Goal: Task Accomplishment & Management: Use online tool/utility

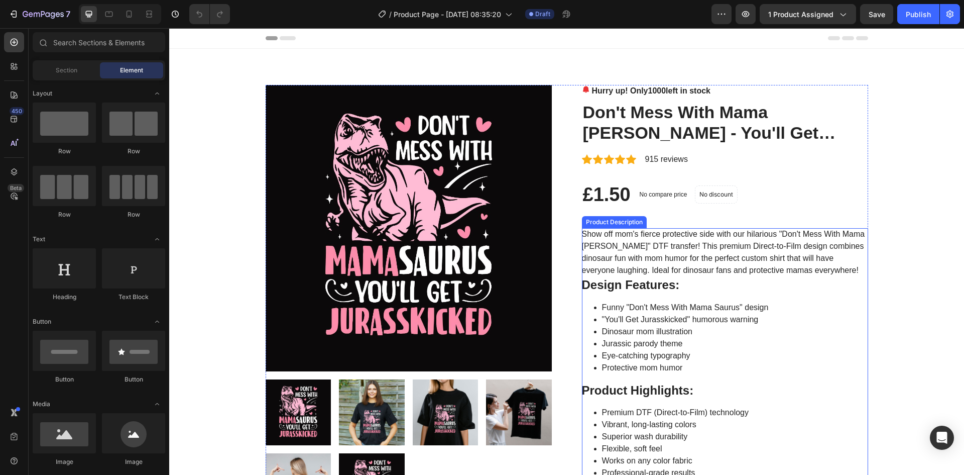
click at [761, 331] on li "Dinosaur mom illustration" at bounding box center [735, 331] width 266 height 12
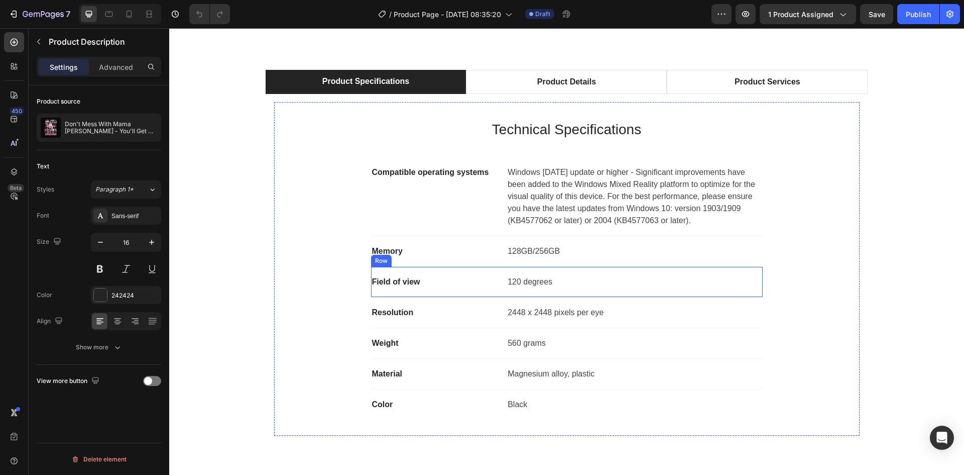
scroll to position [1005, 0]
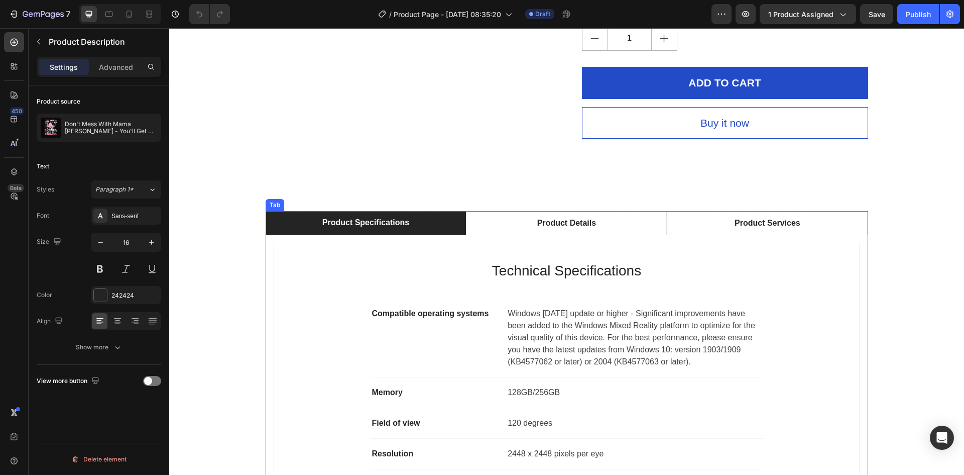
click at [271, 205] on div "Tab" at bounding box center [275, 204] width 15 height 9
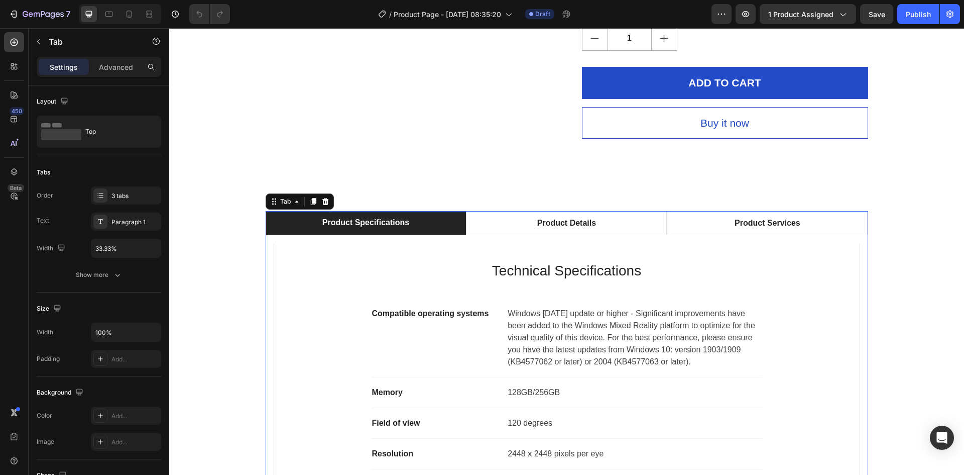
click at [335, 221] on div "Product Specifications" at bounding box center [366, 222] width 90 height 15
click at [335, 221] on p "Product Specifications" at bounding box center [365, 222] width 87 height 12
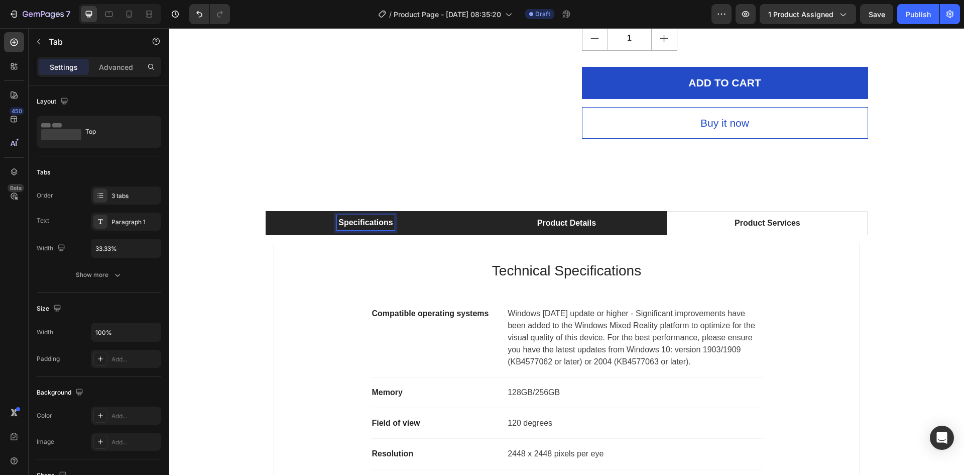
click at [591, 224] on p "Product Details" at bounding box center [566, 223] width 59 height 12
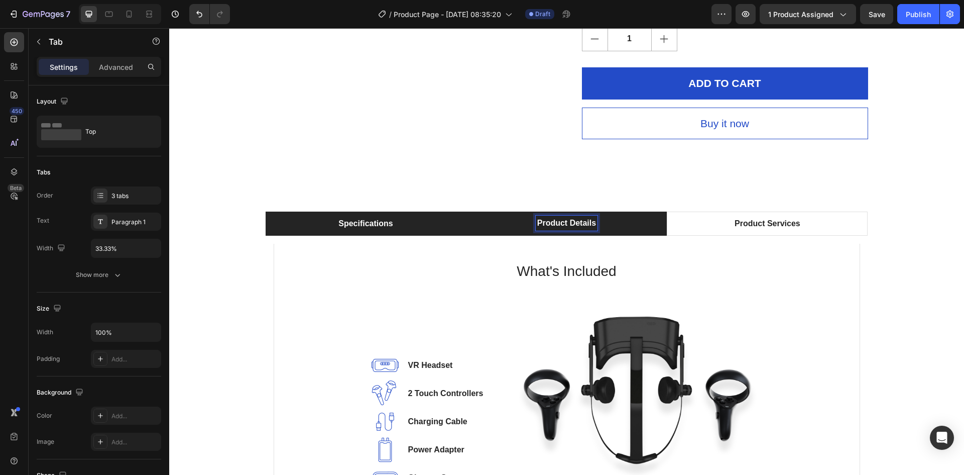
click at [564, 226] on p "Product Details" at bounding box center [566, 223] width 59 height 12
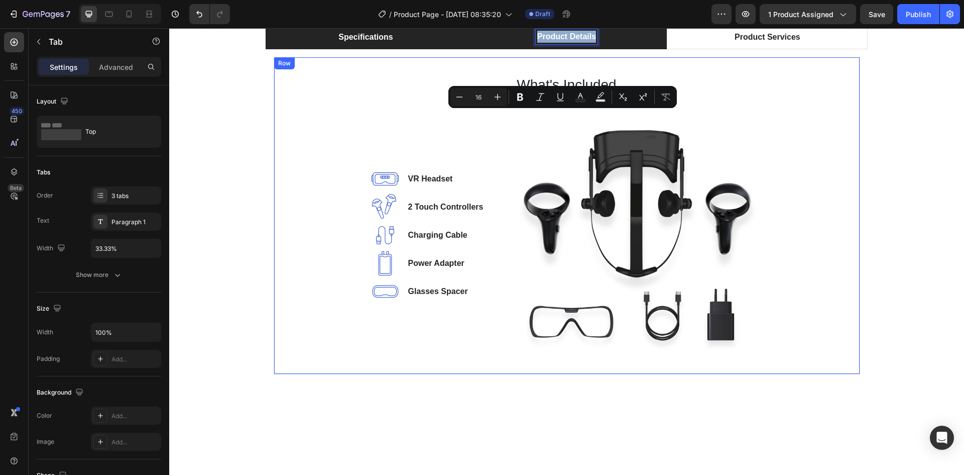
scroll to position [970, 0]
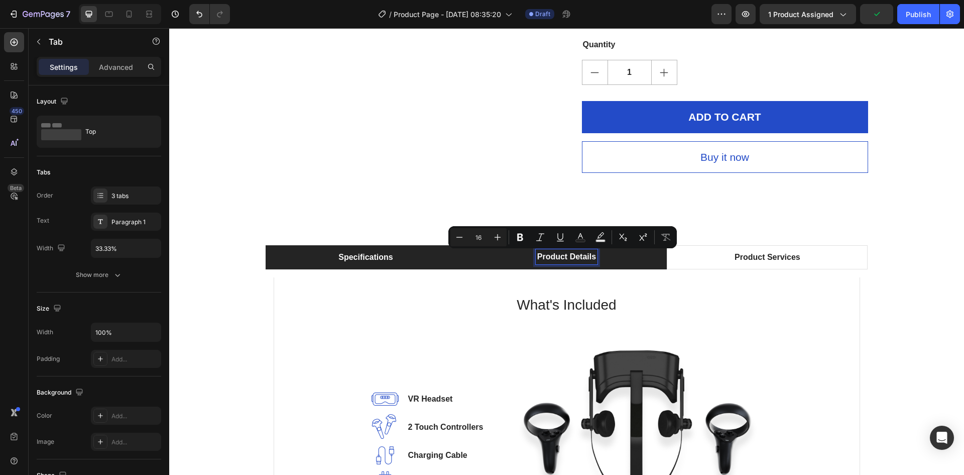
click at [373, 262] on p "Specifications" at bounding box center [366, 257] width 54 height 12
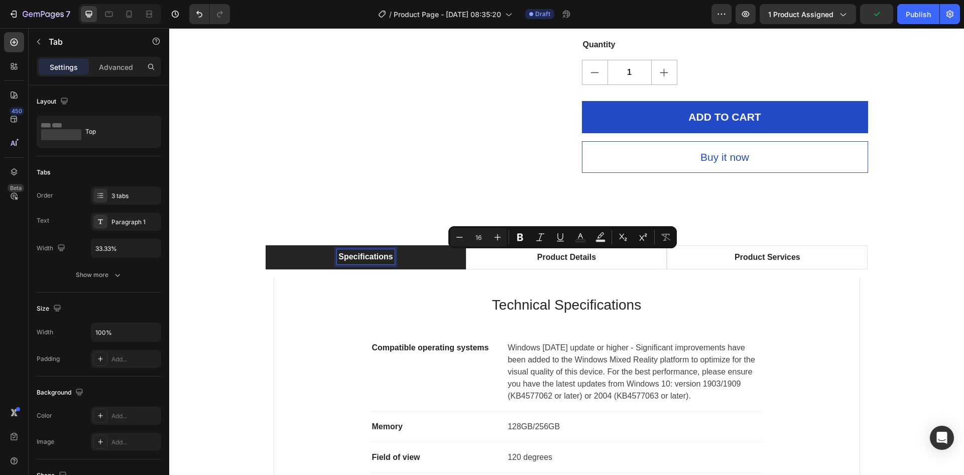
scroll to position [970, 0]
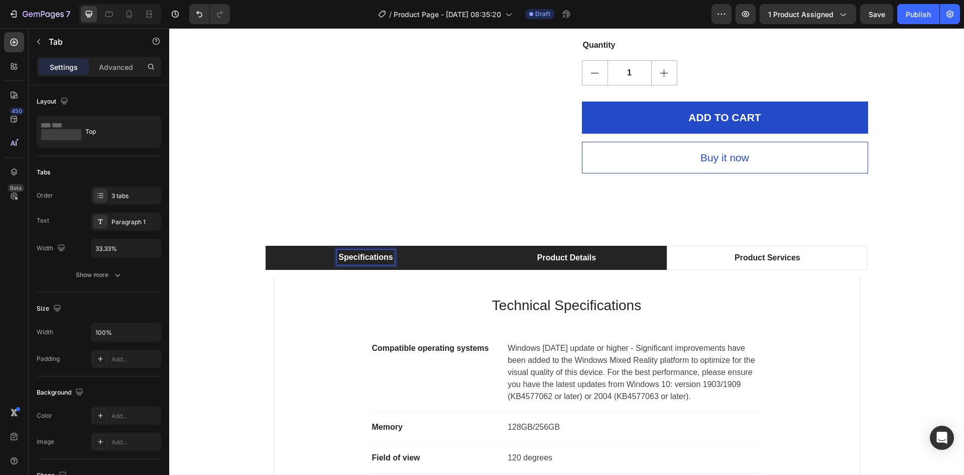
click at [587, 265] on div "Product Details" at bounding box center [567, 257] width 62 height 15
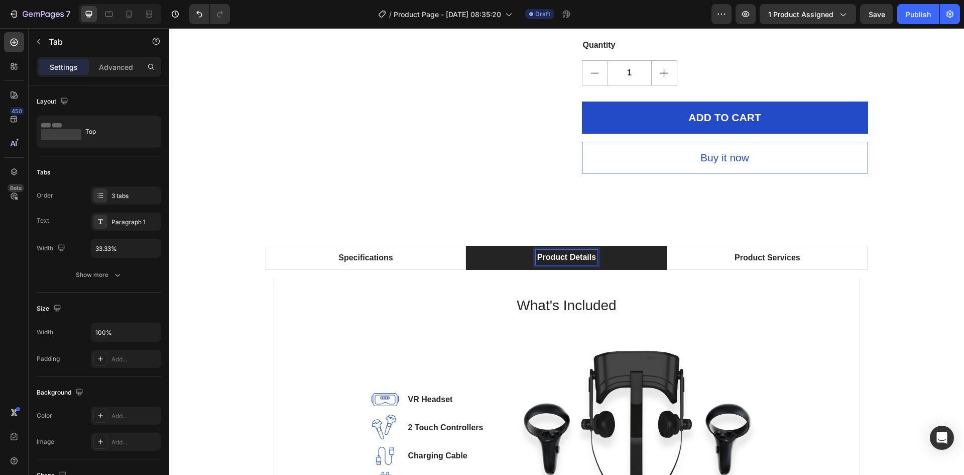
scroll to position [969, 0]
click at [552, 257] on p "Product Details" at bounding box center [566, 258] width 59 height 12
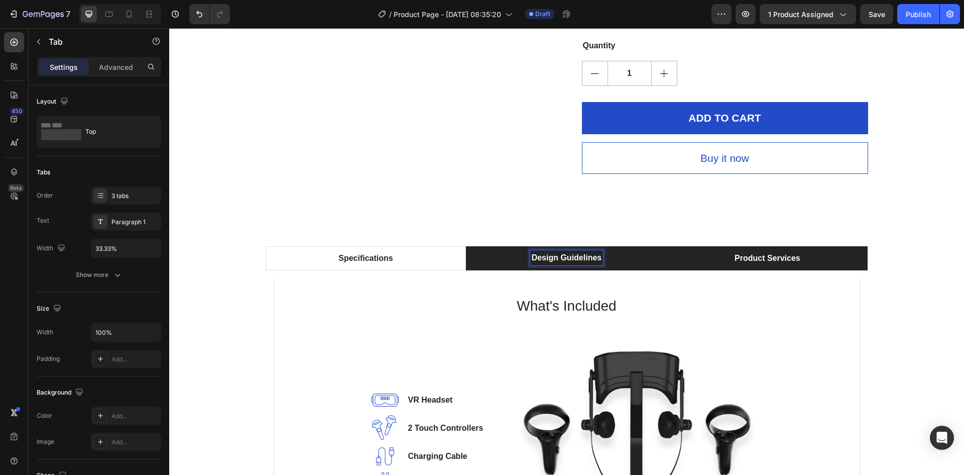
click at [736, 259] on p "Product Services" at bounding box center [768, 258] width 66 height 12
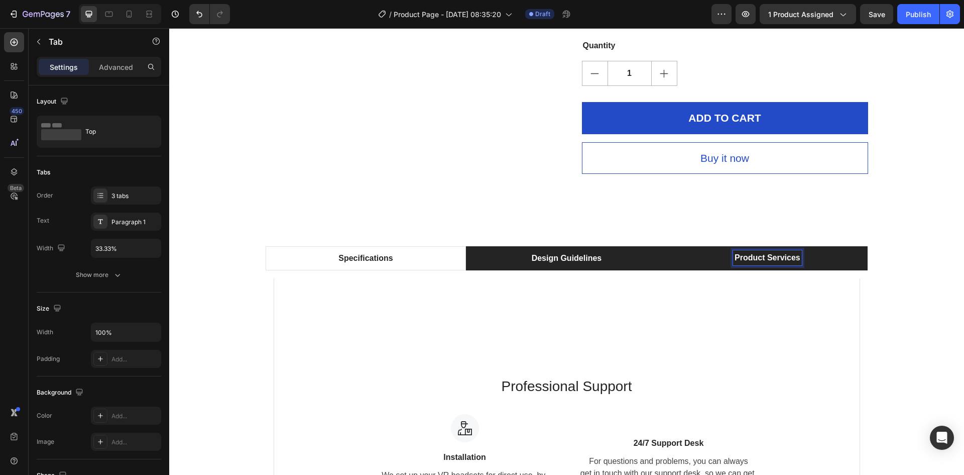
scroll to position [969, 0]
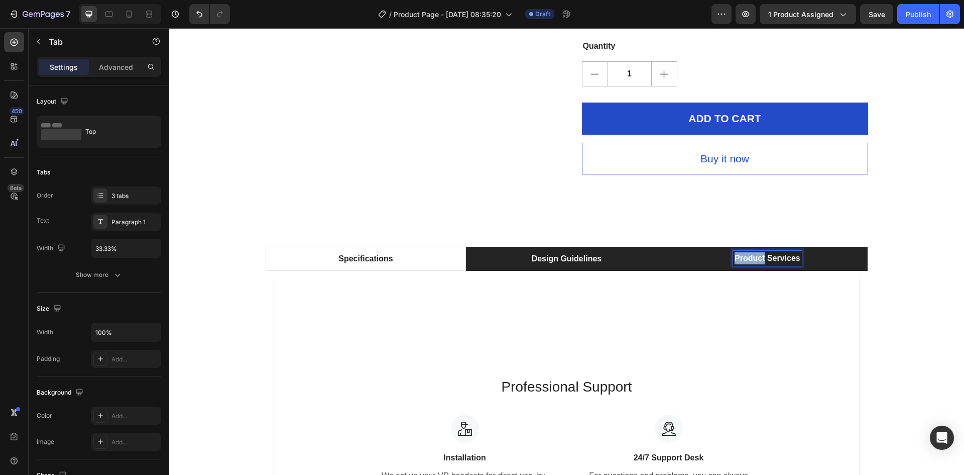
click at [736, 259] on p "Product Services" at bounding box center [768, 258] width 66 height 12
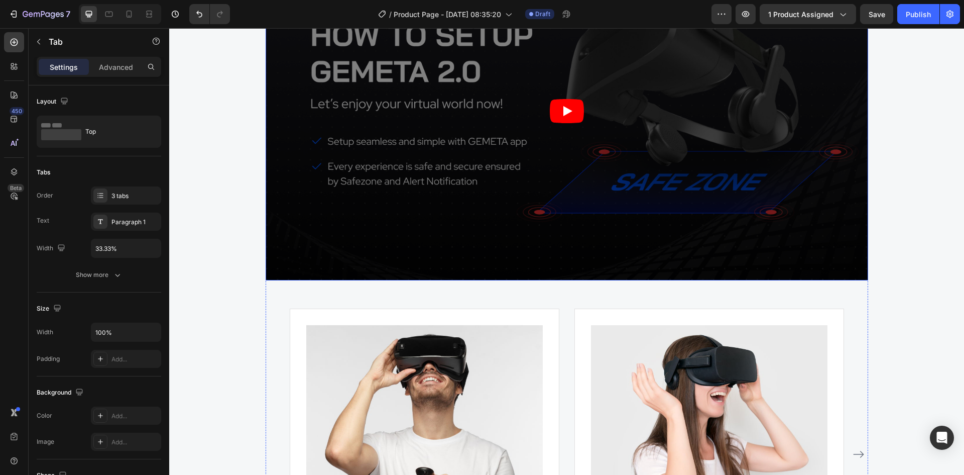
scroll to position [2805, 0]
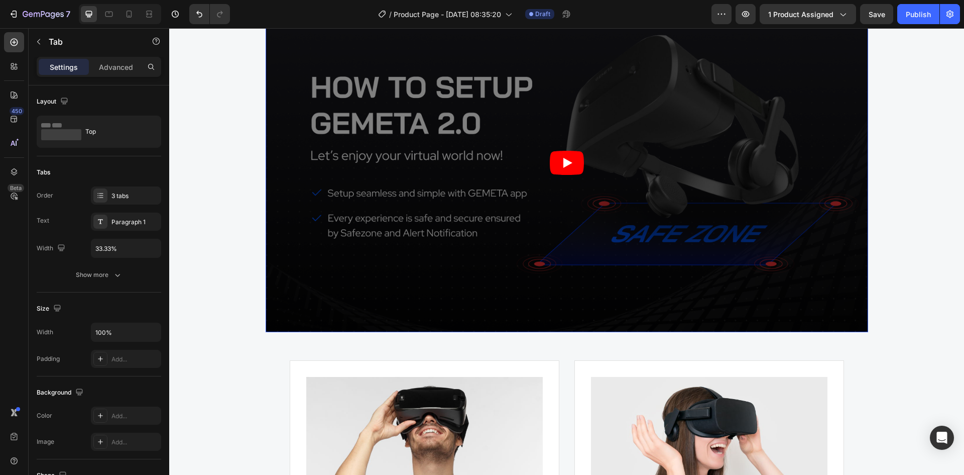
click at [339, 254] on article at bounding box center [567, 162] width 603 height 339
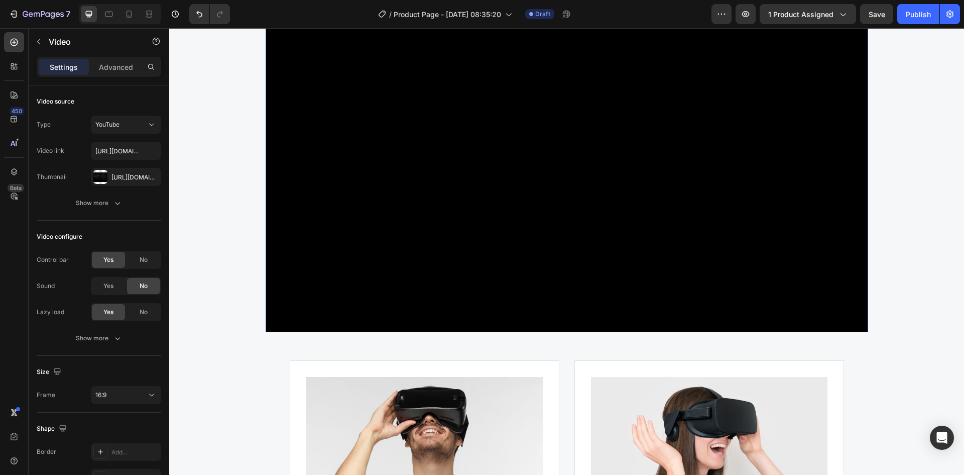
click at [234, 239] on div "WHY CHOOSE US Text block EASY TO USE, IMMERSIVE EXPERIENCES Heading Video 56 Im…" at bounding box center [567, 286] width 780 height 729
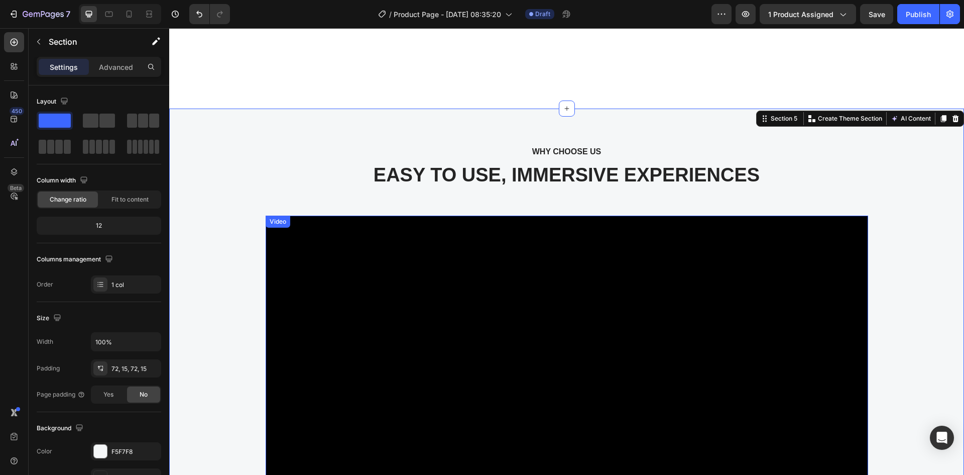
scroll to position [2570, 0]
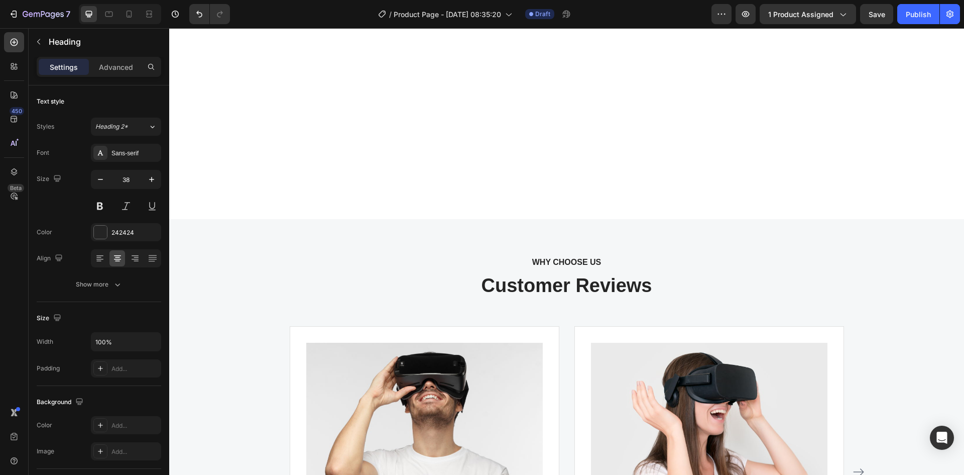
scroll to position [2470, 0]
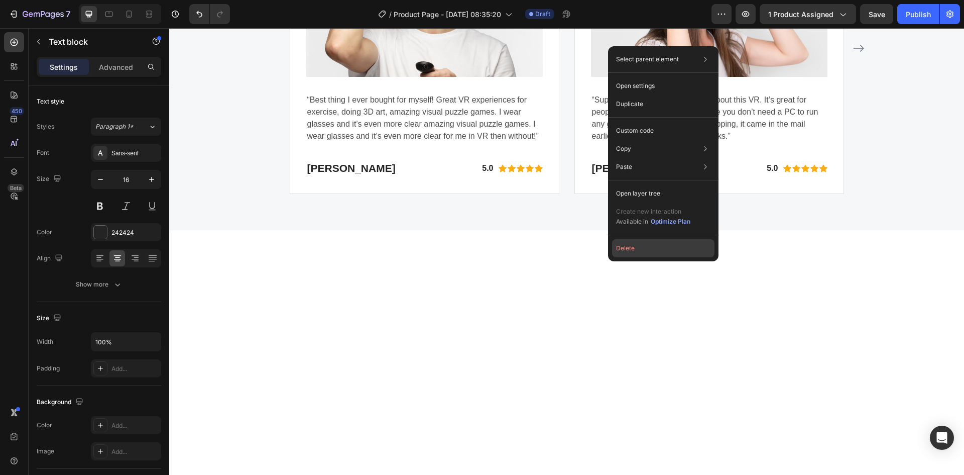
click at [630, 249] on button "Delete" at bounding box center [663, 248] width 102 height 18
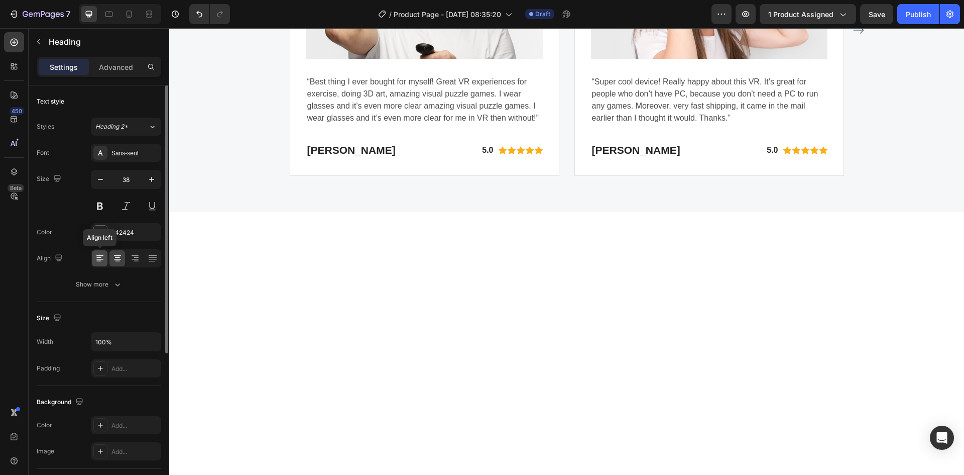
click at [97, 254] on icon at bounding box center [100, 258] width 10 height 10
click at [124, 72] on div "Advanced" at bounding box center [116, 67] width 50 height 16
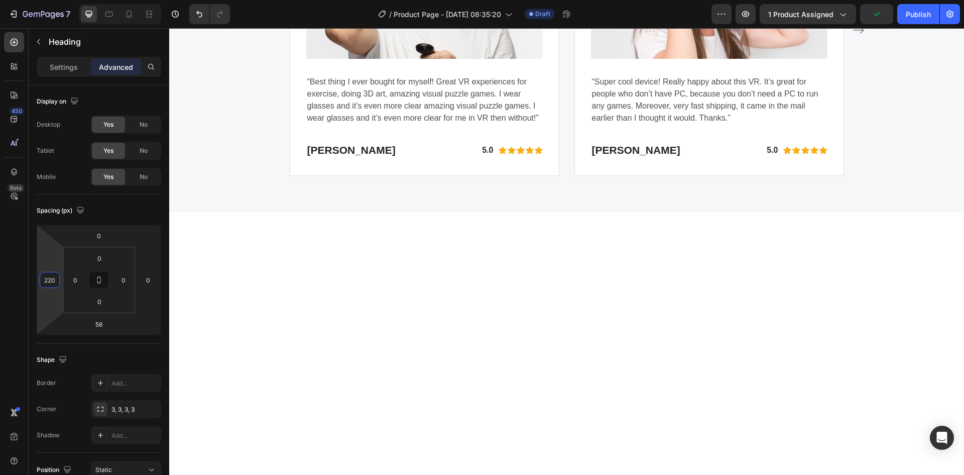
type input "218"
drag, startPoint x: 59, startPoint y: 293, endPoint x: 70, endPoint y: 238, distance: 55.9
click at [70, 0] on html "7 Version history / Product Page - [DATE] 08:35:20 Draft Preview 1 product assi…" at bounding box center [482, 0] width 964 height 0
click at [235, 176] on div "Customer Reviews Heading 56 Image “Best thing I ever bought for myself! Great V…" at bounding box center [567, 4] width 780 height 344
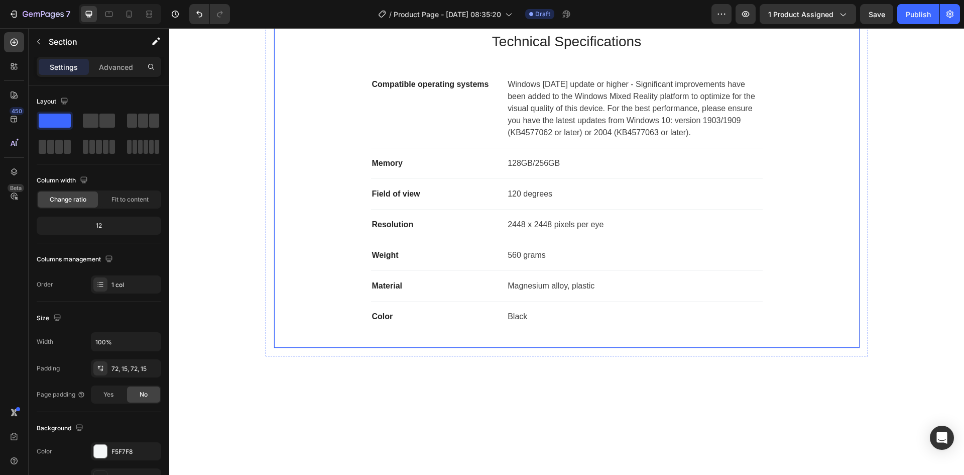
scroll to position [1104, 0]
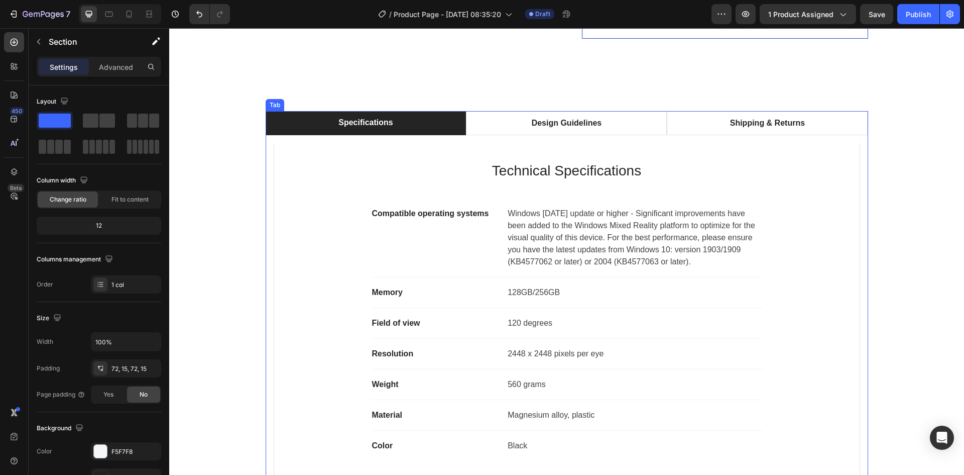
click at [525, 108] on div "Specifications Design Guidelines Shipping & Returns Technical Specifications He…" at bounding box center [566, 298] width 795 height 447
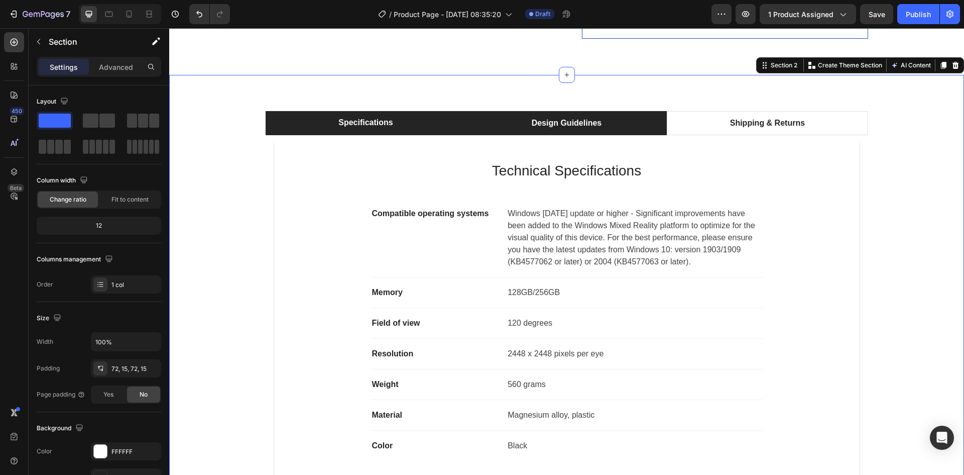
click at [530, 117] on div "Design Guidelines" at bounding box center [566, 123] width 73 height 15
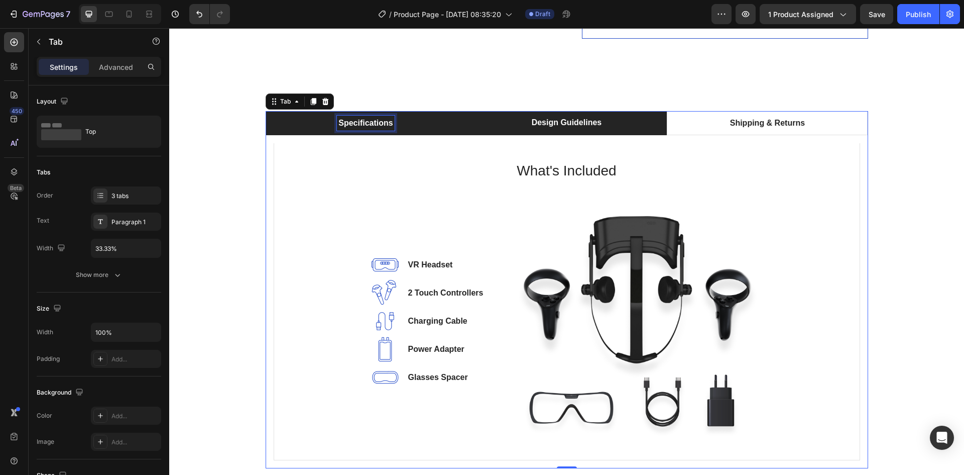
click at [357, 118] on p "Specifications" at bounding box center [366, 123] width 54 height 12
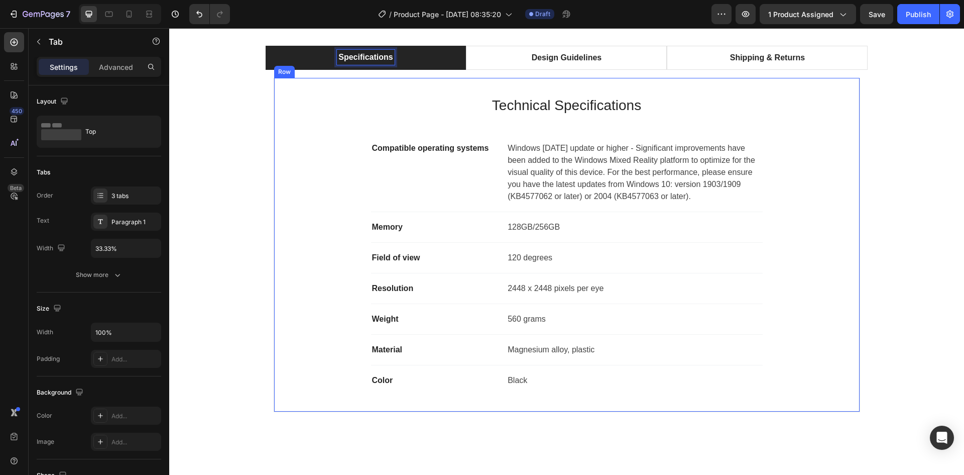
scroll to position [1104, 0]
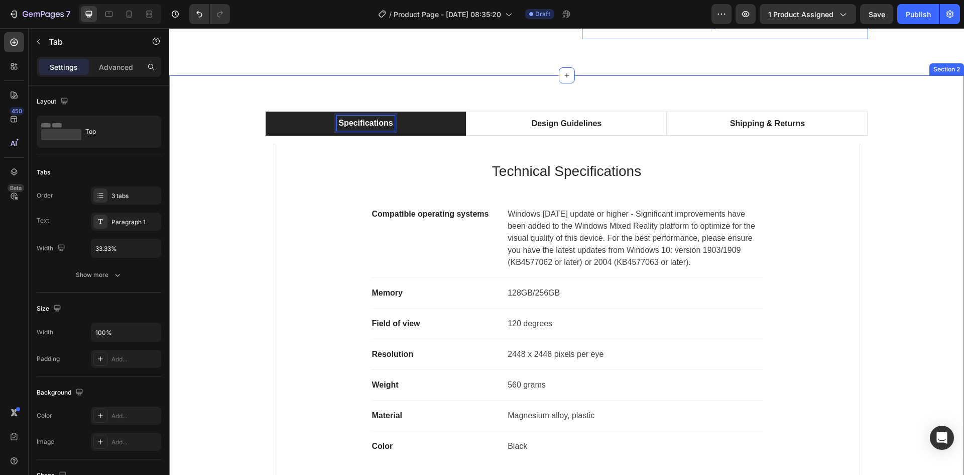
click at [542, 96] on div "Specifications Design Guidelines Shipping & Returns Technical Specifications He…" at bounding box center [566, 298] width 795 height 447
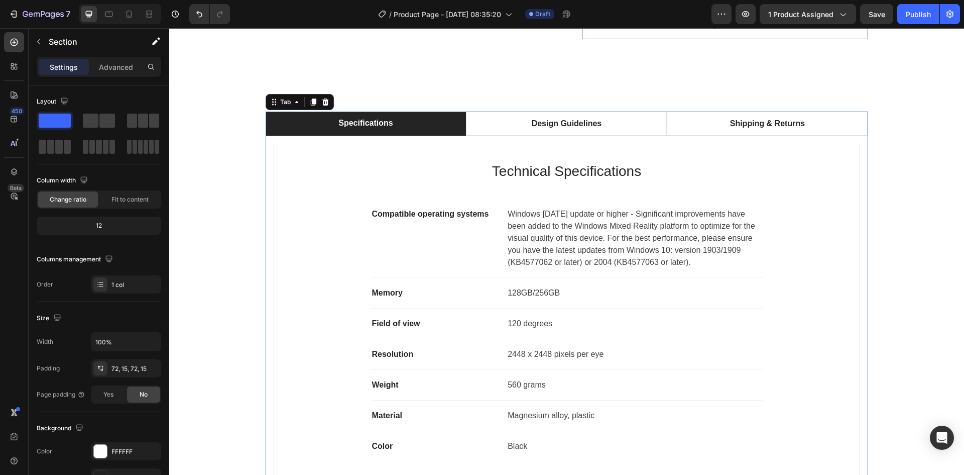
drag, startPoint x: 546, startPoint y: 122, endPoint x: 548, endPoint y: 138, distance: 15.7
click at [546, 122] on p "Design Guidelines" at bounding box center [567, 124] width 70 height 12
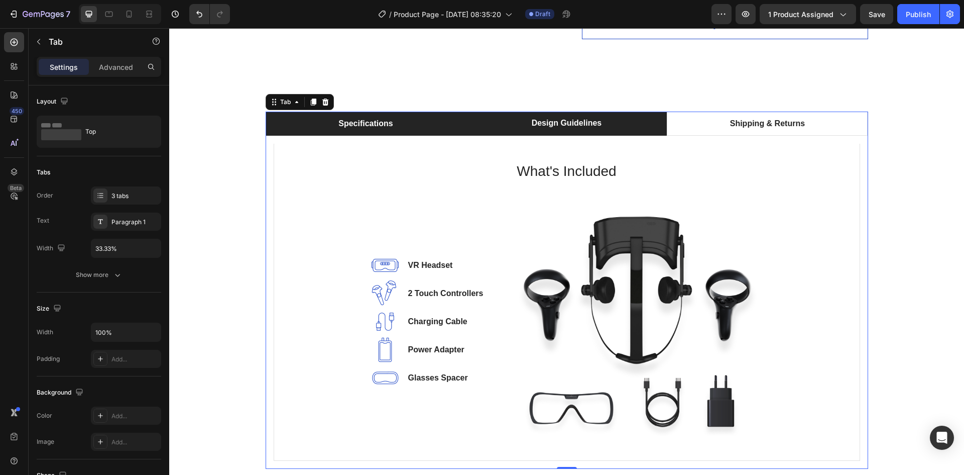
click at [419, 115] on li "Specifications" at bounding box center [366, 124] width 201 height 24
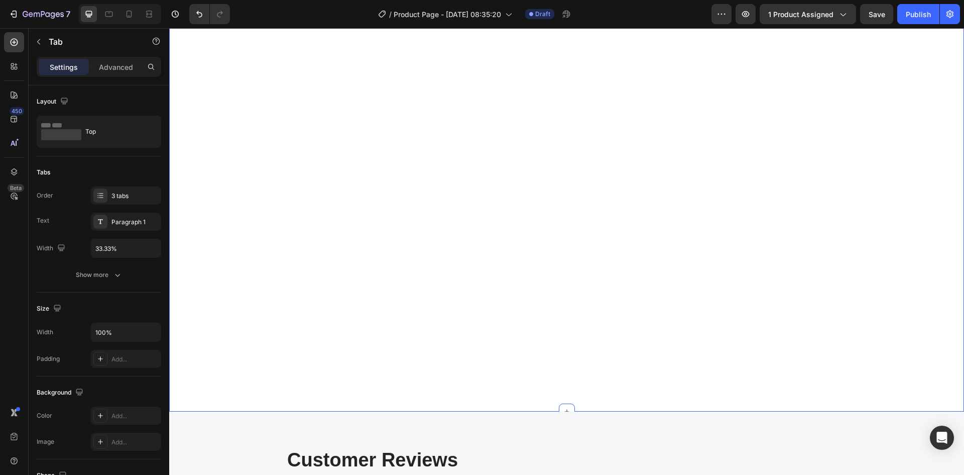
scroll to position [2276, 0]
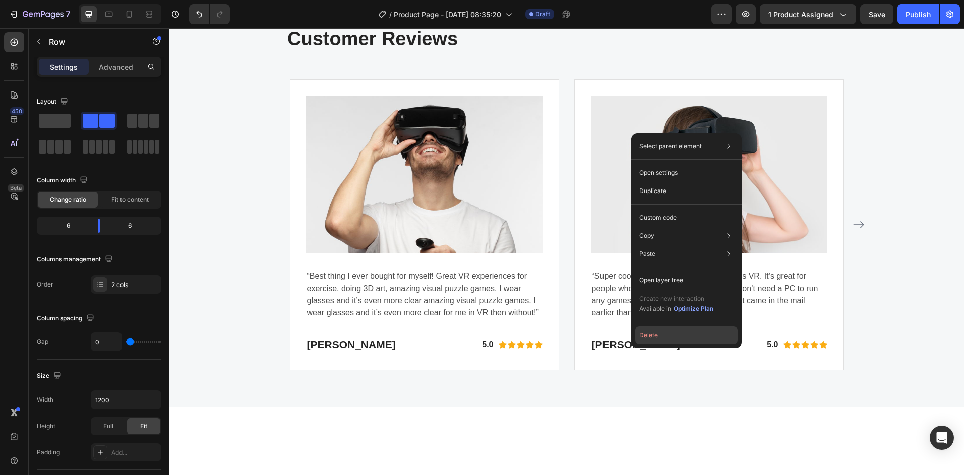
click at [643, 335] on button "Delete" at bounding box center [686, 335] width 102 height 18
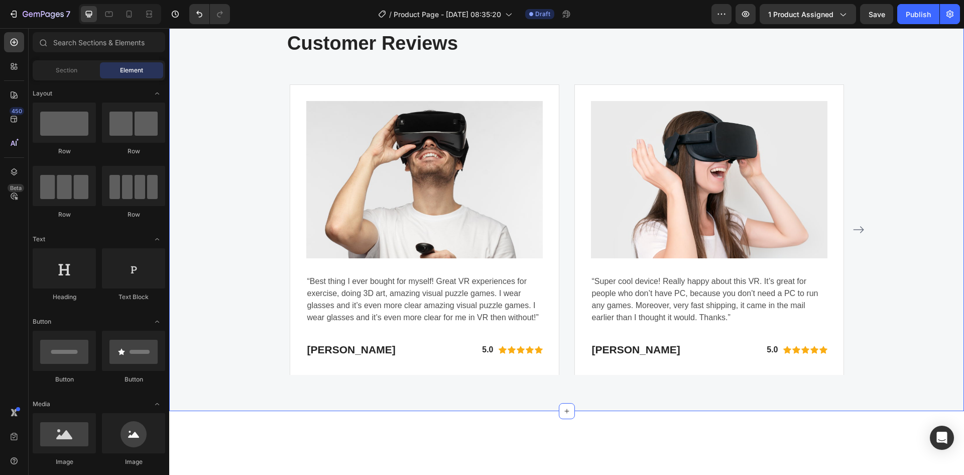
scroll to position [2109, 0]
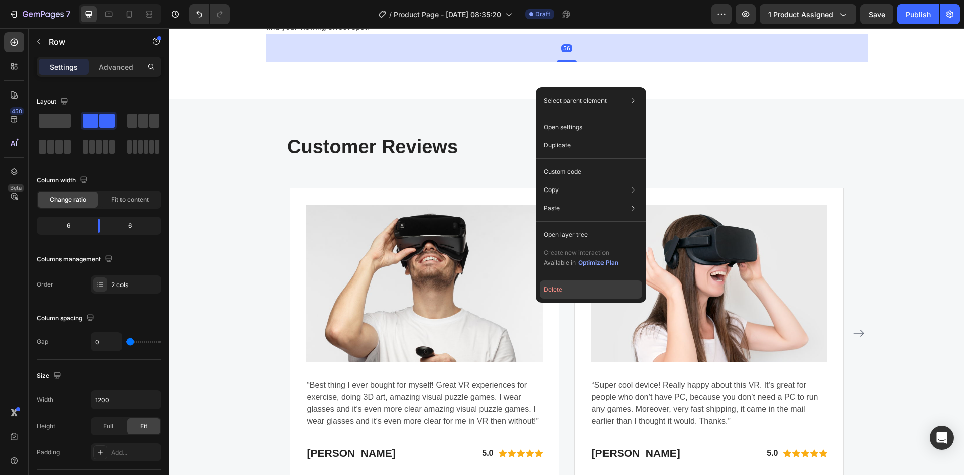
click at [555, 290] on button "Delete" at bounding box center [591, 289] width 102 height 18
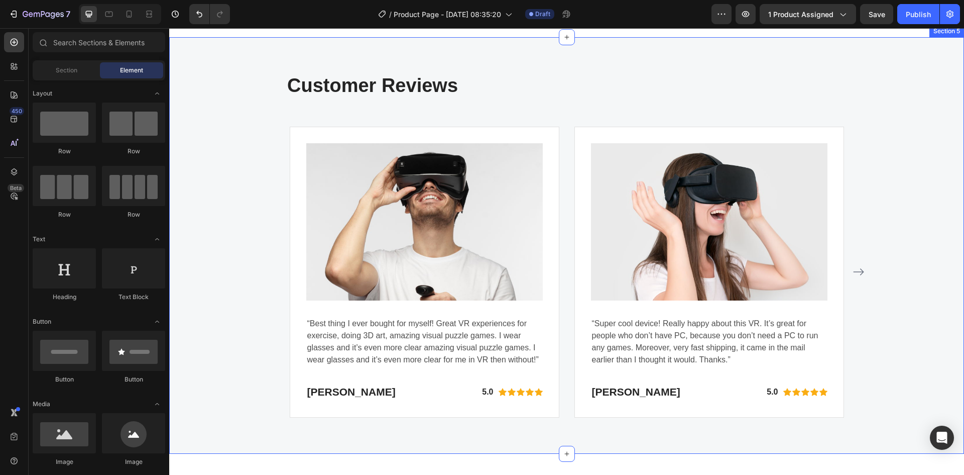
scroll to position [1874, 0]
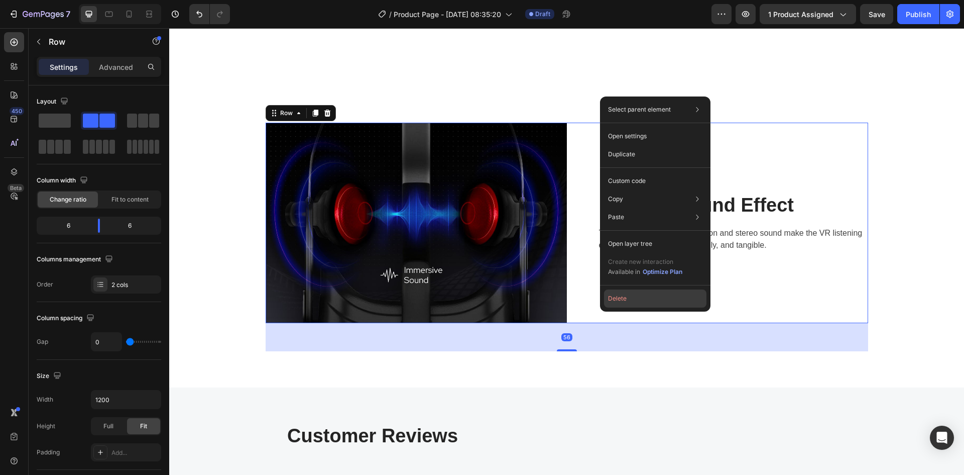
click at [614, 304] on button "Delete" at bounding box center [655, 298] width 102 height 18
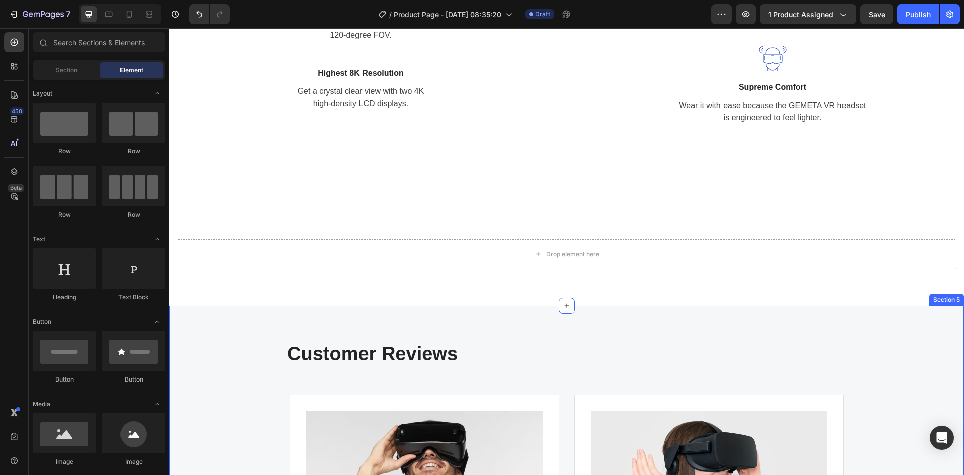
scroll to position [1673, 0]
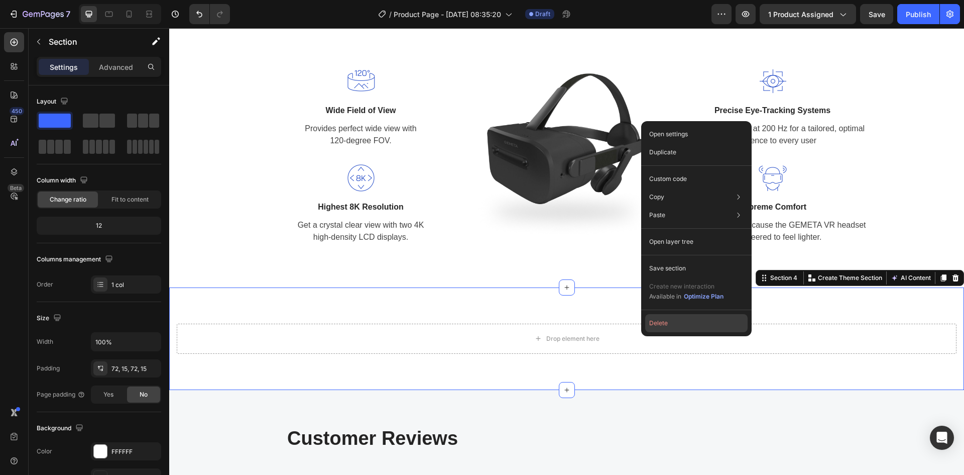
click at [657, 321] on button "Delete" at bounding box center [696, 323] width 102 height 18
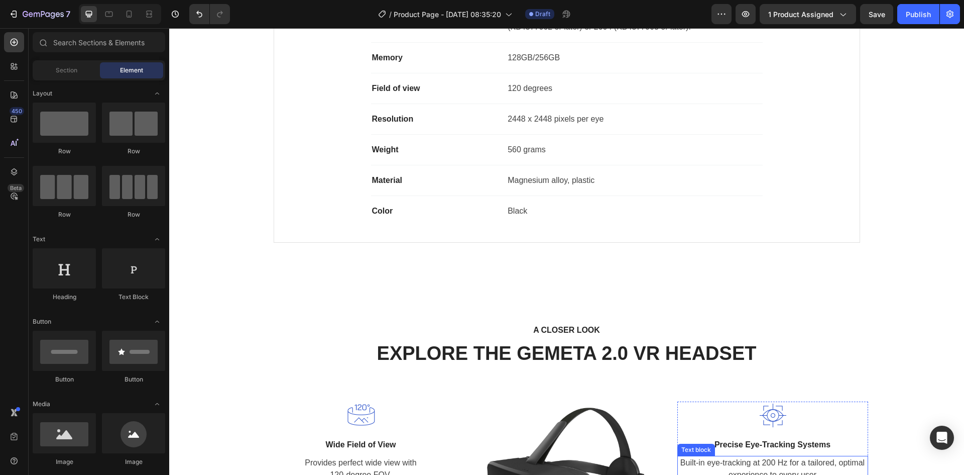
scroll to position [1339, 0]
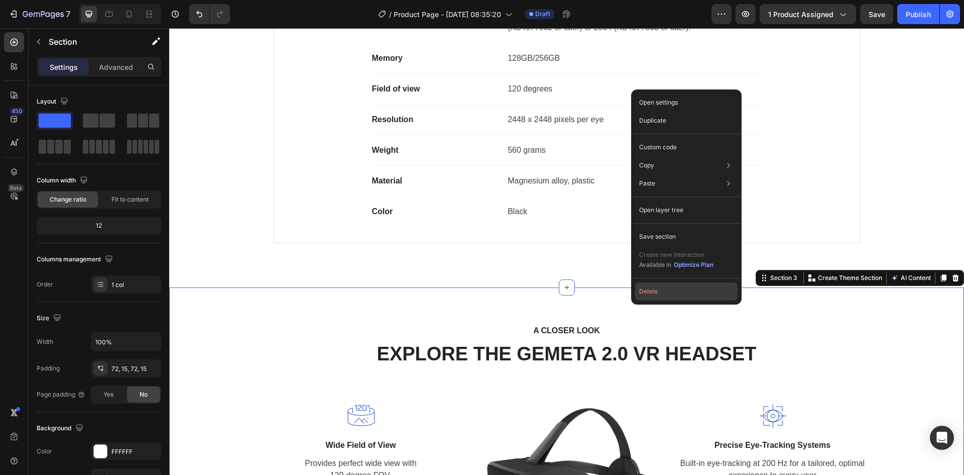
click at [653, 290] on button "Delete" at bounding box center [686, 291] width 102 height 18
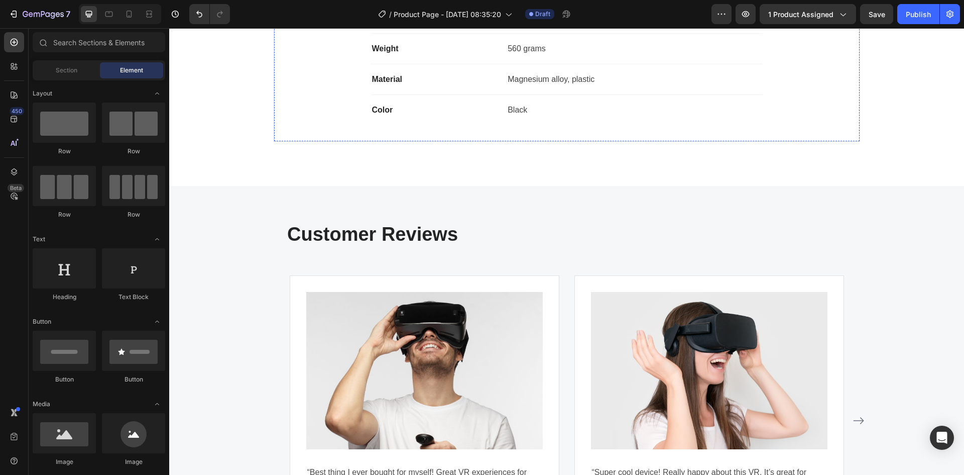
scroll to position [1607, 0]
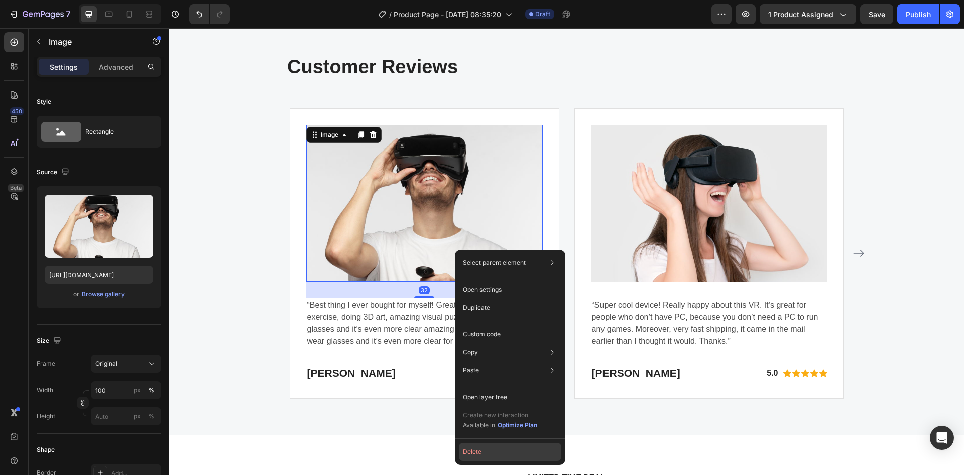
drag, startPoint x: 515, startPoint y: 458, endPoint x: 350, endPoint y: 418, distance: 169.9
click at [515, 458] on button "Delete" at bounding box center [510, 451] width 102 height 18
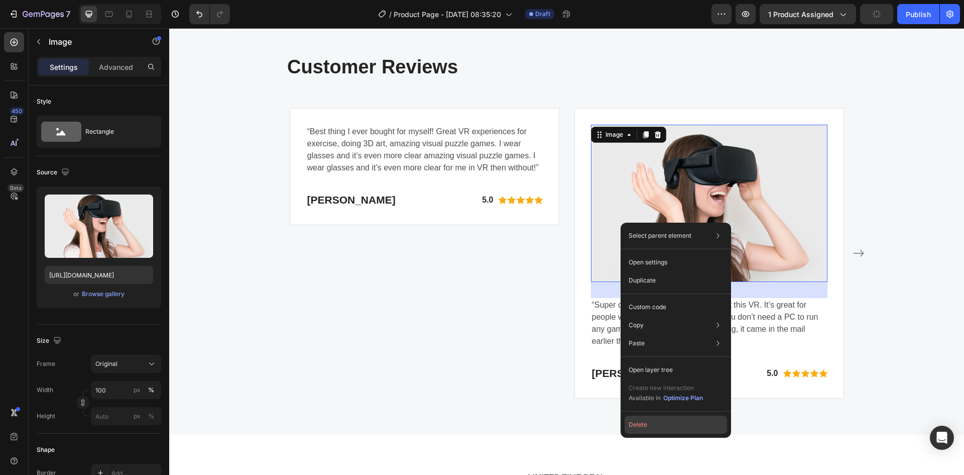
drag, startPoint x: 497, startPoint y: 398, endPoint x: 666, endPoint y: 426, distance: 171.7
click at [666, 426] on button "Delete" at bounding box center [676, 424] width 102 height 18
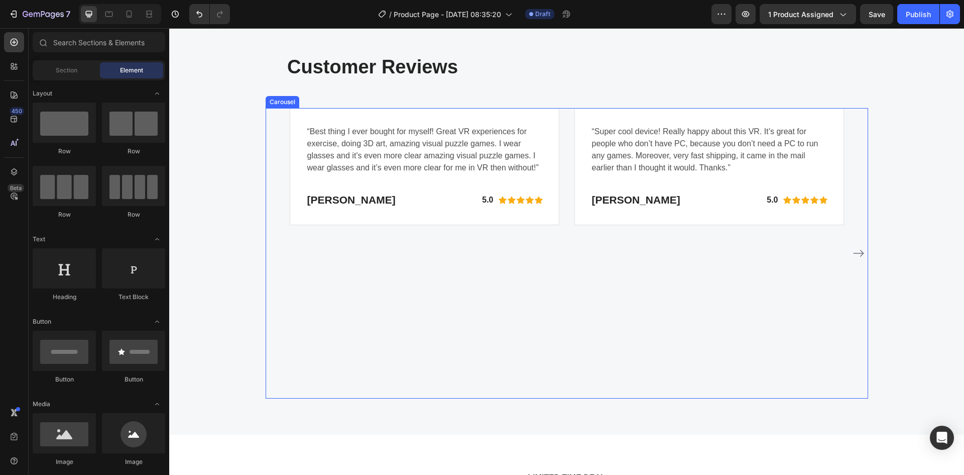
click at [771, 345] on div "“Super cool device! Really happy about this VR. It’s great for people who don’t…" at bounding box center [710, 253] width 270 height 291
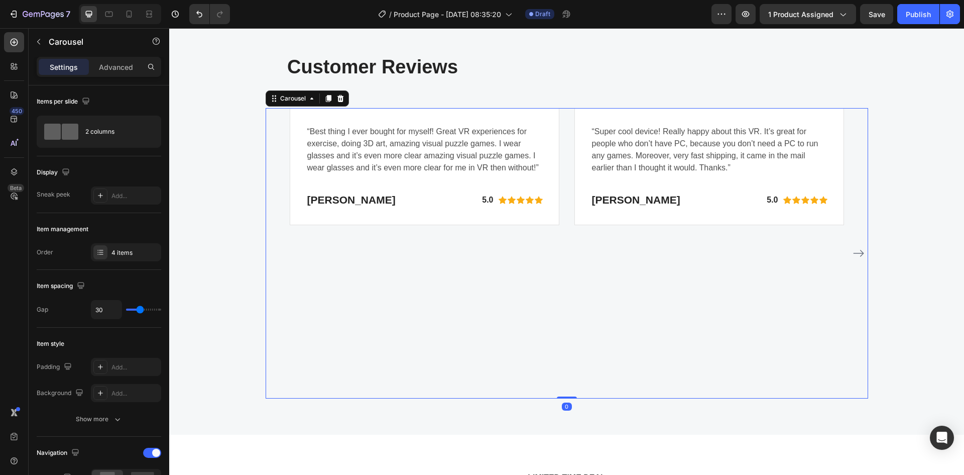
drag, startPoint x: 566, startPoint y: 397, endPoint x: 571, endPoint y: 309, distance: 88.0
click at [571, 309] on div "“Best thing I ever bought for myself! Great VR experiences for exercise, doing …" at bounding box center [567, 253] width 603 height 291
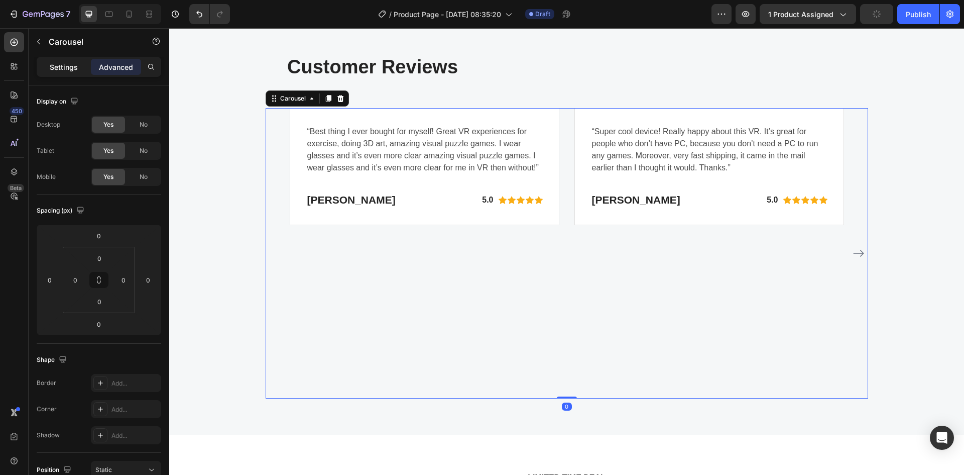
click at [60, 64] on p "Settings" at bounding box center [64, 67] width 28 height 11
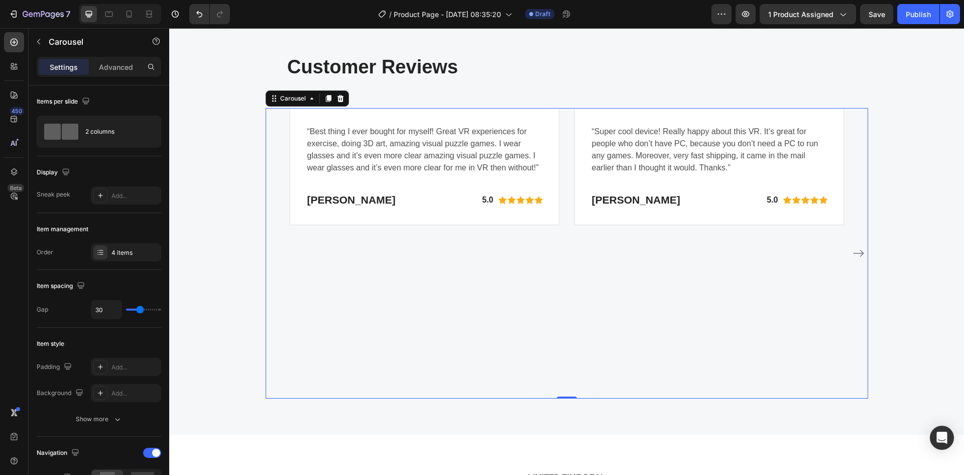
click at [857, 258] on icon "Carousel Next Arrow" at bounding box center [859, 253] width 12 height 12
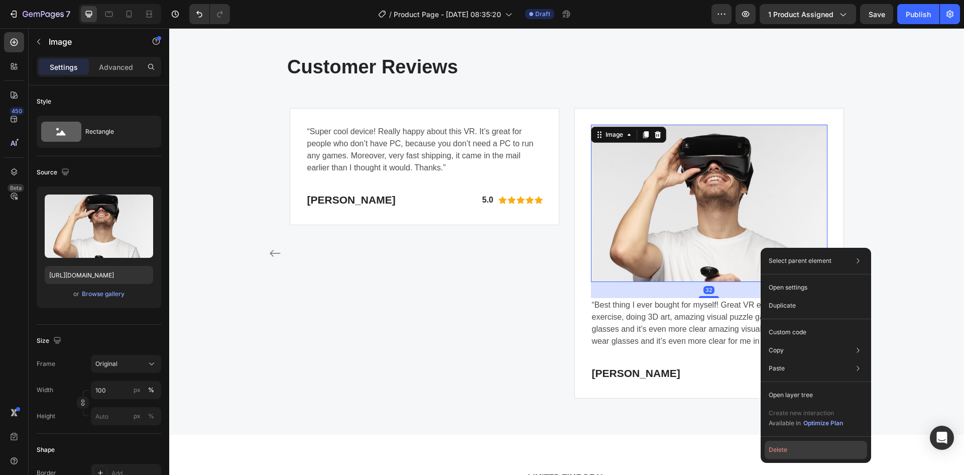
click at [801, 452] on button "Delete" at bounding box center [816, 449] width 102 height 18
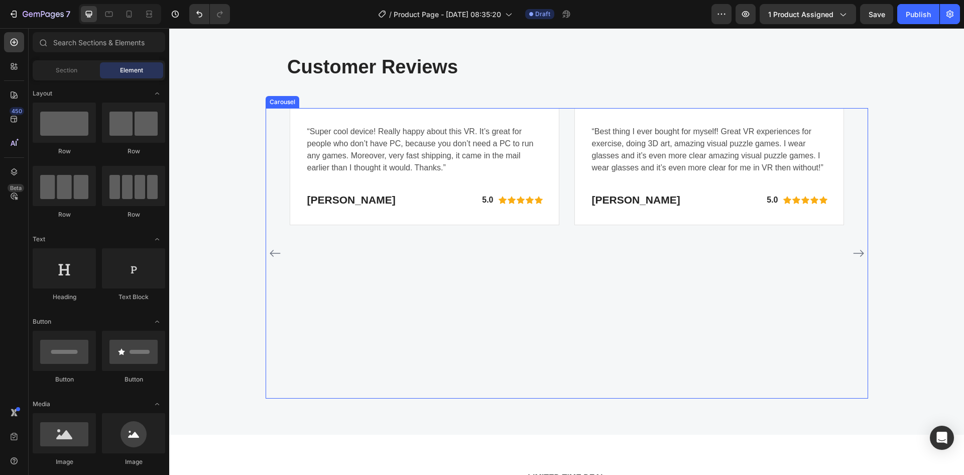
click at [855, 254] on icon "Carousel Next Arrow" at bounding box center [859, 253] width 12 height 12
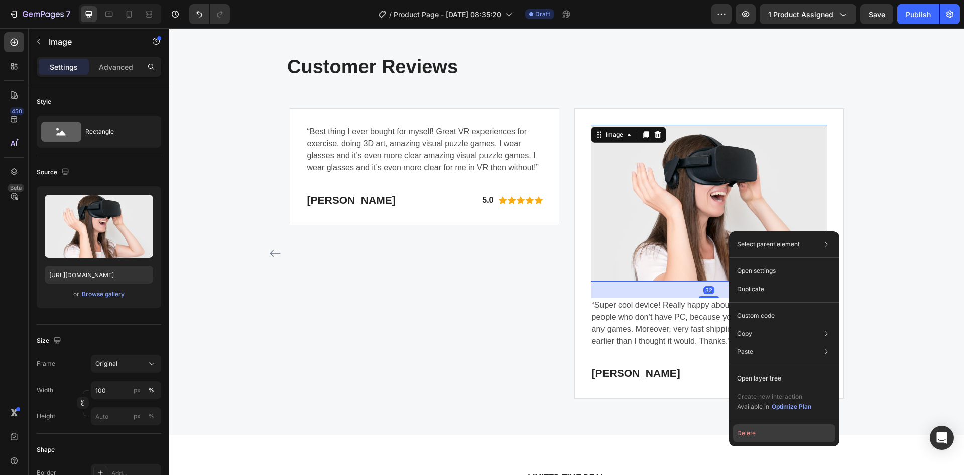
click at [774, 441] on button "Delete" at bounding box center [784, 433] width 102 height 18
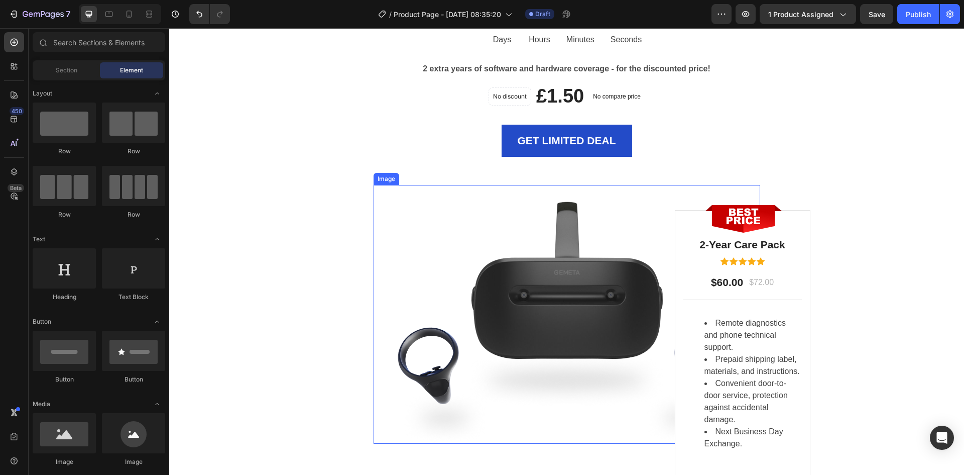
scroll to position [2262, 0]
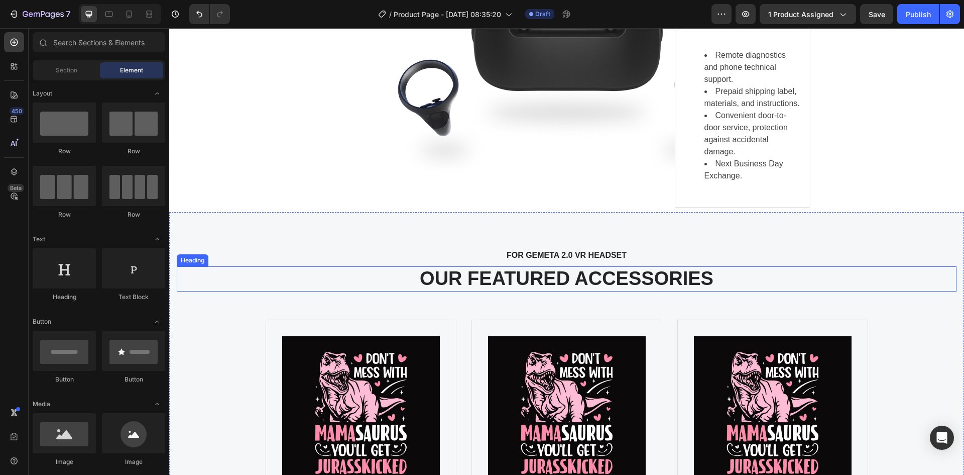
click at [619, 277] on p "OUR FEATURED ACCESSORIES" at bounding box center [567, 278] width 778 height 23
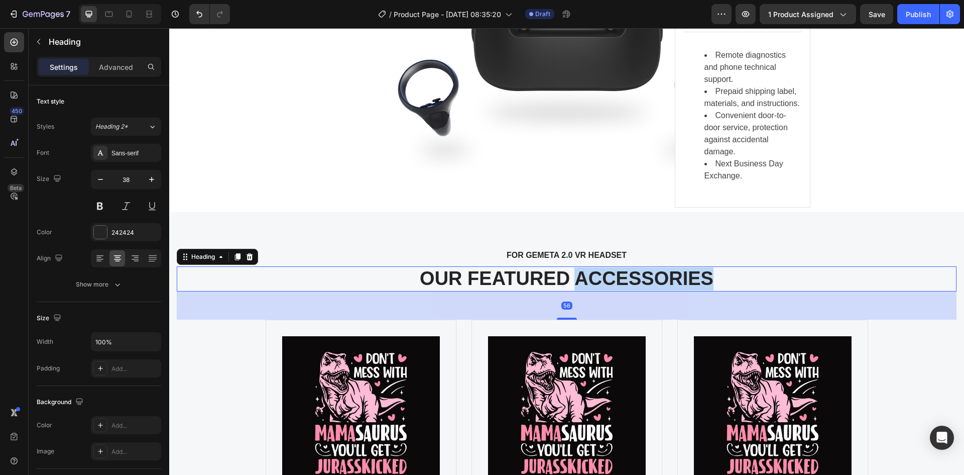
click at [619, 277] on p "OUR FEATURED ACCESSORIES" at bounding box center [567, 278] width 778 height 23
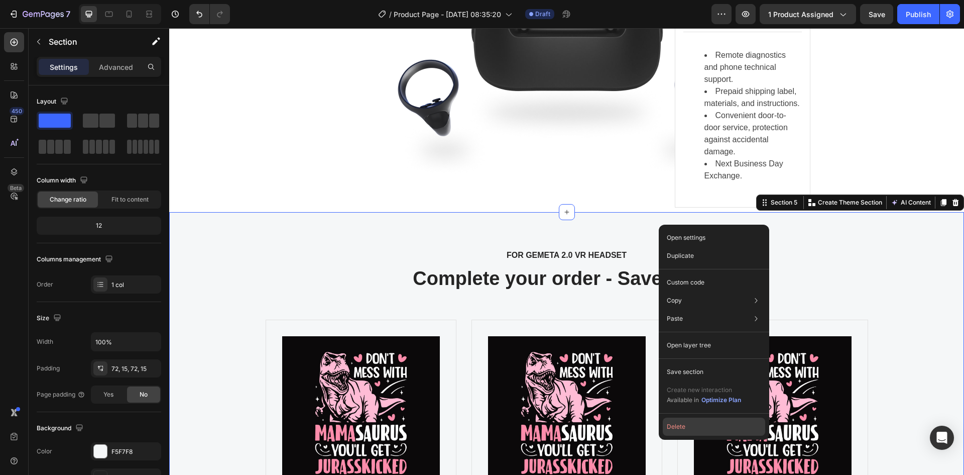
click at [716, 423] on button "Delete" at bounding box center [714, 426] width 102 height 18
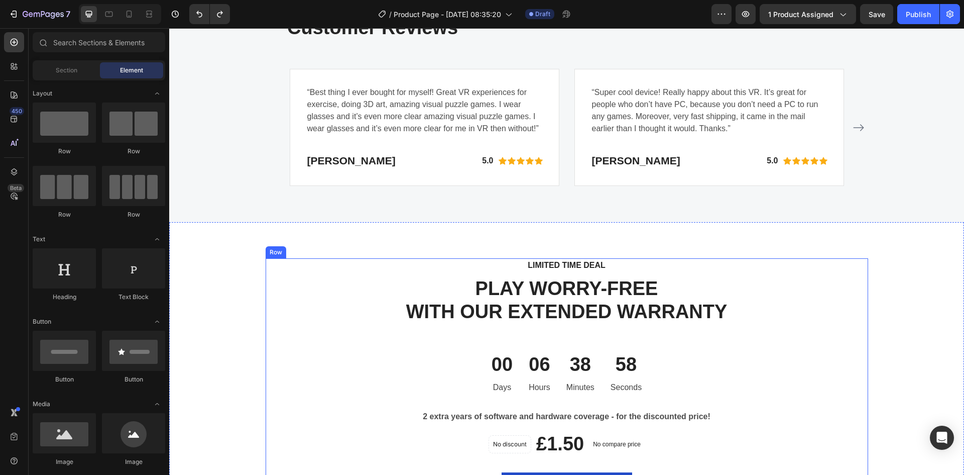
scroll to position [1659, 0]
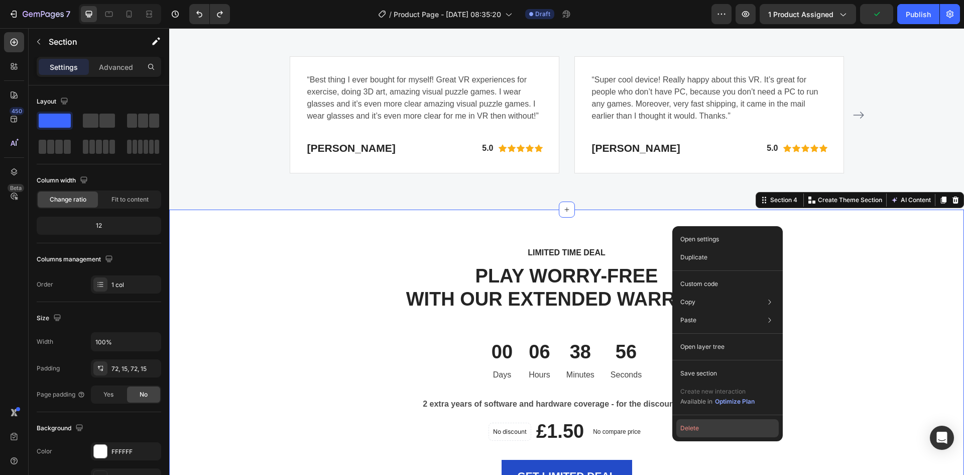
click at [722, 432] on button "Delete" at bounding box center [728, 428] width 102 height 18
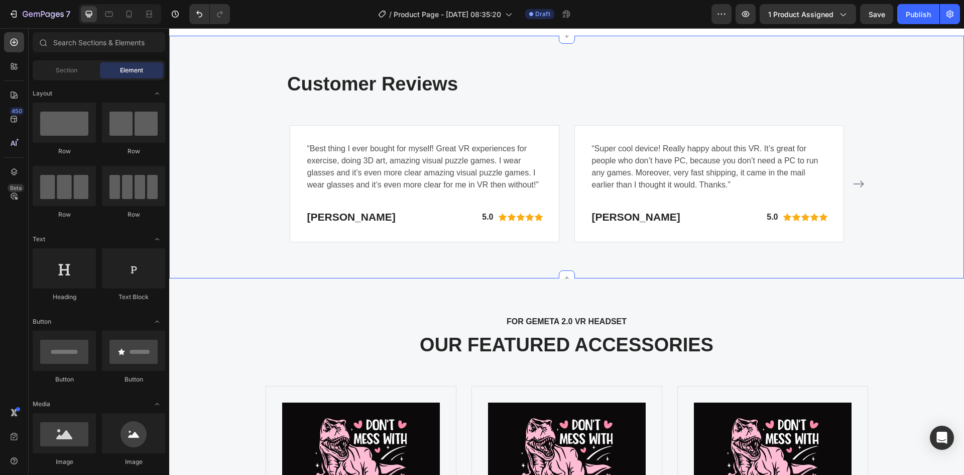
scroll to position [1592, 0]
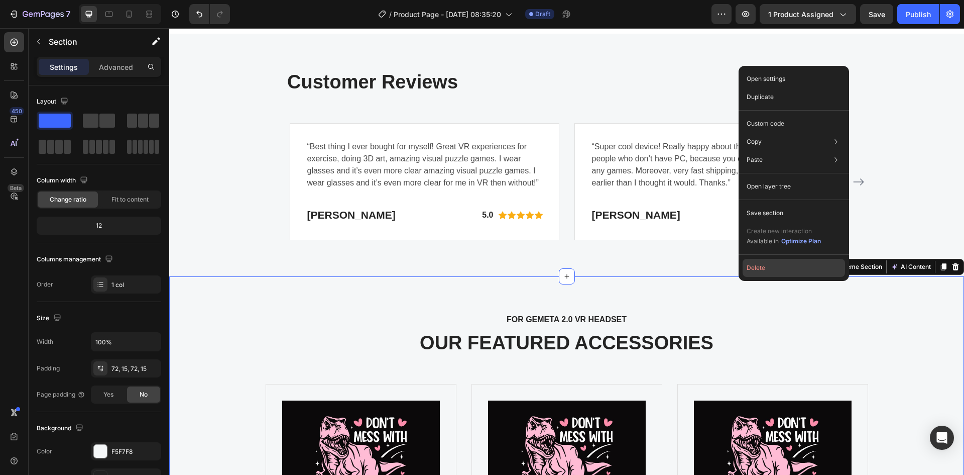
click at [762, 267] on button "Delete" at bounding box center [794, 268] width 102 height 18
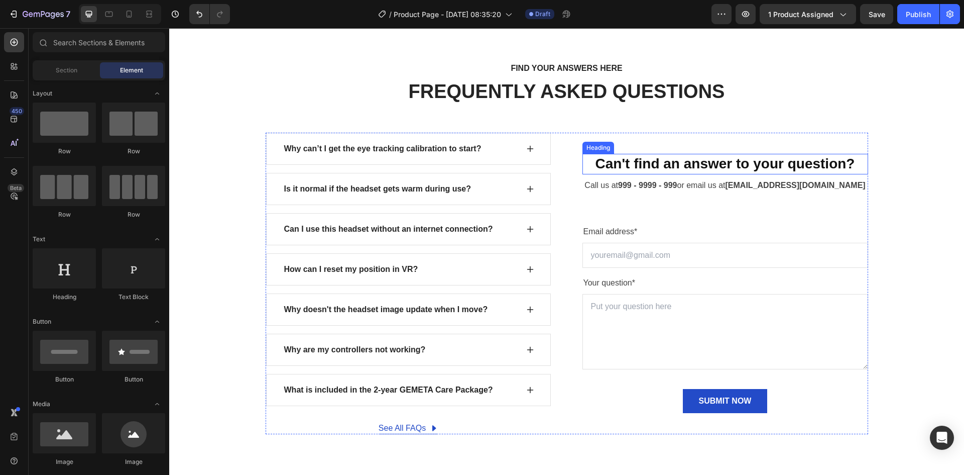
scroll to position [1860, 0]
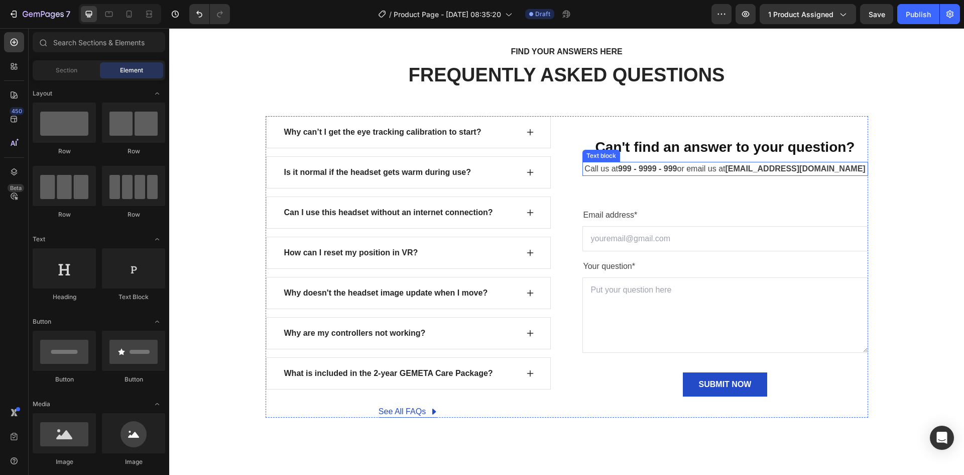
click at [722, 169] on p "Call us at 999 - 9999 - 999 or email us at [EMAIL_ADDRESS][DOMAIN_NAME]" at bounding box center [726, 169] width 284 height 12
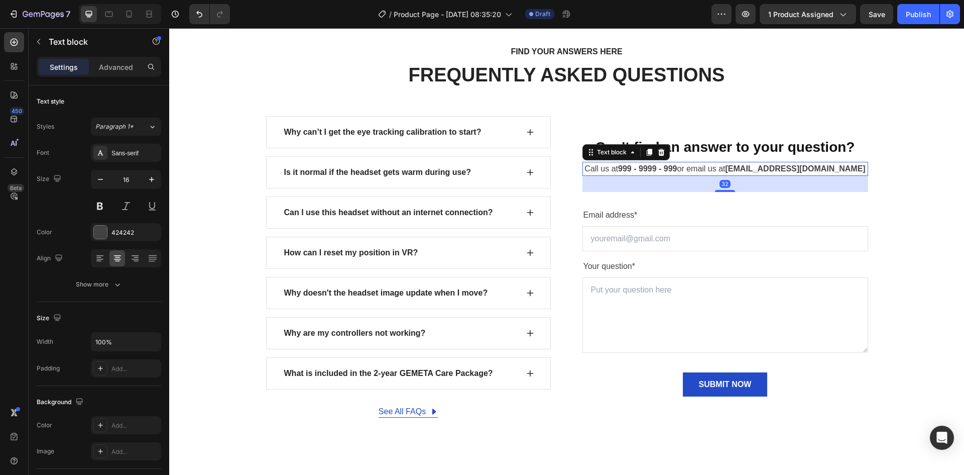
click at [722, 169] on p "Call us at 999 - 9999 - 999 or email us at [EMAIL_ADDRESS][DOMAIN_NAME]" at bounding box center [726, 169] width 284 height 12
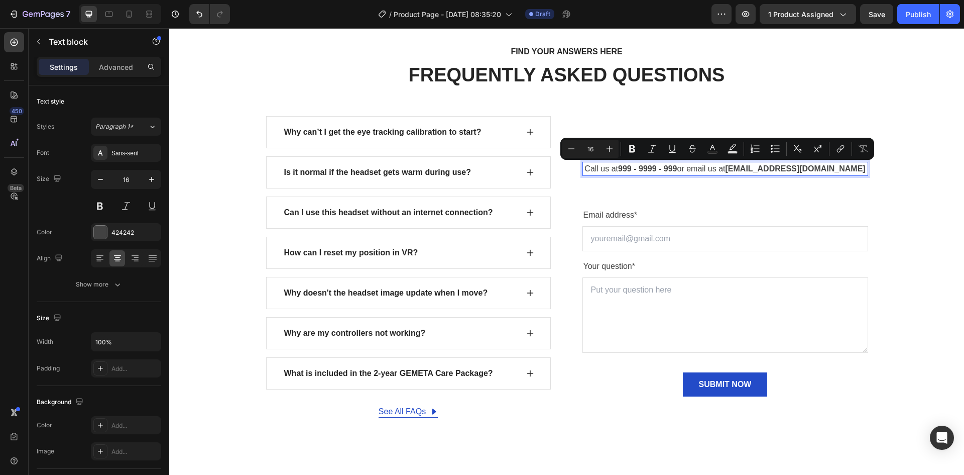
click at [755, 169] on strong "[EMAIL_ADDRESS][DOMAIN_NAME]" at bounding box center [796, 168] width 140 height 9
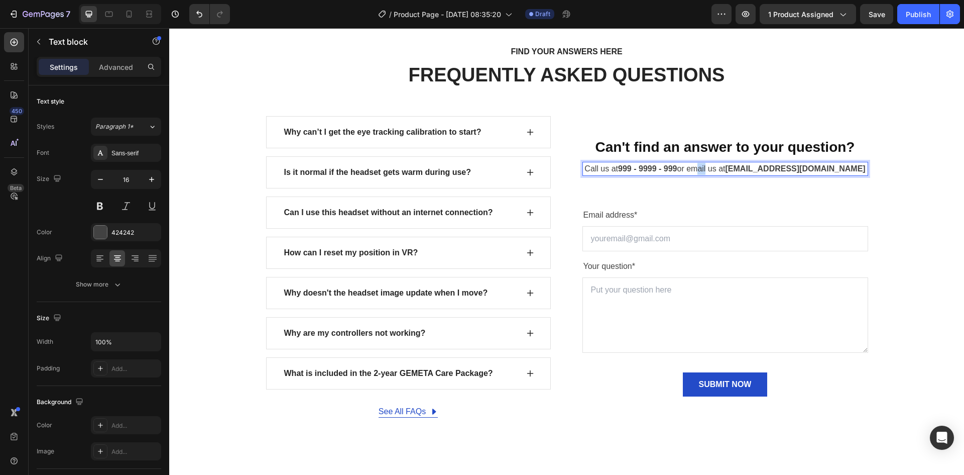
drag, startPoint x: 713, startPoint y: 168, endPoint x: 726, endPoint y: 169, distance: 12.6
click at [726, 169] on p "Call us at 999 - 9999 - 999 or email us at [EMAIL_ADDRESS][DOMAIN_NAME]" at bounding box center [726, 169] width 284 height 12
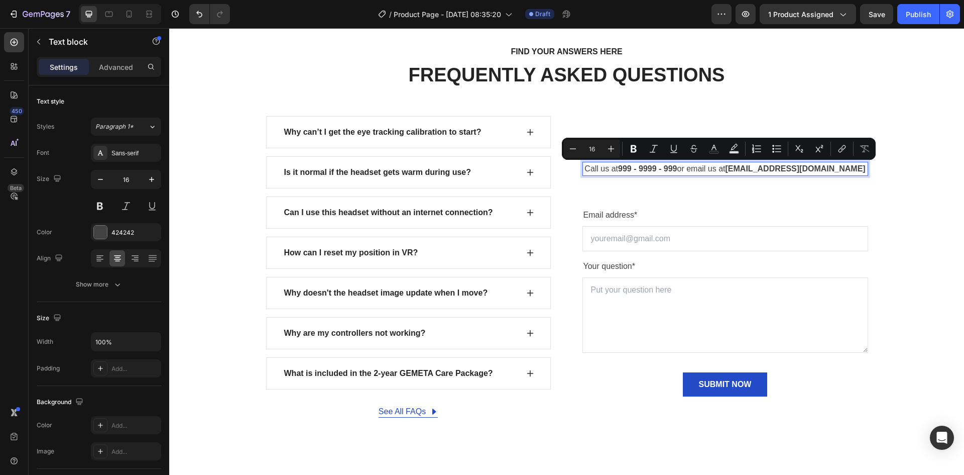
click at [734, 169] on p "Call us at 999 - 9999 - 999 or email us at [EMAIL_ADDRESS][DOMAIN_NAME]" at bounding box center [726, 169] width 284 height 12
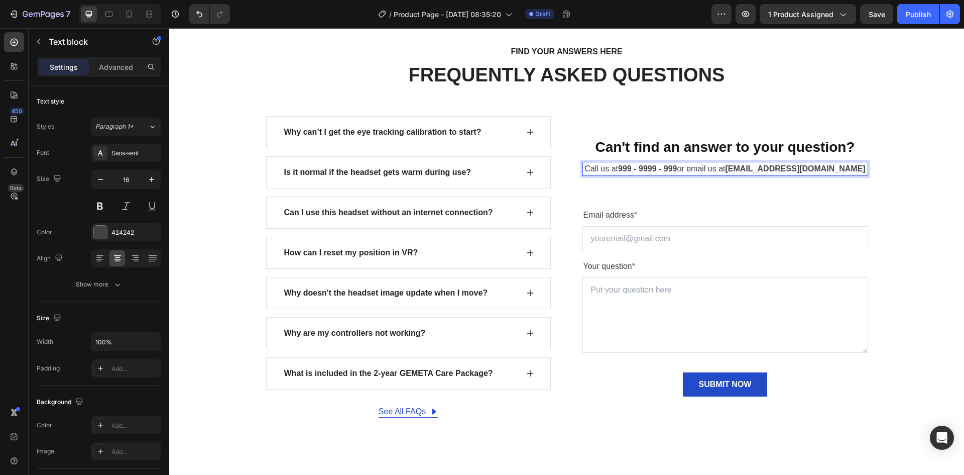
click at [643, 169] on strong "999 - 9999 - 999" at bounding box center [647, 168] width 59 height 9
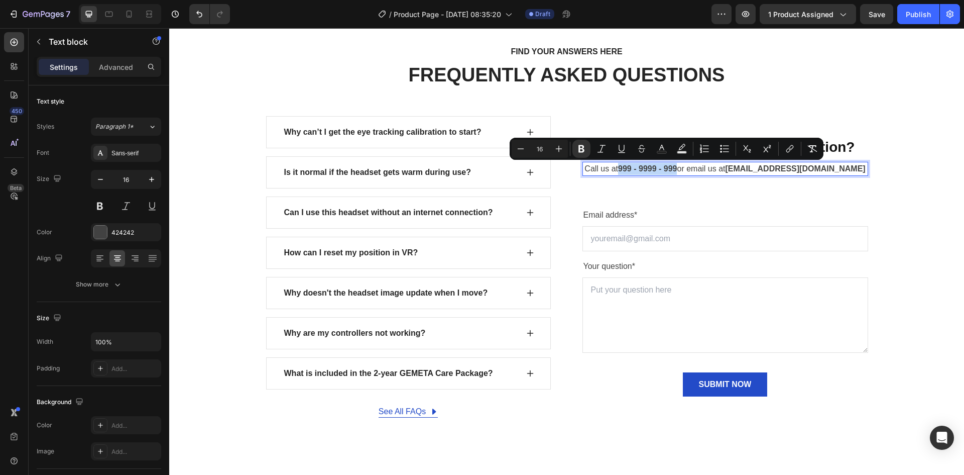
drag, startPoint x: 643, startPoint y: 169, endPoint x: 685, endPoint y: 169, distance: 42.2
click at [677, 169] on strong "999 - 9999 - 999" at bounding box center [647, 168] width 59 height 9
click at [738, 21] on button "button" at bounding box center [746, 14] width 20 height 20
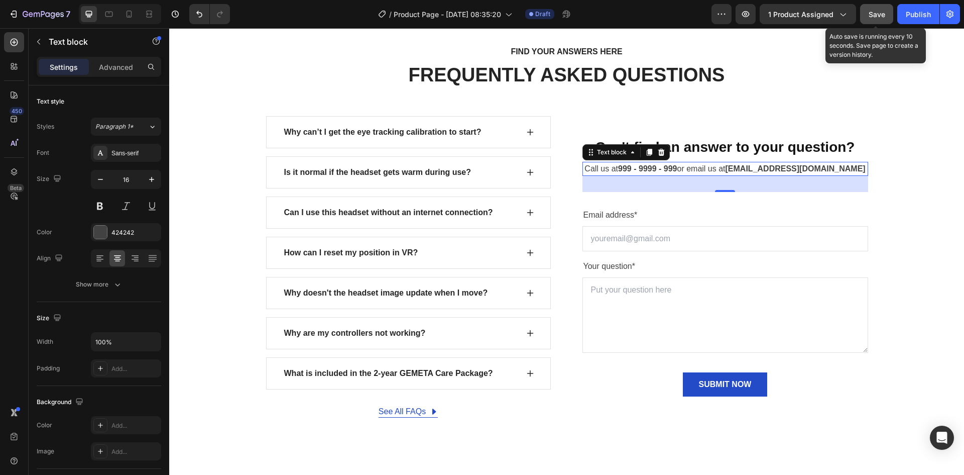
click at [883, 11] on span "Save" at bounding box center [877, 14] width 17 height 9
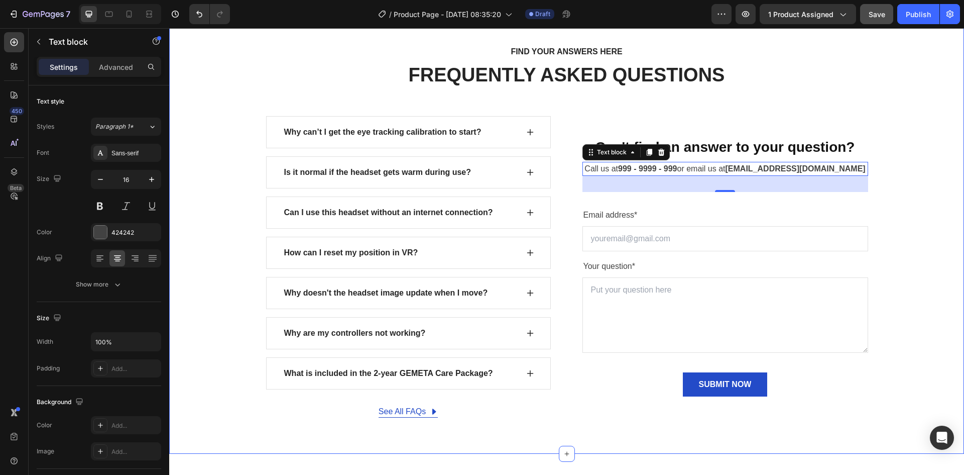
click at [891, 177] on div "FIND YOUR ANSWERS HERE Text block FREQUENTLY ASKED QUESTIONS Heading Row Why ca…" at bounding box center [567, 231] width 780 height 373
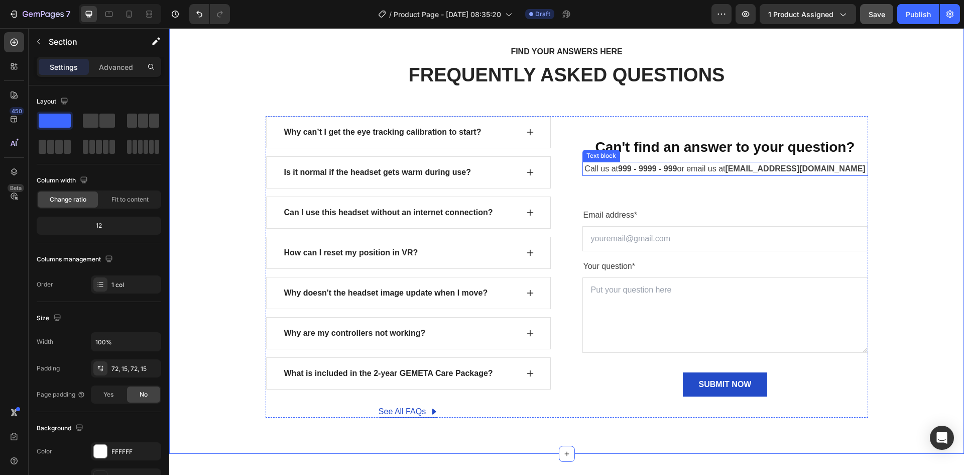
click at [640, 167] on strong "999 - 9999 - 999" at bounding box center [647, 168] width 59 height 9
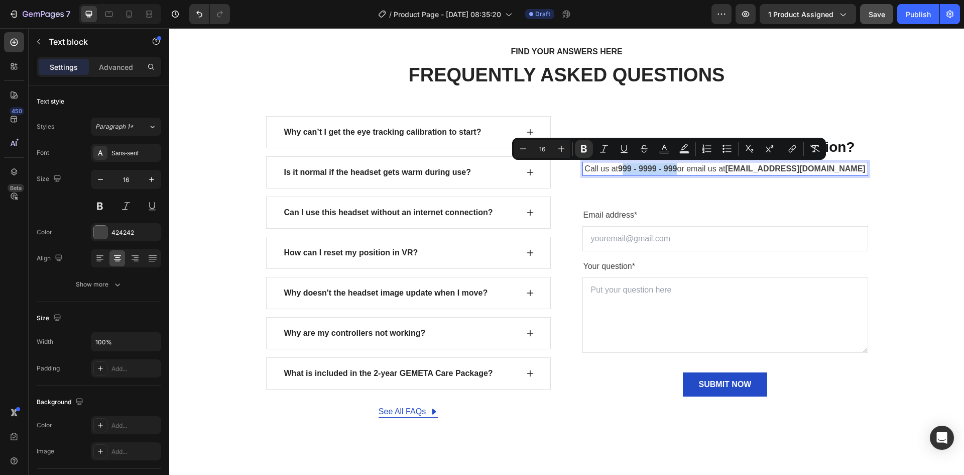
drag, startPoint x: 640, startPoint y: 167, endPoint x: 689, endPoint y: 170, distance: 48.8
click at [640, 168] on strong "999 - 9999 - 999" at bounding box center [647, 168] width 59 height 9
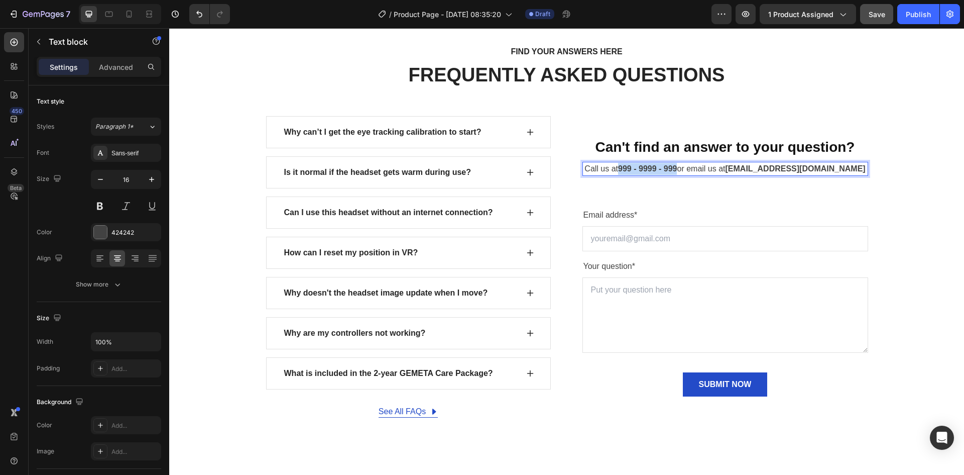
drag, startPoint x: 640, startPoint y: 168, endPoint x: 686, endPoint y: 170, distance: 45.7
click at [677, 169] on strong "999 - 9999 - 999" at bounding box center [647, 168] width 59 height 9
click at [766, 173] on p "Call us at [PHONE_NUMBER] or email us at [EMAIL_ADDRESS][DOMAIN_NAME]" at bounding box center [726, 169] width 284 height 12
drag, startPoint x: 766, startPoint y: 173, endPoint x: 827, endPoint y: 167, distance: 61.0
click at [827, 167] on p "Call us at [PHONE_NUMBER] or email us at [EMAIL_ADDRESS][DOMAIN_NAME]" at bounding box center [726, 169] width 284 height 12
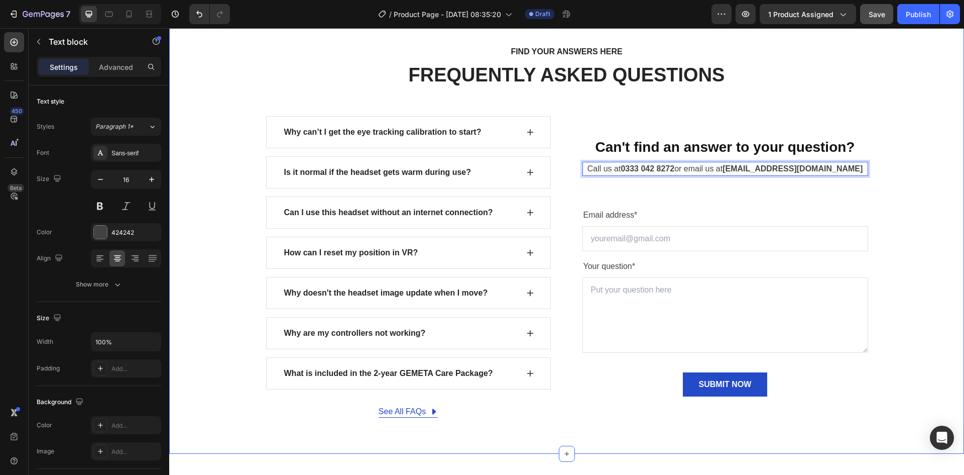
click at [918, 204] on div "FIND YOUR ANSWERS HERE Text block FREQUENTLY ASKED QUESTIONS Heading Row Why ca…" at bounding box center [567, 231] width 780 height 373
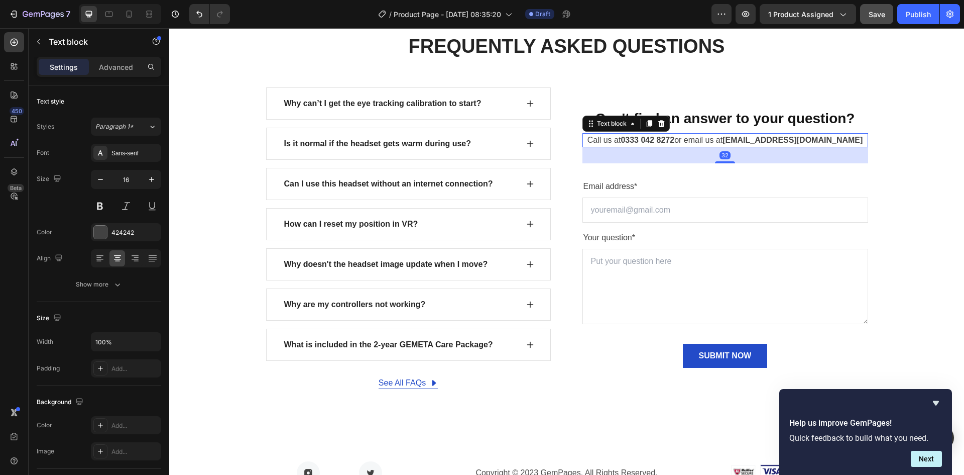
scroll to position [1927, 0]
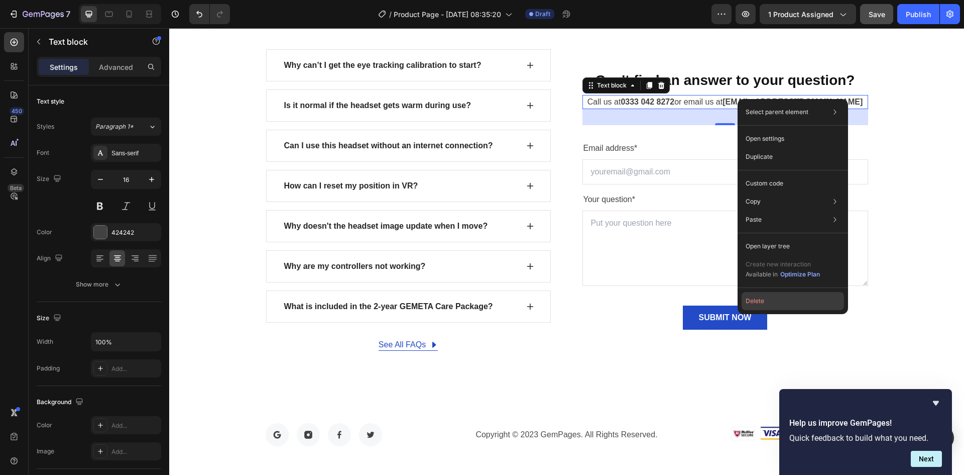
click at [798, 294] on button "Delete" at bounding box center [793, 301] width 102 height 18
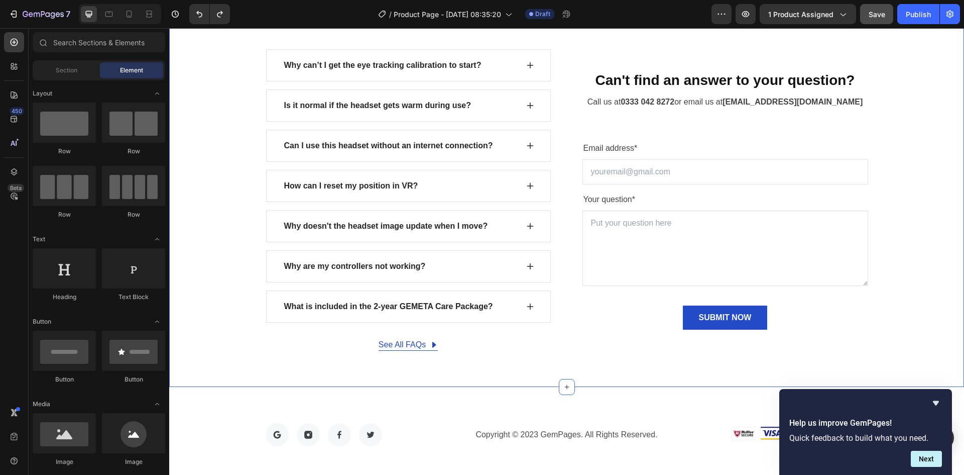
click at [930, 272] on div "FIND YOUR ANSWERS HERE Text block FREQUENTLY ASKED QUESTIONS Heading Row Why ca…" at bounding box center [567, 164] width 780 height 373
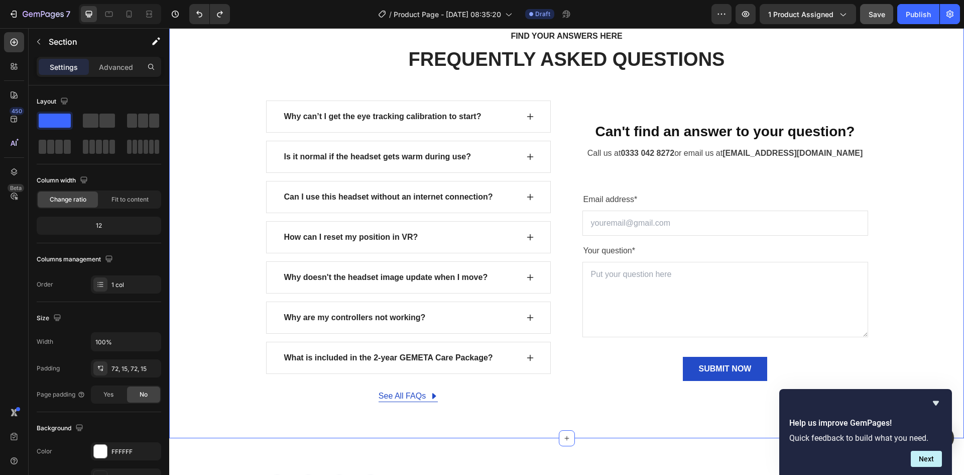
scroll to position [1860, 0]
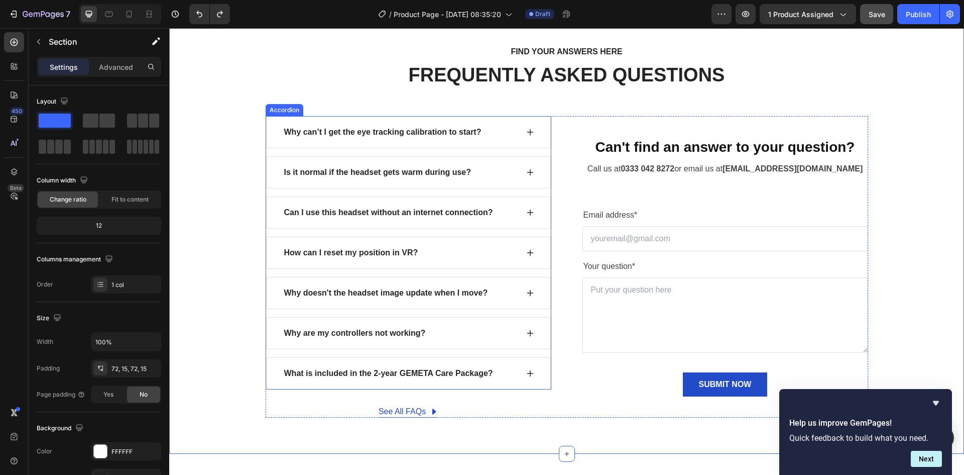
click at [475, 147] on div "Why can’t I get the eye tracking calibration to start?" at bounding box center [408, 132] width 285 height 32
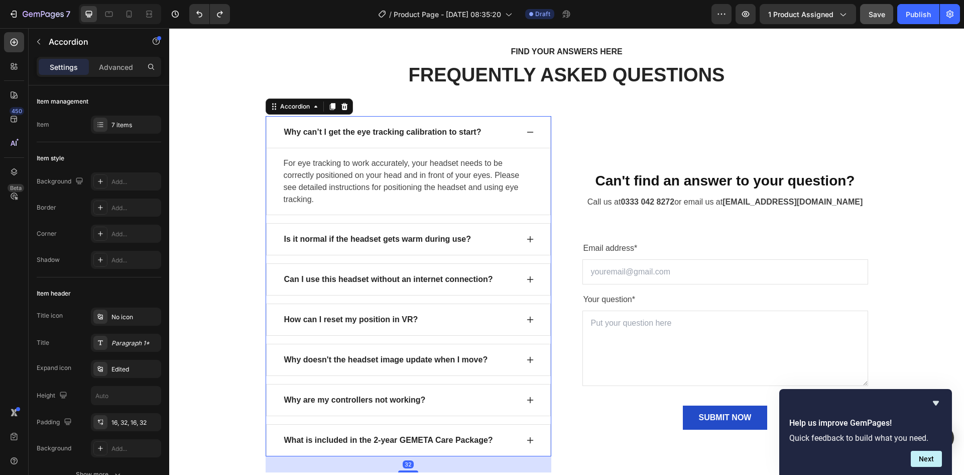
click at [475, 147] on div "Why can’t I get the eye tracking calibration to start?" at bounding box center [408, 132] width 285 height 32
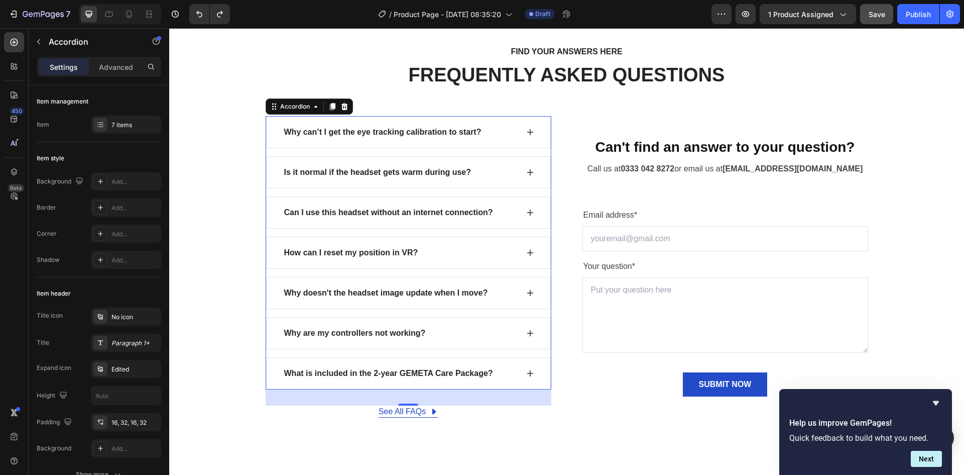
click at [290, 128] on div "Why can’t I get the eye tracking calibration to start?" at bounding box center [383, 132] width 200 height 15
click at [290, 128] on p "Why can’t I get the eye tracking calibration to start?" at bounding box center [382, 132] width 197 height 12
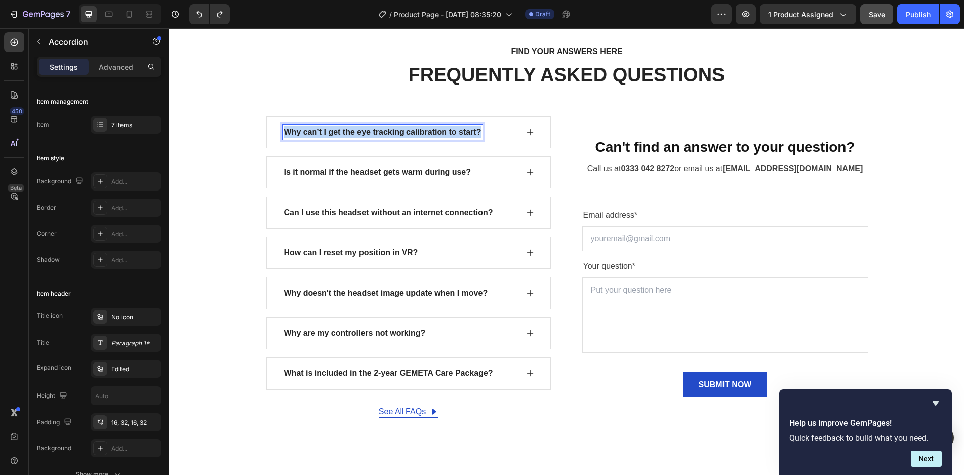
click at [290, 128] on p "Why can’t I get the eye tracking calibration to start?" at bounding box center [382, 132] width 197 height 12
click at [490, 131] on div "How long do the DTF transfers last?" at bounding box center [401, 132] width 236 height 15
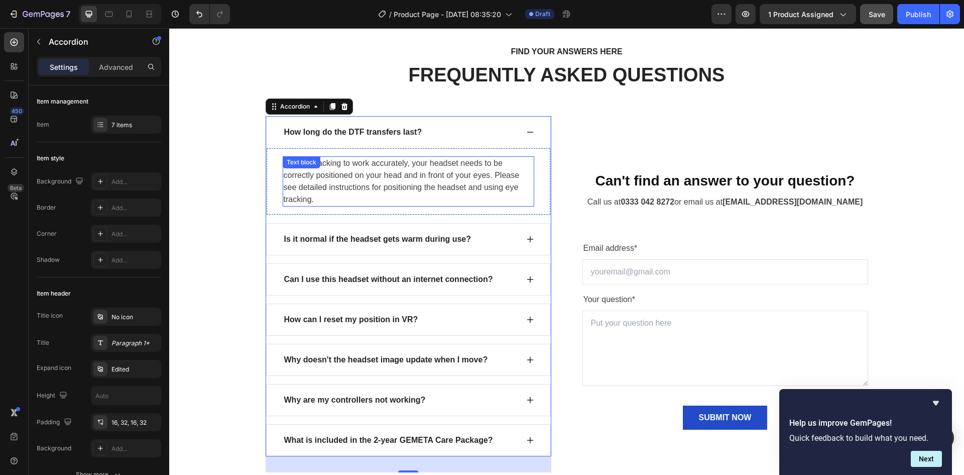
click at [298, 194] on p "For eye tracking to work accurately, your headset needs to be correctly positio…" at bounding box center [409, 181] width 250 height 48
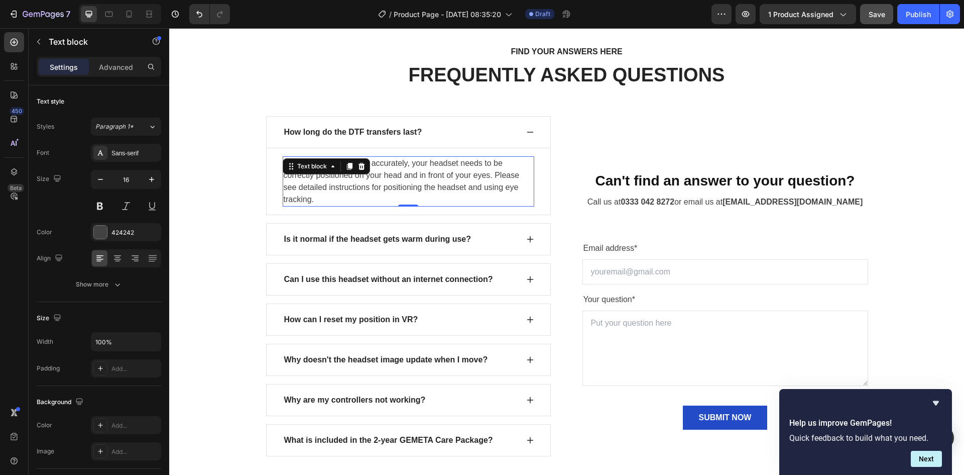
click at [327, 200] on p "For eye tracking to work accurately, your headset needs to be correctly positio…" at bounding box center [409, 181] width 250 height 48
click at [285, 162] on p "For eye tracking to work accurately, your headset needs to be correctly positio…" at bounding box center [409, 181] width 250 height 48
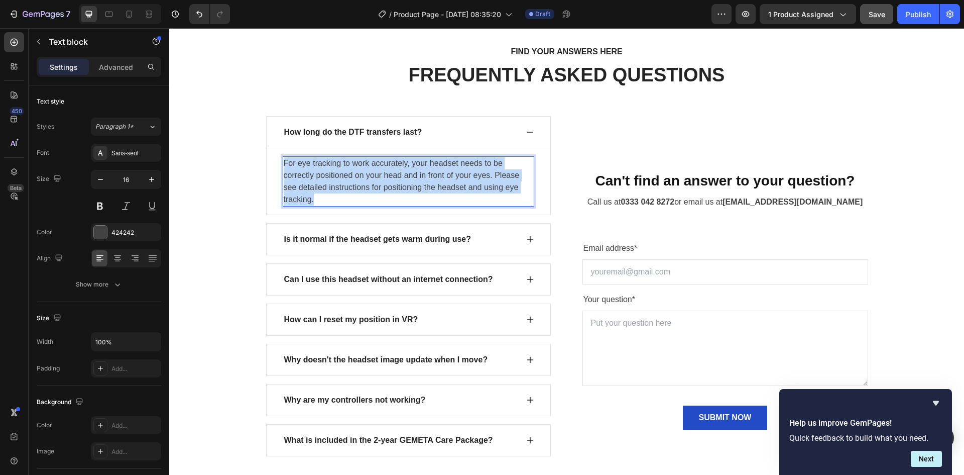
click at [285, 162] on p "For eye tracking to work accurately, your headset needs to be correctly positio…" at bounding box center [409, 181] width 250 height 48
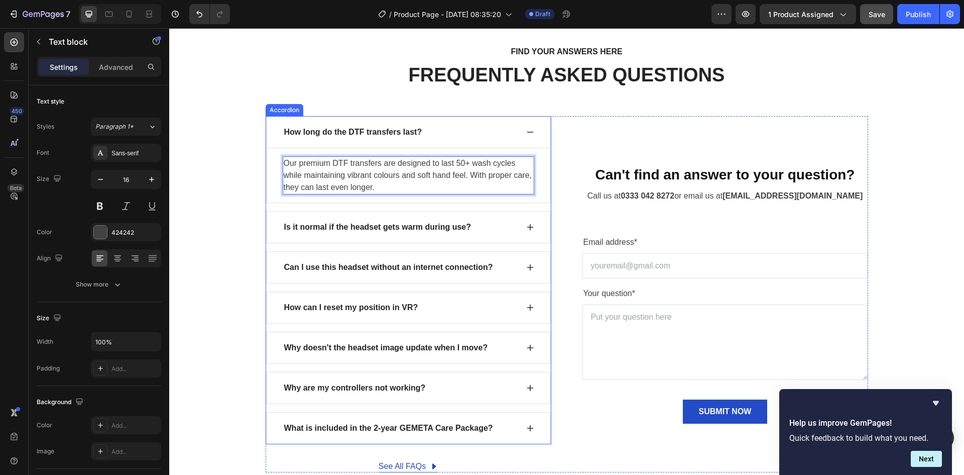
click at [453, 137] on div "How long do the DTF transfers last?" at bounding box center [401, 132] width 236 height 15
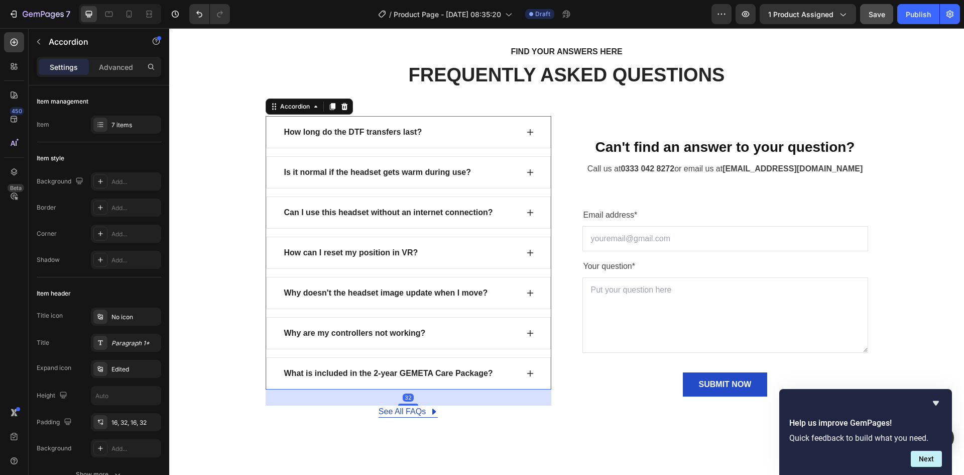
click at [486, 171] on div "Is it normal if the headset gets warm during use?" at bounding box center [401, 172] width 236 height 15
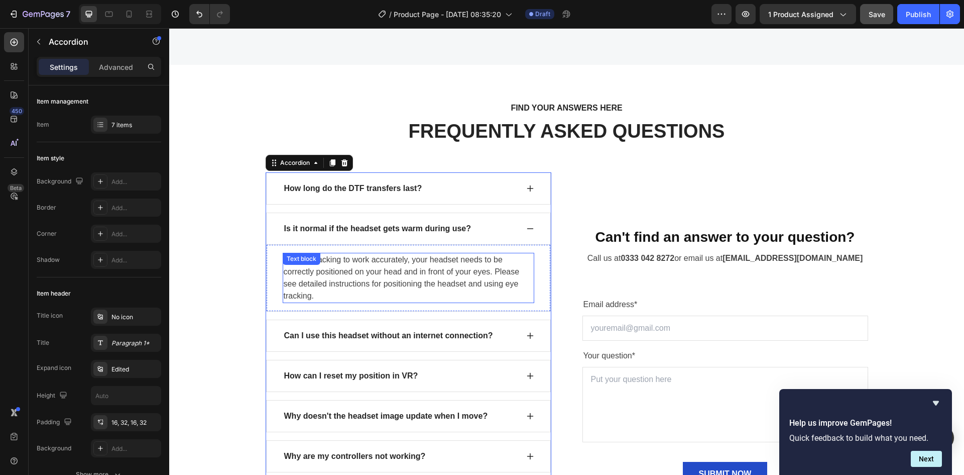
scroll to position [1793, 0]
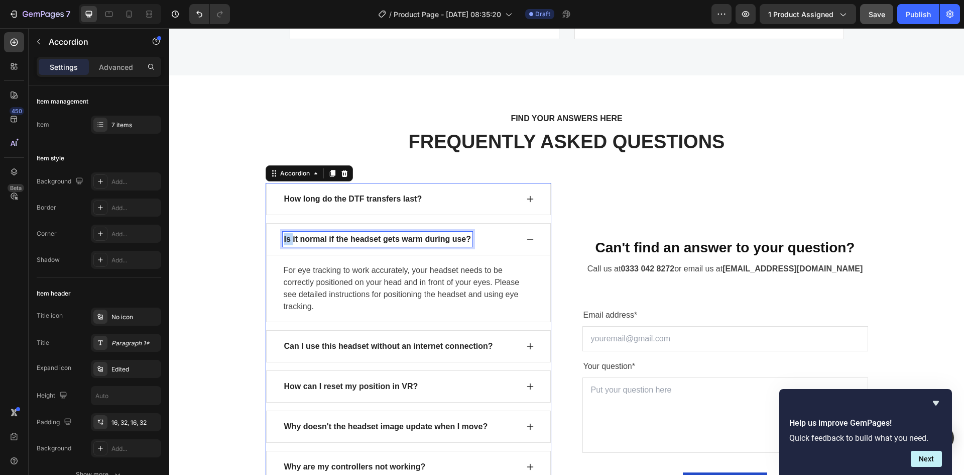
click at [284, 239] on p "Is it normal if the headset gets warm during use?" at bounding box center [377, 239] width 187 height 12
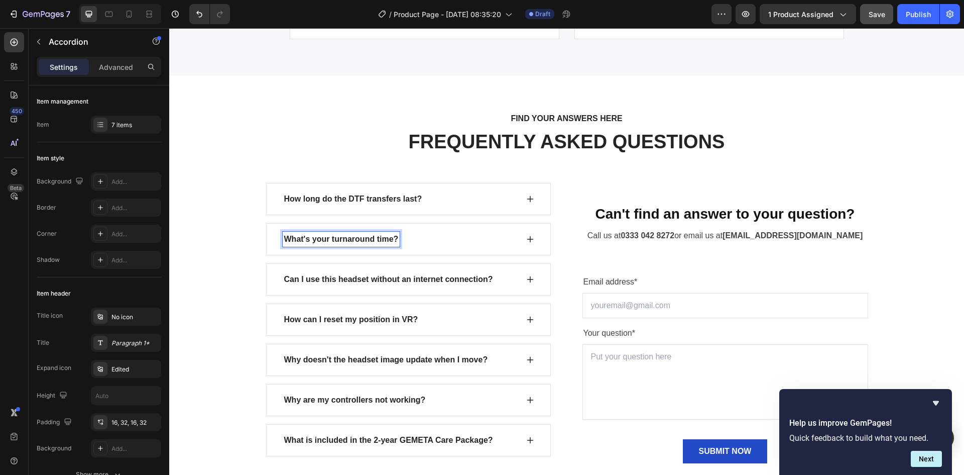
click at [419, 247] on div "What's your turnaround time?" at bounding box center [408, 239] width 285 height 32
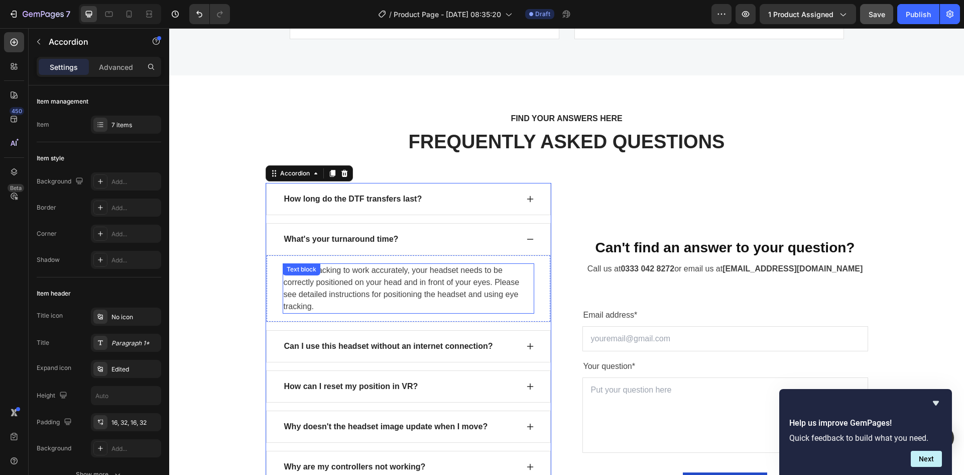
click at [286, 275] on div "Text block" at bounding box center [302, 269] width 38 height 12
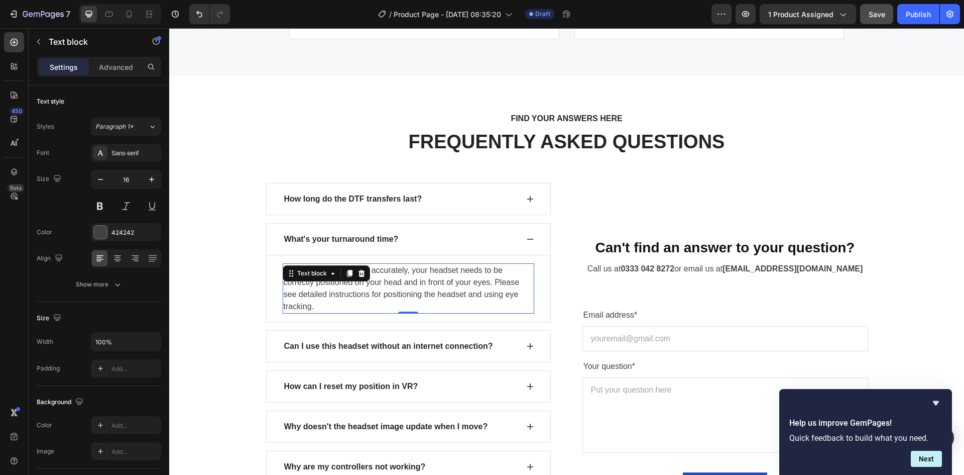
click at [290, 292] on p "For eye tracking to work accurately, your headset needs to be correctly positio…" at bounding box center [409, 288] width 250 height 48
click at [288, 271] on p "For eye tracking to work accurately, your headset needs to be correctly positio…" at bounding box center [409, 288] width 250 height 48
click at [286, 269] on p "For eye tracking to work accurately, your headset needs to be correctly positio…" at bounding box center [409, 288] width 250 height 48
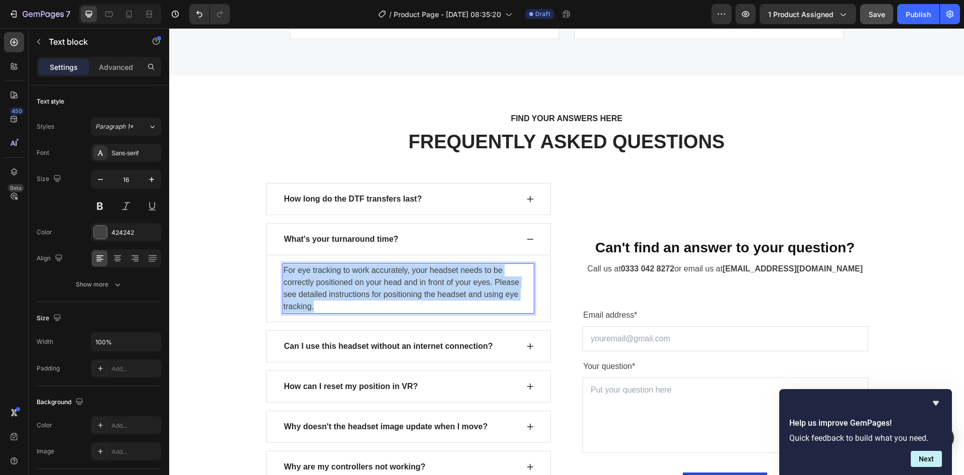
click at [286, 269] on p "For eye tracking to work accurately, your headset needs to be correctly positio…" at bounding box center [409, 288] width 250 height 48
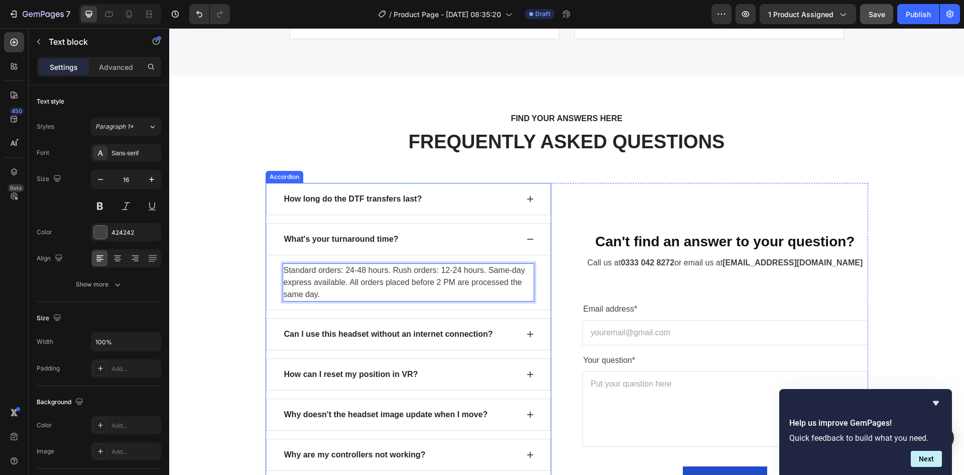
click at [472, 243] on div "What's your turnaround time?" at bounding box center [401, 239] width 236 height 15
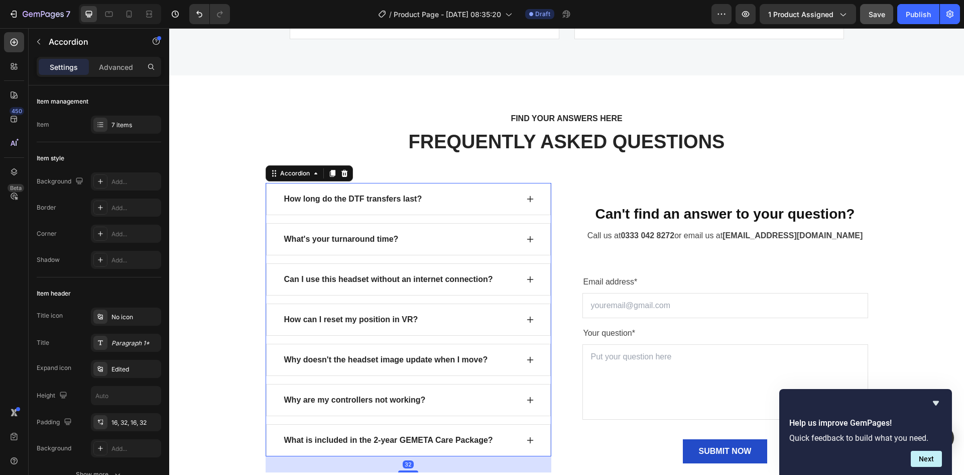
click at [501, 282] on div "Can I use this headset without an internet connection?" at bounding box center [401, 279] width 236 height 15
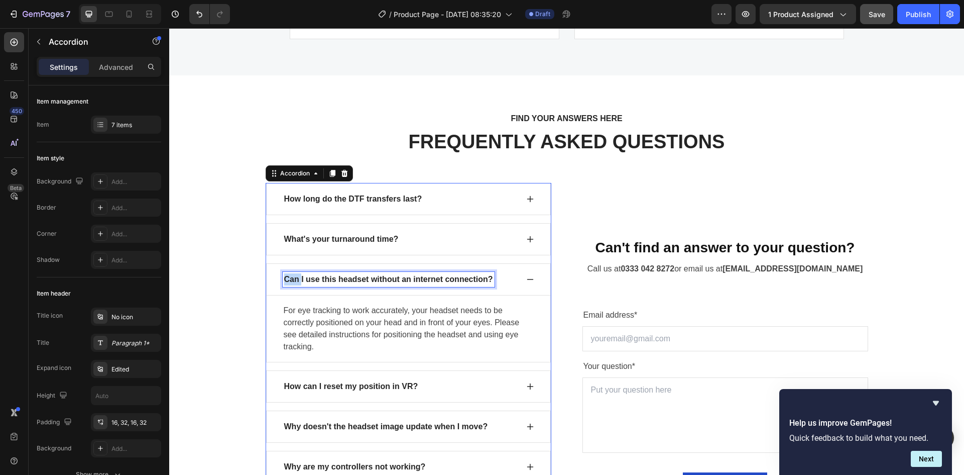
click at [284, 280] on p "Can I use this headset without an internet connection?" at bounding box center [388, 279] width 209 height 12
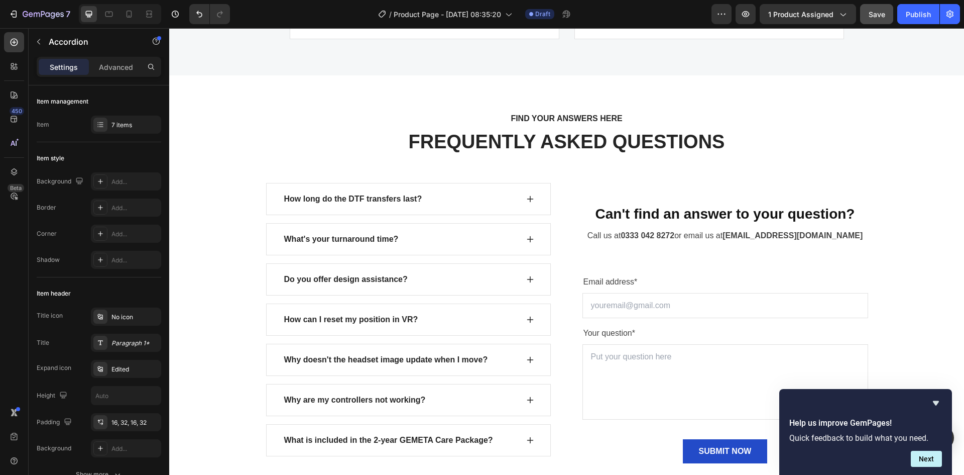
click at [273, 280] on div "Do you offer design assistance?" at bounding box center [408, 279] width 285 height 32
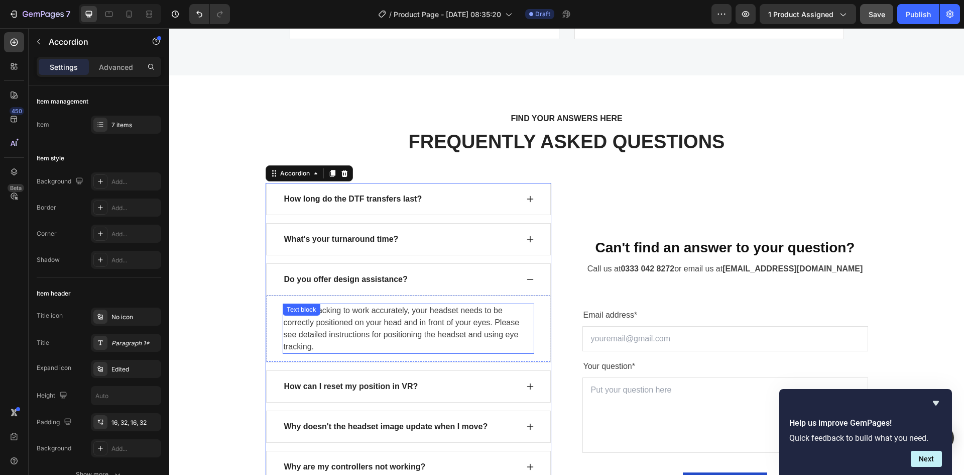
click at [285, 313] on div "Text block" at bounding box center [302, 309] width 34 height 9
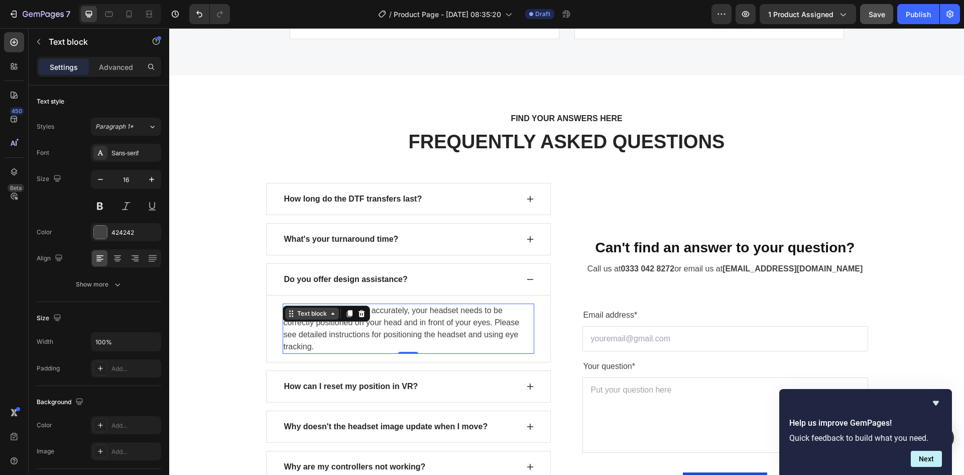
click at [287, 313] on icon at bounding box center [291, 313] width 8 height 8
click at [341, 346] on p "For eye tracking to work accurately, your headset needs to be correctly positio…" at bounding box center [409, 328] width 250 height 48
click at [287, 307] on p "For eye tracking to work accurately, your headset needs to be correctly positio…" at bounding box center [409, 328] width 250 height 48
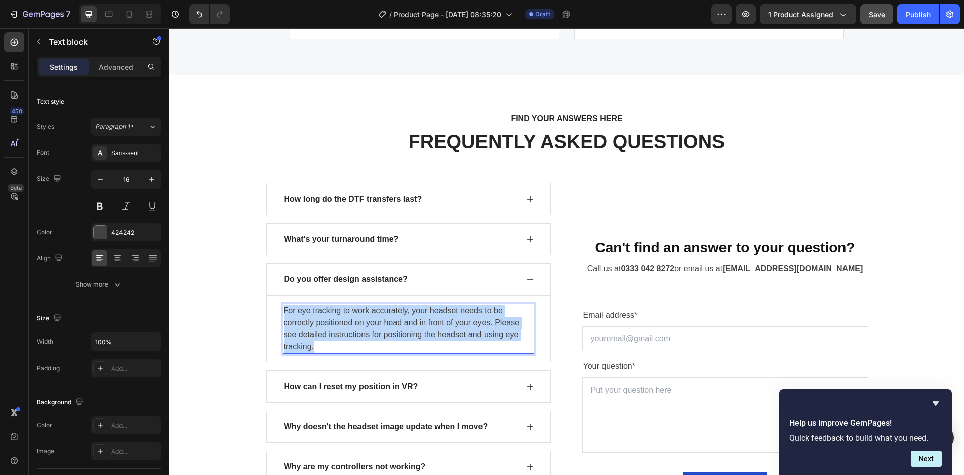
click at [287, 307] on p "For eye tracking to work accurately, your headset needs to be correctly positio…" at bounding box center [409, 328] width 250 height 48
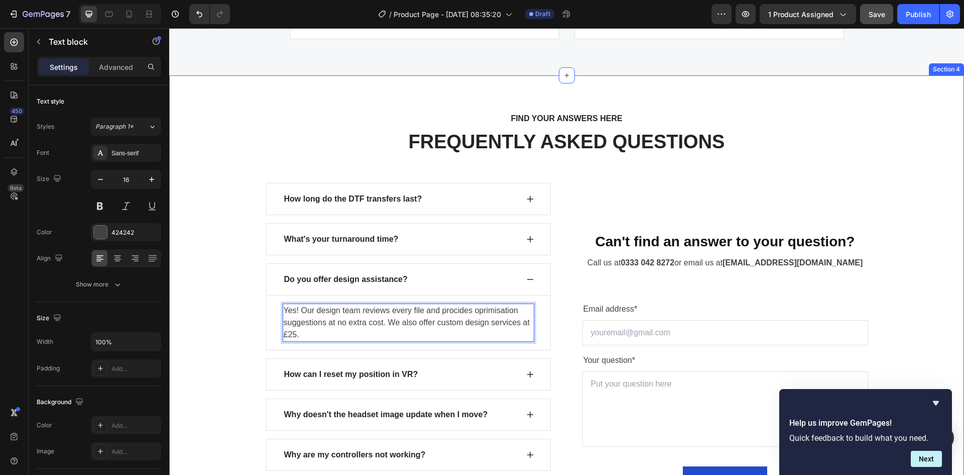
click at [218, 318] on div "FIND YOUR ANSWERS HERE Text block FREQUENTLY ASKED QUESTIONS Heading Row How lo…" at bounding box center [567, 325] width 780 height 427
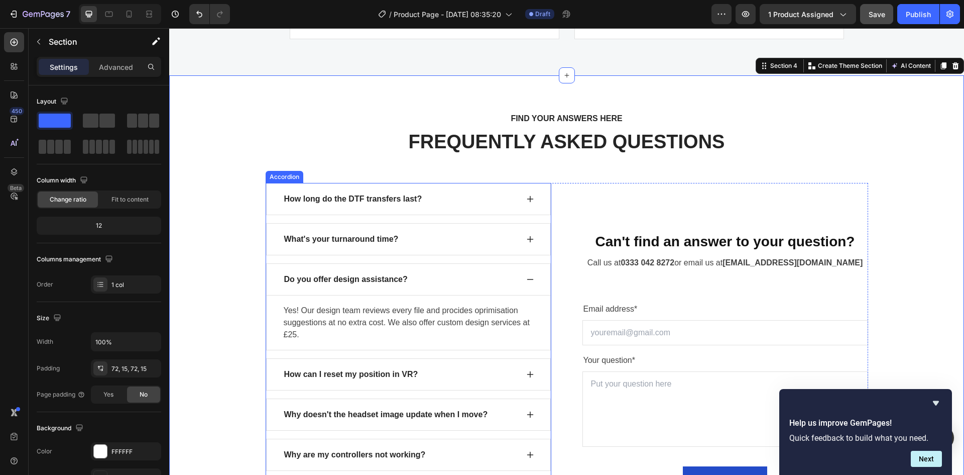
click at [269, 285] on div "Do you offer design assistance?" at bounding box center [408, 279] width 285 height 32
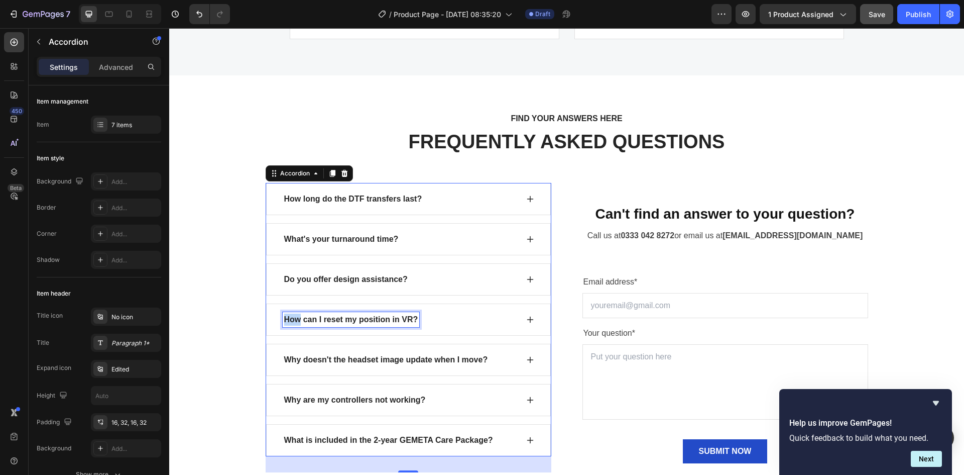
click at [285, 320] on p "How can I reset my position in VR?" at bounding box center [351, 319] width 134 height 12
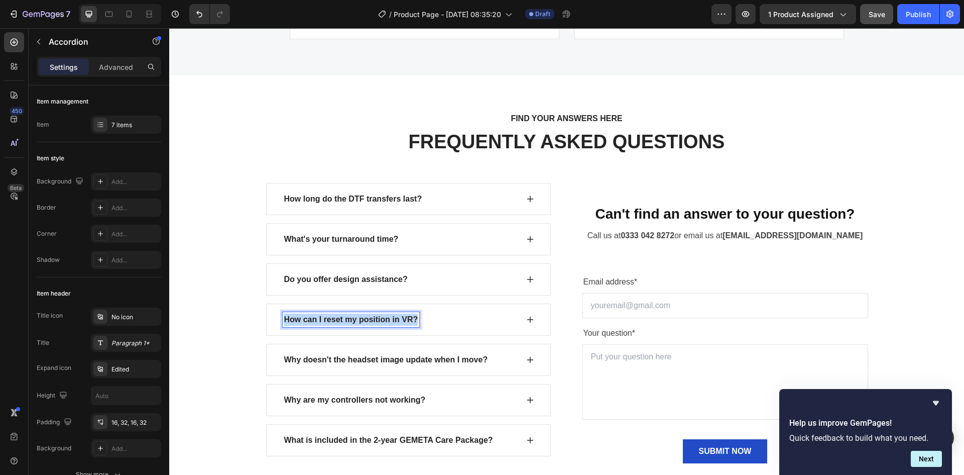
click at [285, 320] on p "How can I reset my position in VR?" at bounding box center [351, 319] width 134 height 12
click at [270, 333] on div "Question 4" at bounding box center [408, 319] width 285 height 32
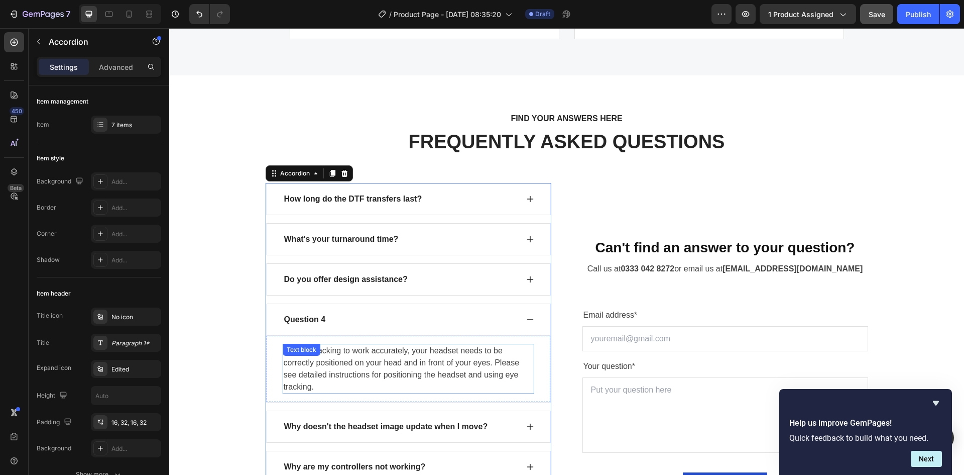
click at [290, 359] on div "For eye tracking to work accurately, your headset needs to be correctly positio…" at bounding box center [409, 369] width 252 height 50
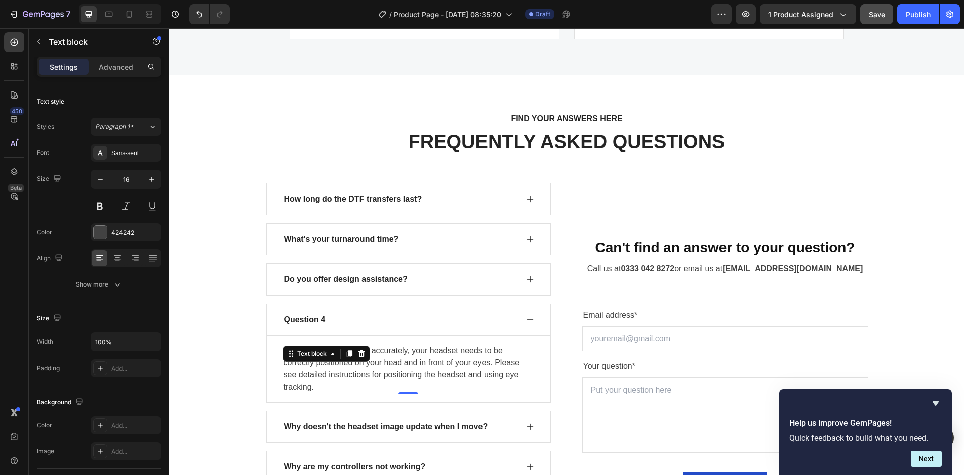
click at [291, 370] on p "For eye tracking to work accurately, your headset needs to be correctly positio…" at bounding box center [409, 369] width 250 height 48
click at [288, 348] on p "For eye tracking to work accurately, your headset needs to be correctly positio…" at bounding box center [409, 369] width 250 height 48
click at [286, 347] on p "For eye tracking to work accurately, your headset needs to be correctly positio…" at bounding box center [409, 369] width 250 height 48
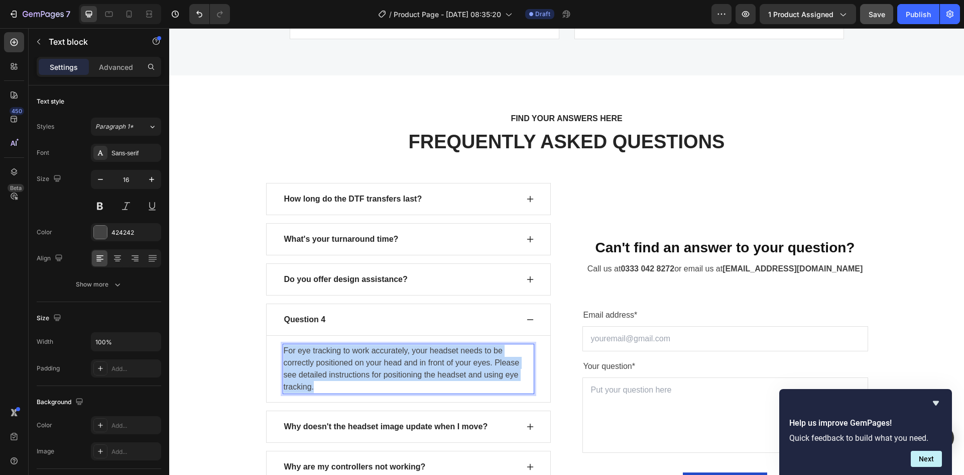
click at [286, 347] on p "For eye tracking to work accurately, your headset needs to be correctly positio…" at bounding box center [409, 369] width 250 height 48
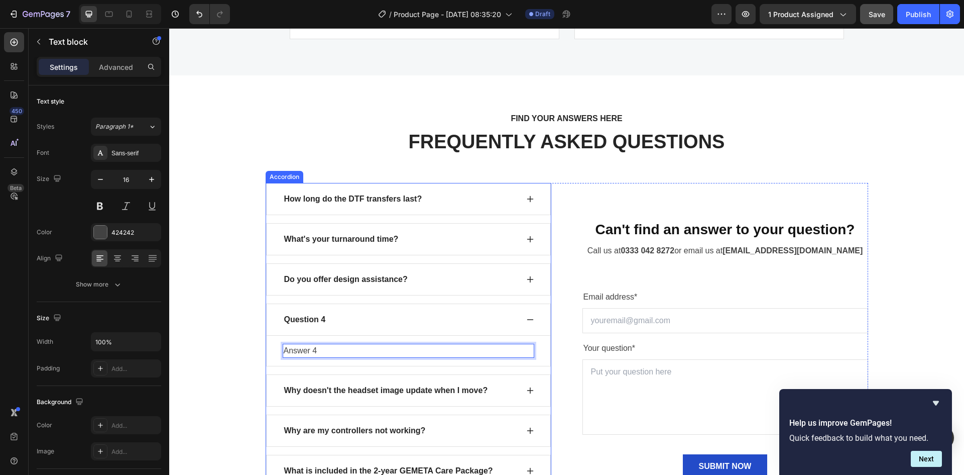
click at [276, 323] on div "Question 4" at bounding box center [408, 319] width 285 height 32
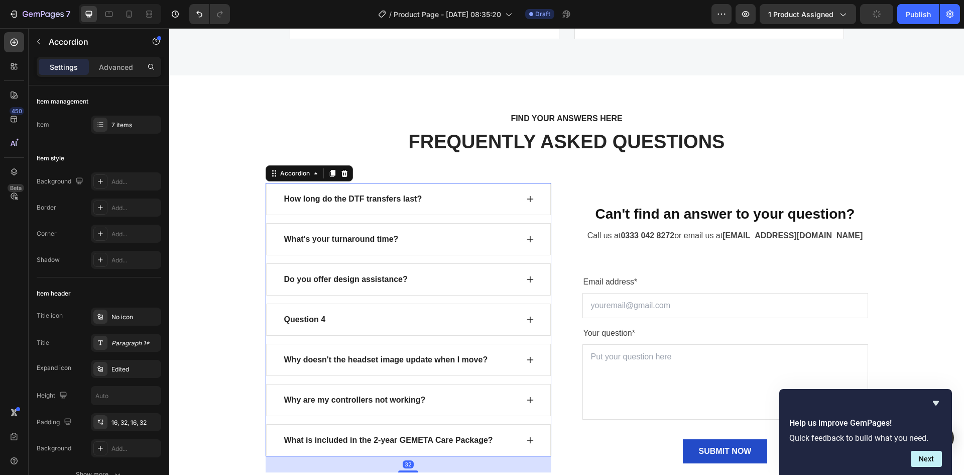
click at [276, 323] on div "Question 4" at bounding box center [408, 319] width 285 height 32
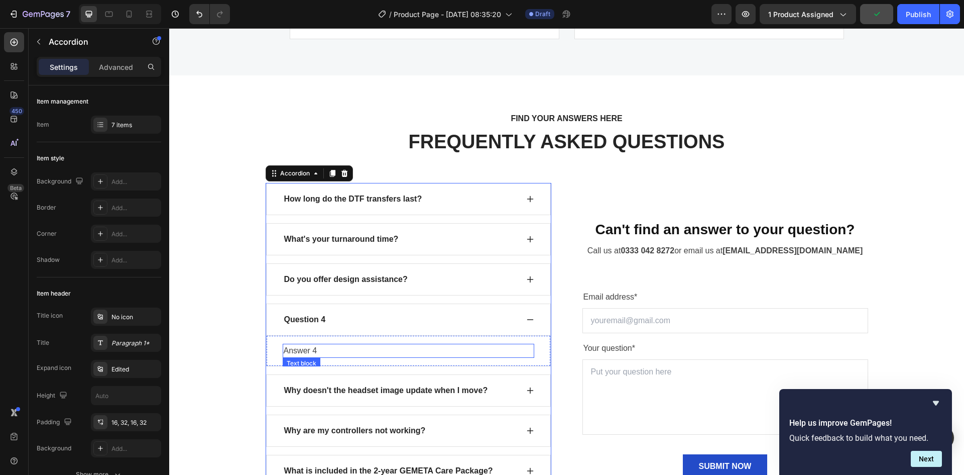
click at [287, 349] on p "Answer 4" at bounding box center [409, 351] width 250 height 12
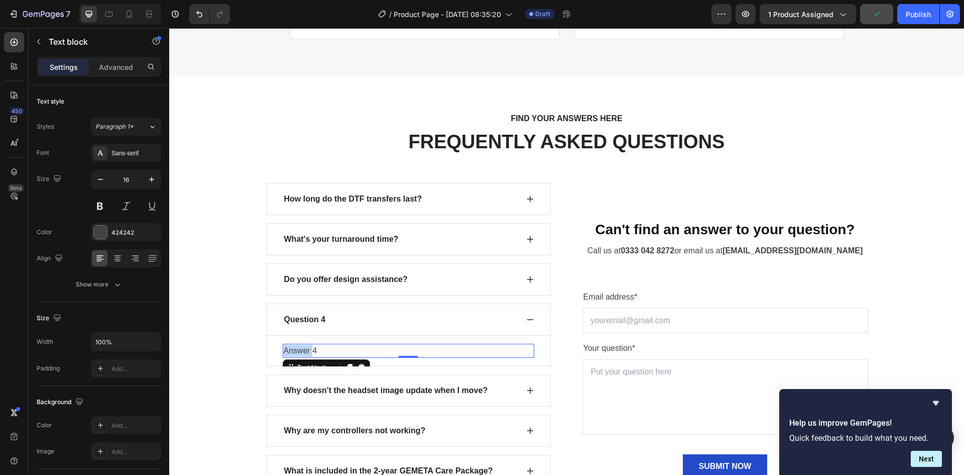
click at [287, 349] on p "Answer 4" at bounding box center [409, 351] width 250 height 12
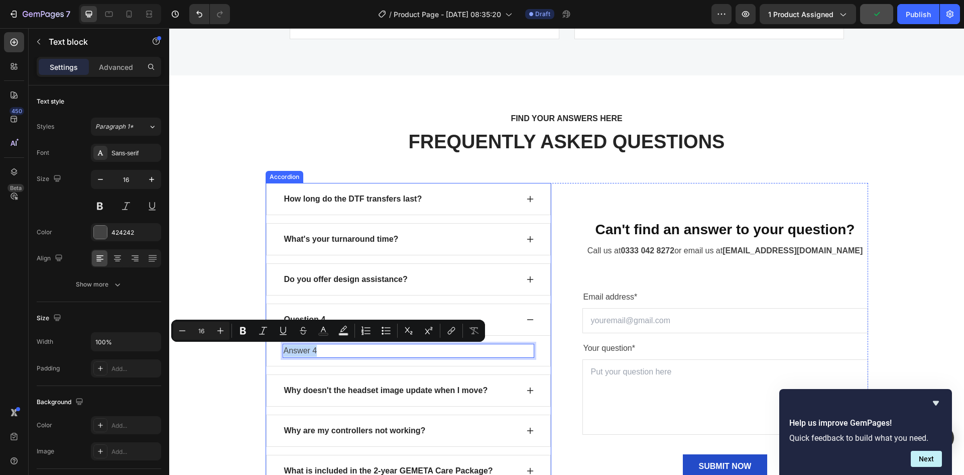
click at [271, 313] on div "Question 4" at bounding box center [408, 319] width 285 height 32
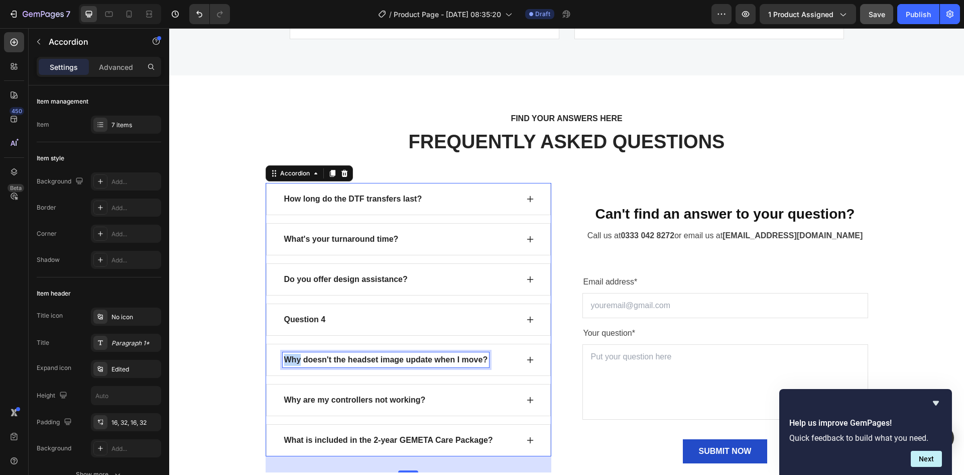
click at [284, 361] on p "Why doesn't the headset image update when I move?" at bounding box center [386, 360] width 204 height 12
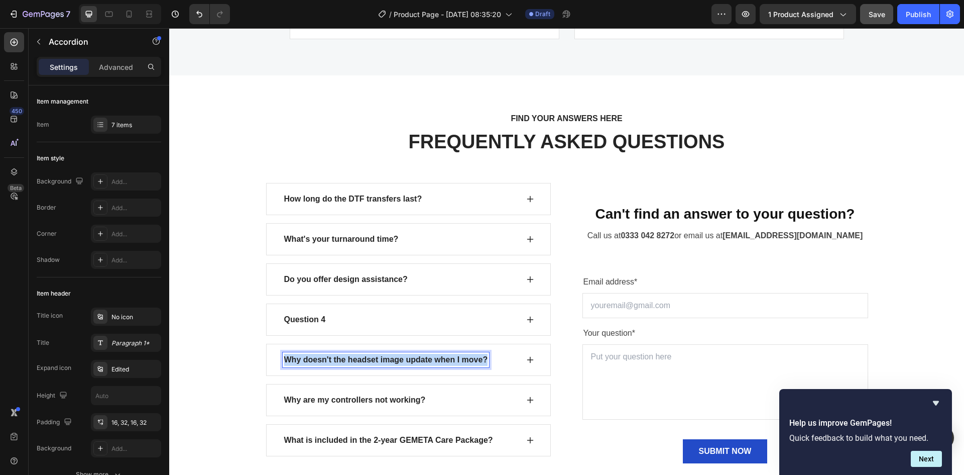
click at [284, 361] on p "Why doesn't the headset image update when I move?" at bounding box center [386, 360] width 204 height 12
click at [270, 358] on div "Question 5" at bounding box center [408, 360] width 285 height 32
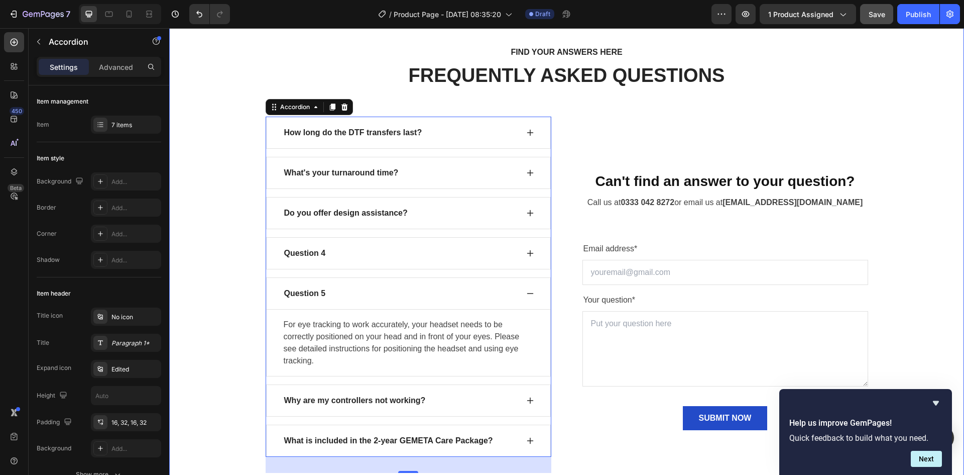
scroll to position [1860, 0]
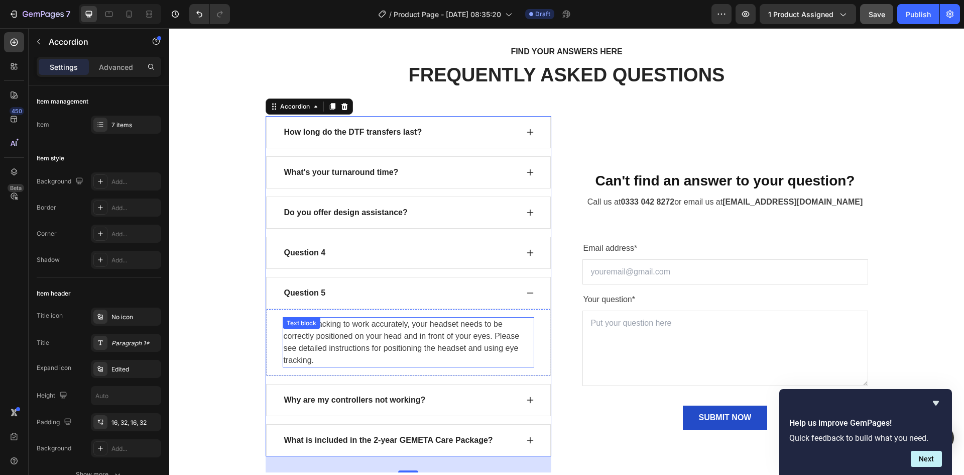
click at [288, 329] on div "For eye tracking to work accurately, your headset needs to be correctly positio…" at bounding box center [409, 342] width 252 height 50
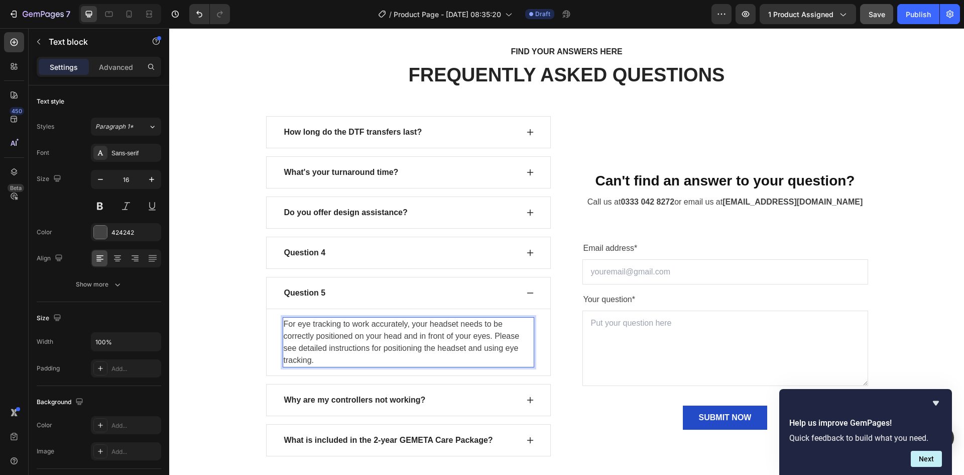
click at [289, 344] on p "For eye tracking to work accurately, your headset needs to be correctly positio…" at bounding box center [409, 342] width 250 height 48
click at [285, 336] on p "For eye tracking to work accurately, your headset needs to be correctly positio…" at bounding box center [409, 342] width 250 height 48
click at [284, 321] on p "For eye tracking to work accurately, your headset needs to be correctly positio…" at bounding box center [409, 342] width 250 height 48
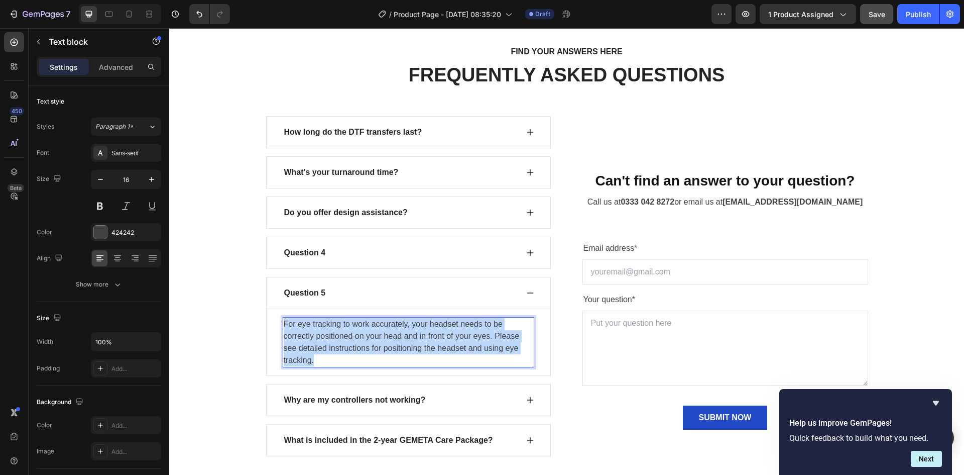
click at [284, 321] on p "For eye tracking to work accurately, your headset needs to be correctly positio…" at bounding box center [409, 342] width 250 height 48
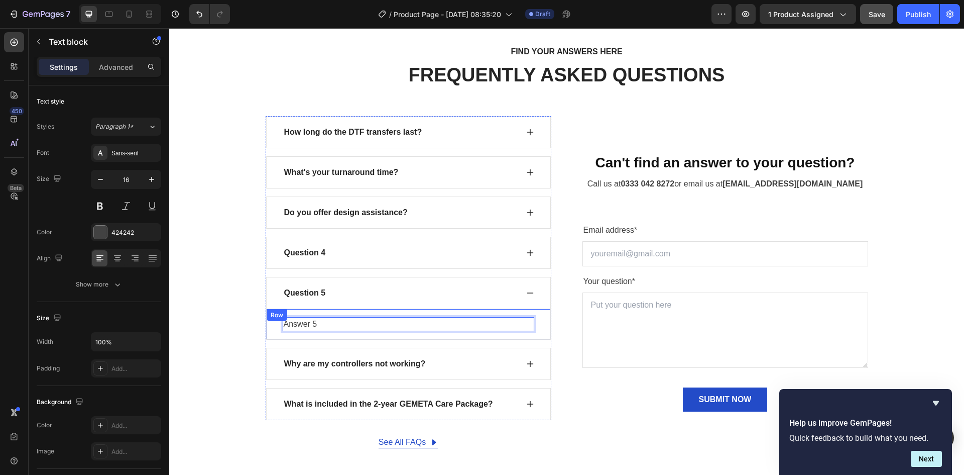
click at [235, 316] on div "FIND YOUR ANSWERS HERE Text block FREQUENTLY ASKED QUESTIONS Heading Row How lo…" at bounding box center [567, 246] width 780 height 403
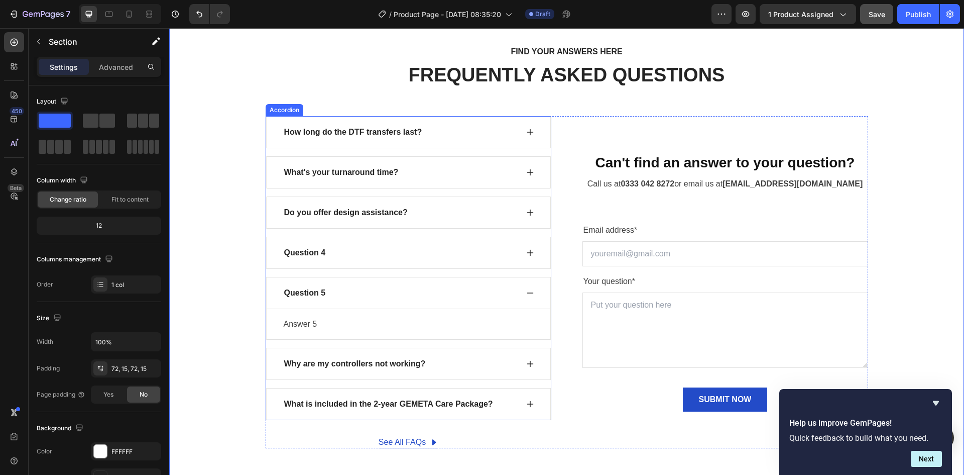
click at [266, 302] on div "Question 5" at bounding box center [408, 293] width 285 height 32
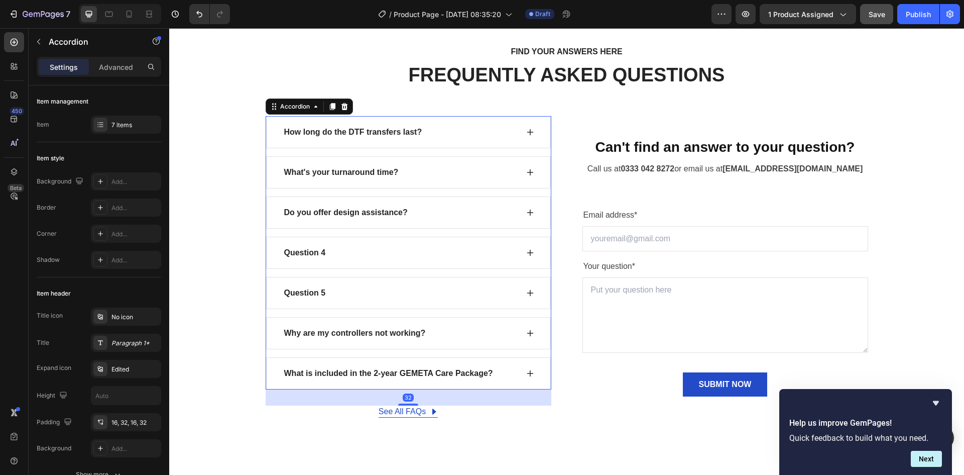
click at [269, 336] on div "Why are my controllers not working?" at bounding box center [408, 333] width 285 height 32
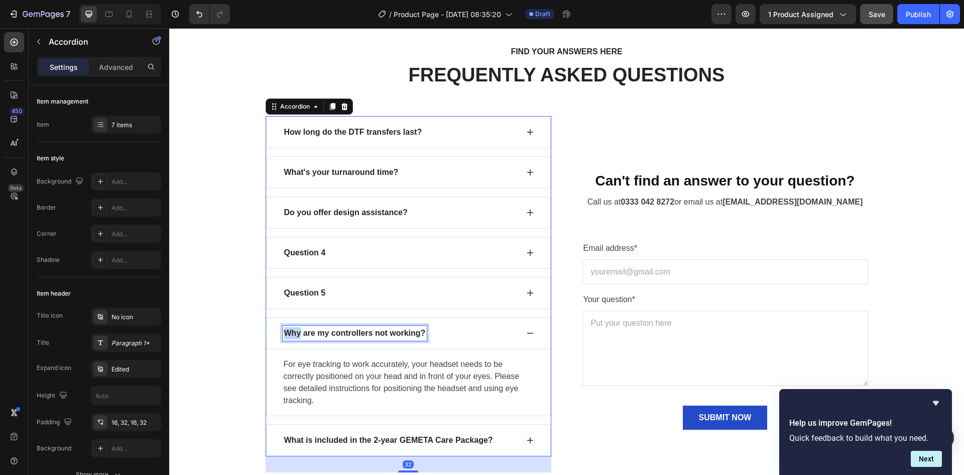
click at [288, 335] on p "Why are my controllers not working?" at bounding box center [355, 333] width 142 height 12
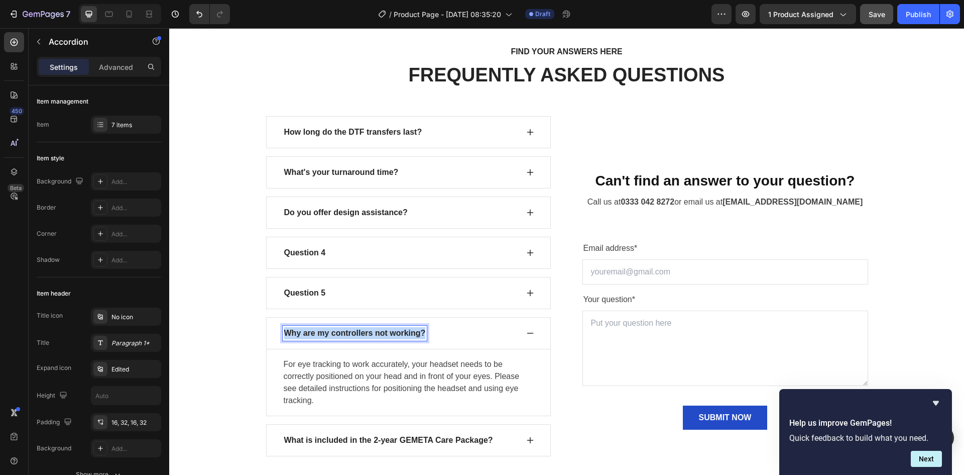
click at [288, 335] on p "Why are my controllers not working?" at bounding box center [355, 333] width 142 height 12
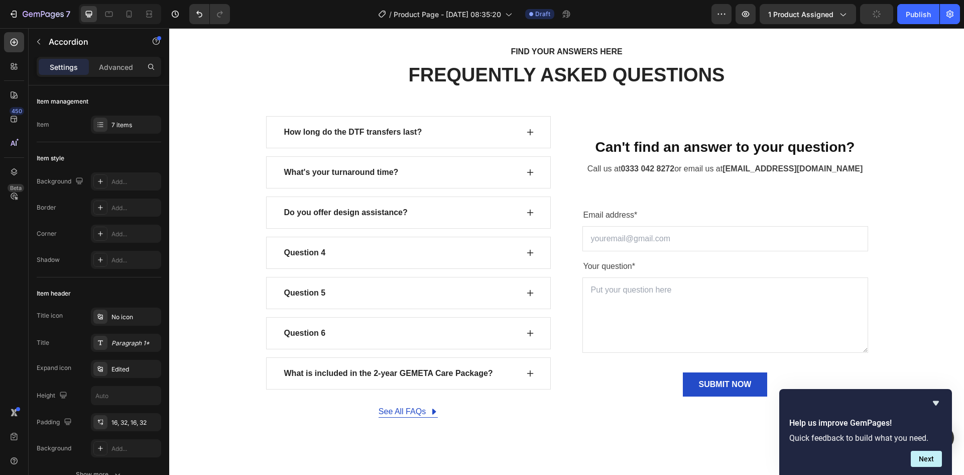
click at [279, 347] on div "Question 6" at bounding box center [408, 333] width 285 height 32
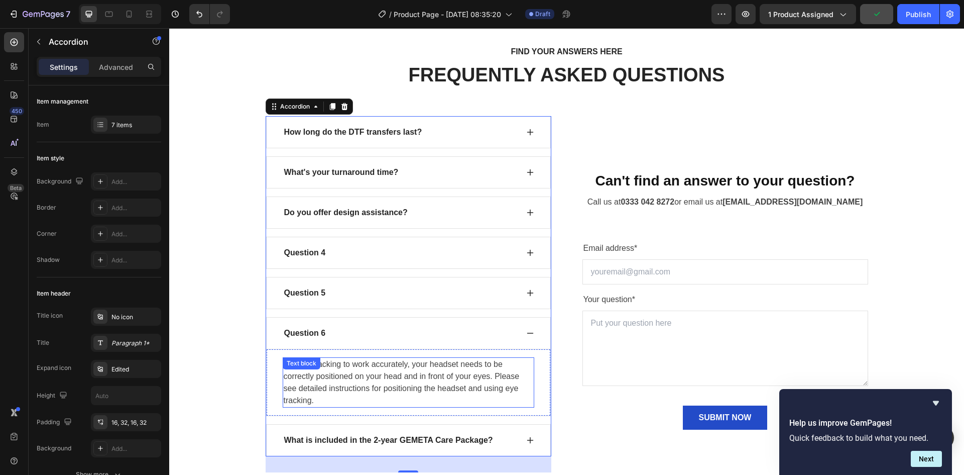
click at [287, 368] on div "Text block" at bounding box center [302, 363] width 38 height 12
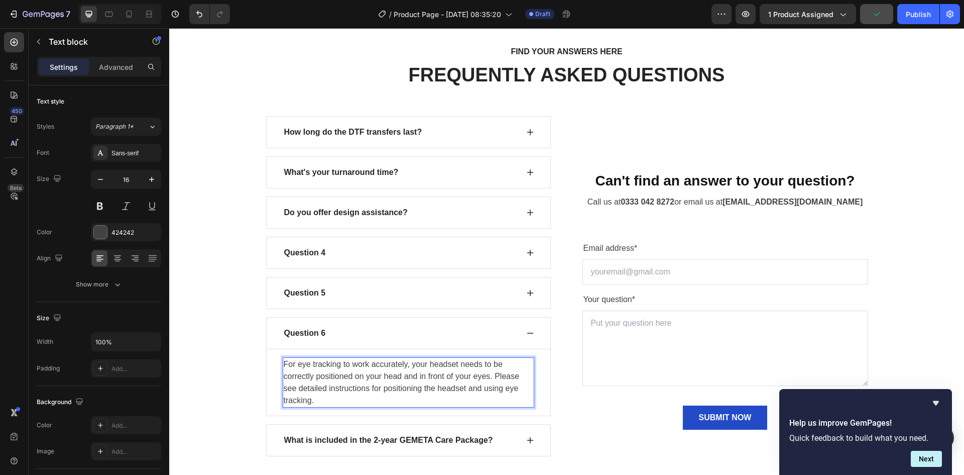
click at [288, 381] on p "For eye tracking to work accurately, your headset needs to be correctly positio…" at bounding box center [409, 382] width 250 height 48
click at [287, 361] on p "For eye tracking to work accurately, your headset needs to be correctly positio…" at bounding box center [409, 382] width 250 height 48
click at [285, 362] on p "For eye tracking to work accurately, your headset needs to be correctly positio…" at bounding box center [409, 382] width 250 height 48
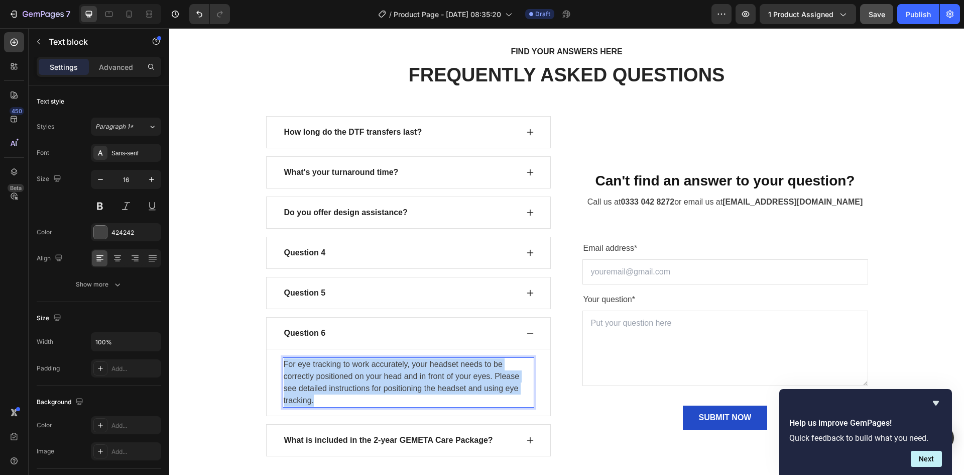
click at [285, 362] on p "For eye tracking to work accurately, your headset needs to be correctly positio…" at bounding box center [409, 382] width 250 height 48
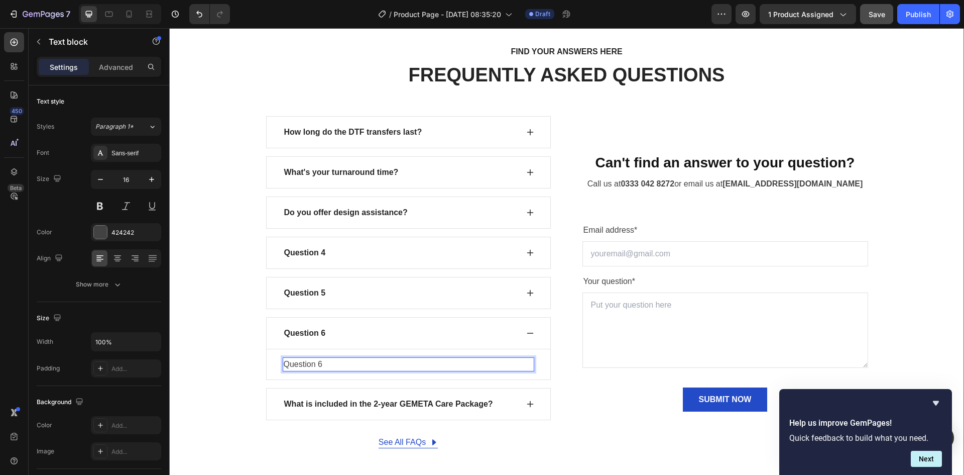
click at [243, 348] on div "FIND YOUR ANSWERS HERE Text block FREQUENTLY ASKED QUESTIONS Heading Row How lo…" at bounding box center [567, 246] width 780 height 403
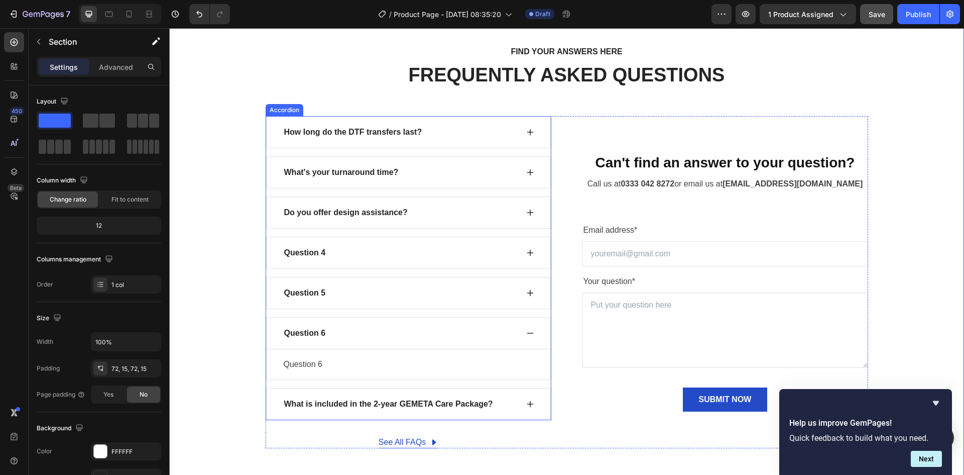
click at [273, 339] on div "Question 6" at bounding box center [408, 333] width 285 height 32
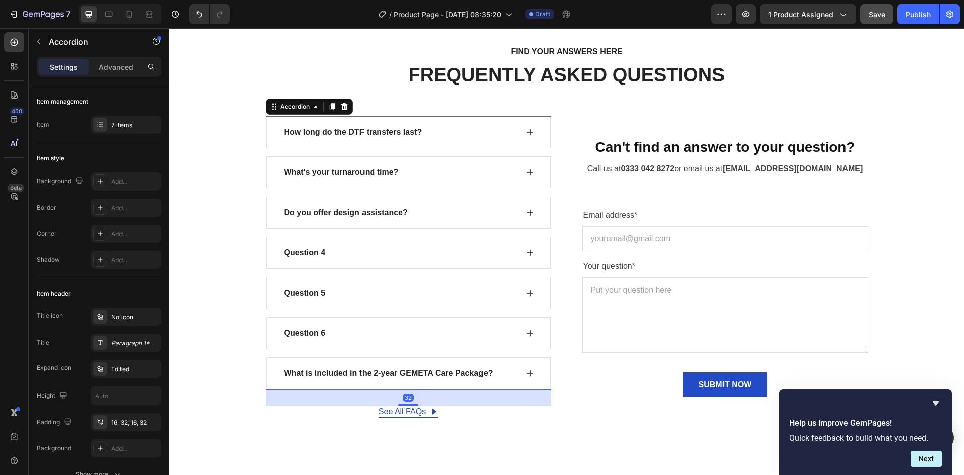
click at [273, 339] on div "Question 6" at bounding box center [408, 333] width 285 height 32
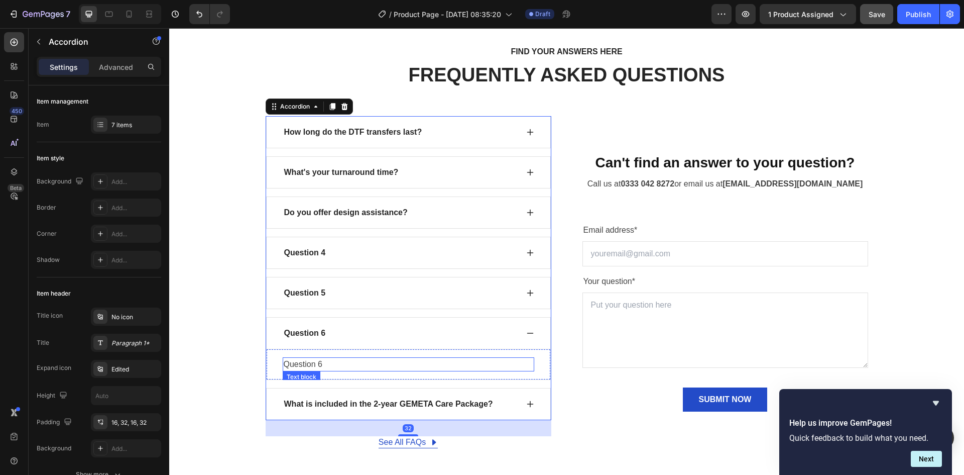
click at [290, 368] on p "Question 6" at bounding box center [409, 364] width 250 height 12
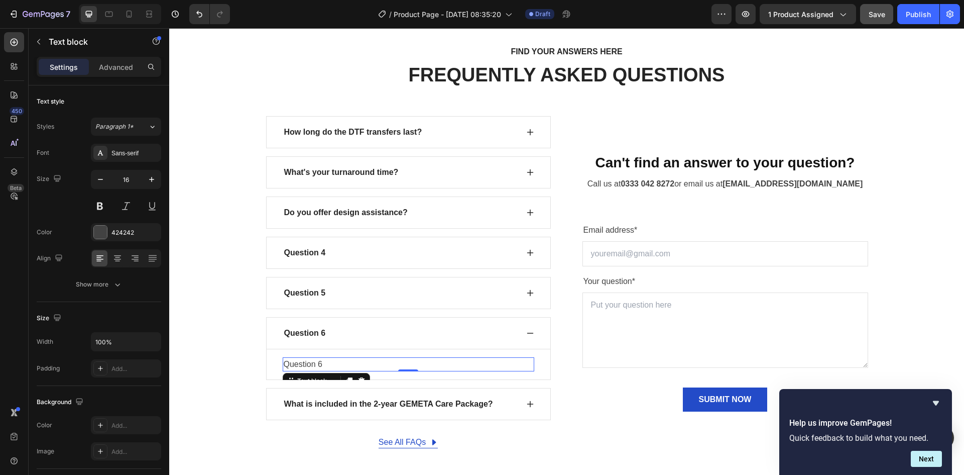
click at [297, 365] on p "Question 6" at bounding box center [409, 364] width 250 height 12
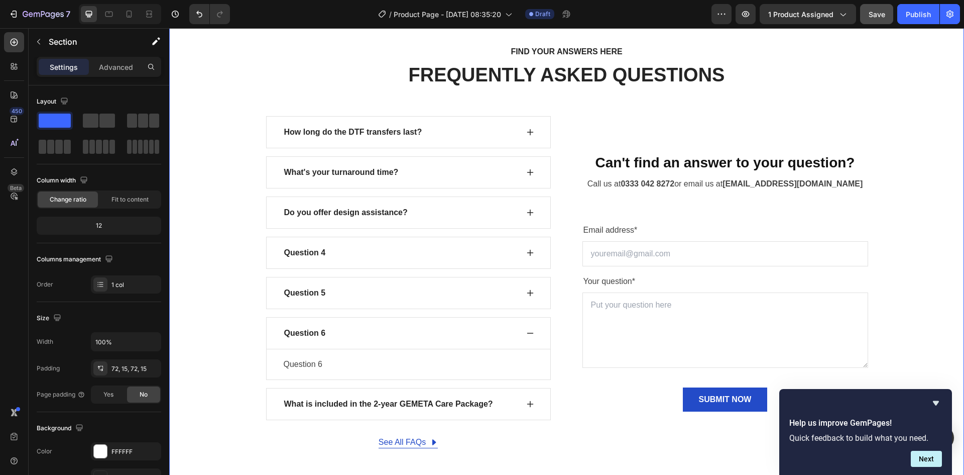
click at [200, 368] on div "FIND YOUR ANSWERS HERE Text block FREQUENTLY ASKED QUESTIONS Heading Row How lo…" at bounding box center [567, 246] width 780 height 403
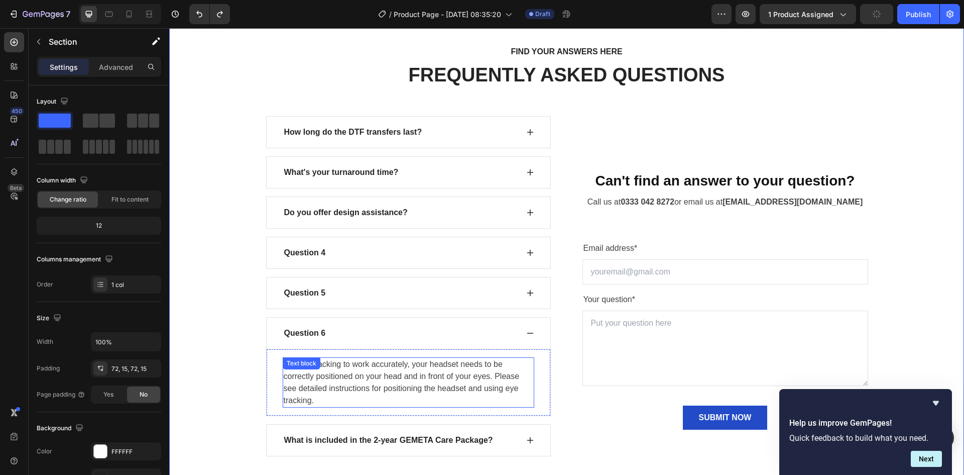
click at [290, 374] on div "For eye tracking to work accurately, your headset needs to be correctly positio…" at bounding box center [409, 382] width 252 height 50
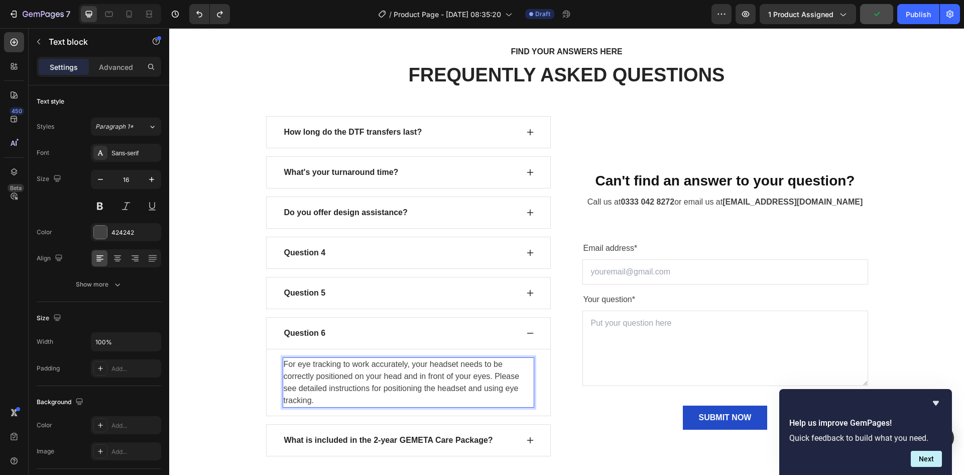
click at [287, 373] on p "For eye tracking to work accurately, your headset needs to be correctly positio…" at bounding box center [409, 382] width 250 height 48
click at [286, 361] on p "For eye tracking to work accurately, your headset needs to be correctly positio…" at bounding box center [409, 382] width 250 height 48
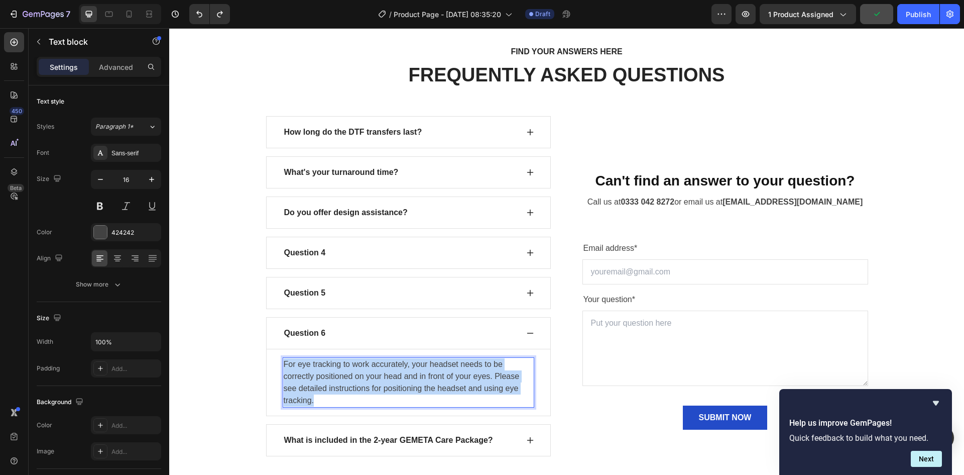
click at [286, 361] on p "For eye tracking to work accurately, your headset needs to be correctly positio…" at bounding box center [409, 382] width 250 height 48
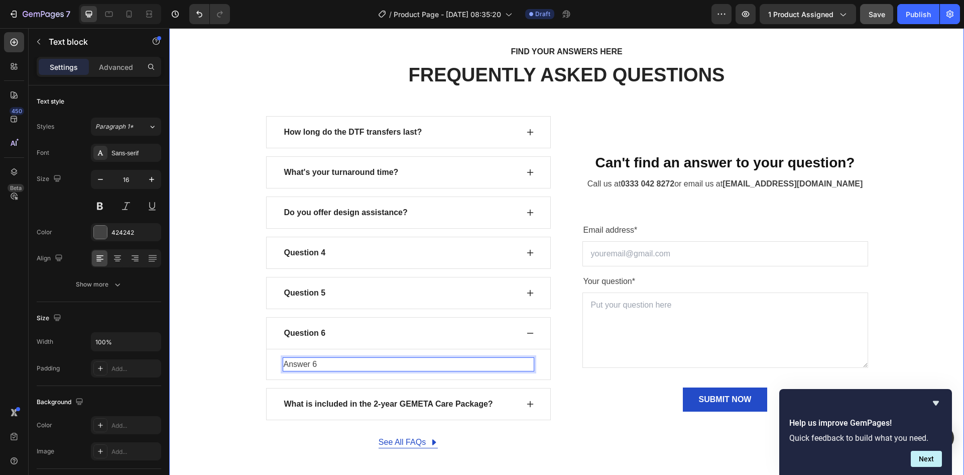
click at [232, 358] on div "FIND YOUR ANSWERS HERE Text block FREQUENTLY ASKED QUESTIONS Heading Row How lo…" at bounding box center [567, 246] width 780 height 403
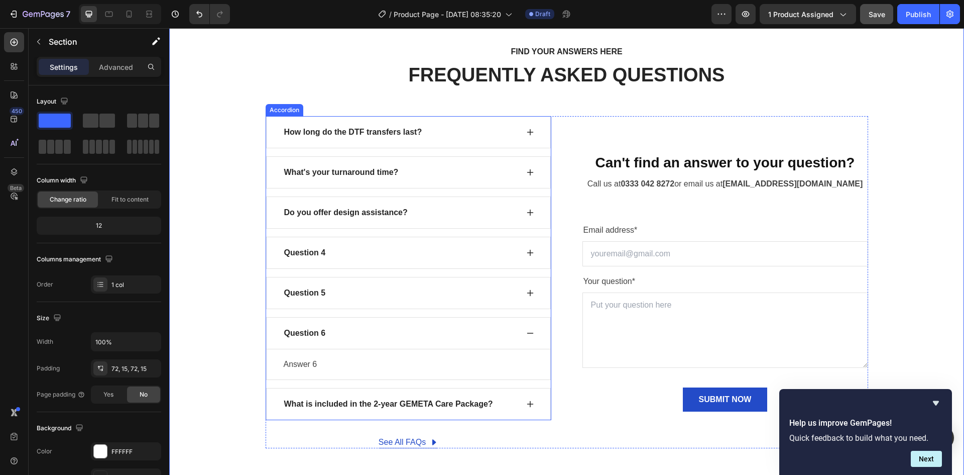
click at [266, 339] on div "Question 6" at bounding box center [408, 333] width 285 height 32
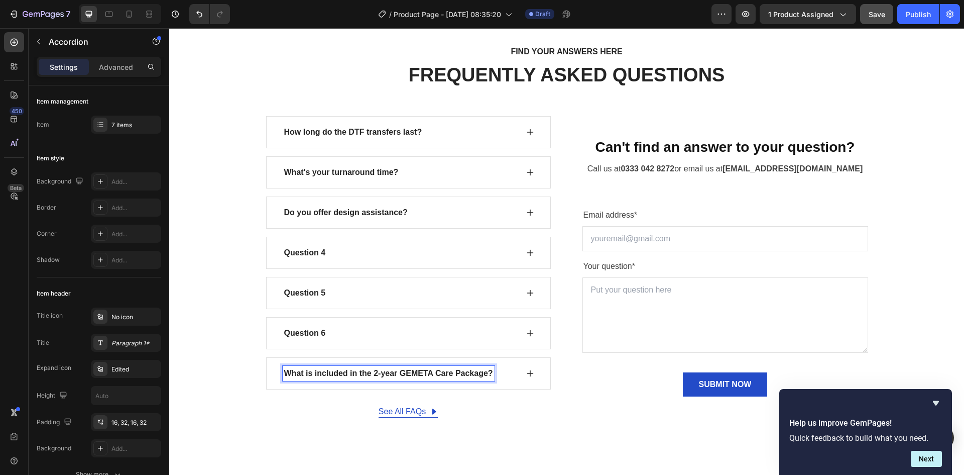
click at [288, 375] on p "What is included in the 2-year GEMETA Care Package?" at bounding box center [388, 373] width 209 height 12
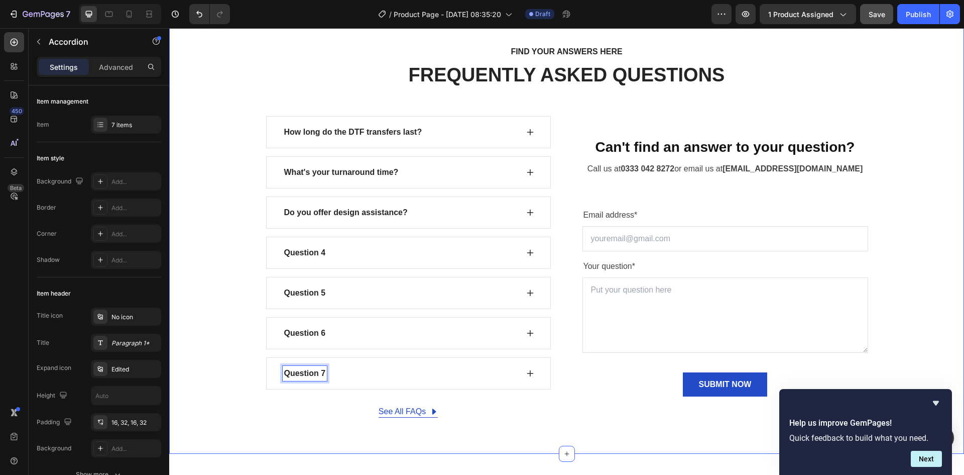
click at [239, 366] on div "FIND YOUR ANSWERS HERE Text block FREQUENTLY ASKED QUESTIONS Heading Row How lo…" at bounding box center [567, 231] width 780 height 373
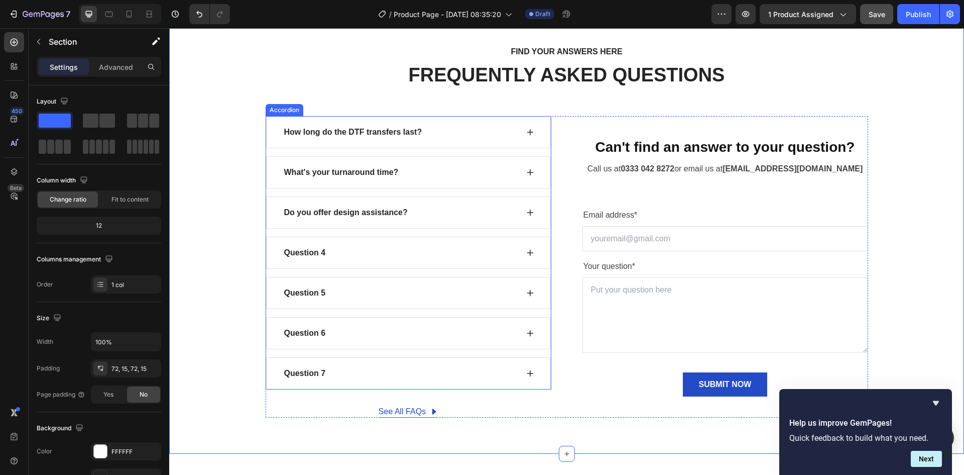
click at [272, 381] on div "Question 7" at bounding box center [408, 373] width 285 height 32
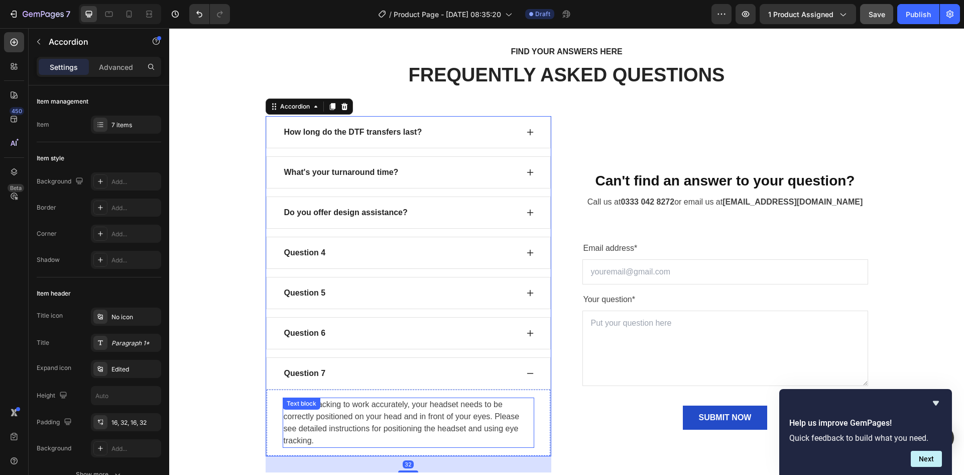
click at [284, 415] on div "For eye tracking to work accurately, your headset needs to be correctly positio…" at bounding box center [409, 422] width 252 height 50
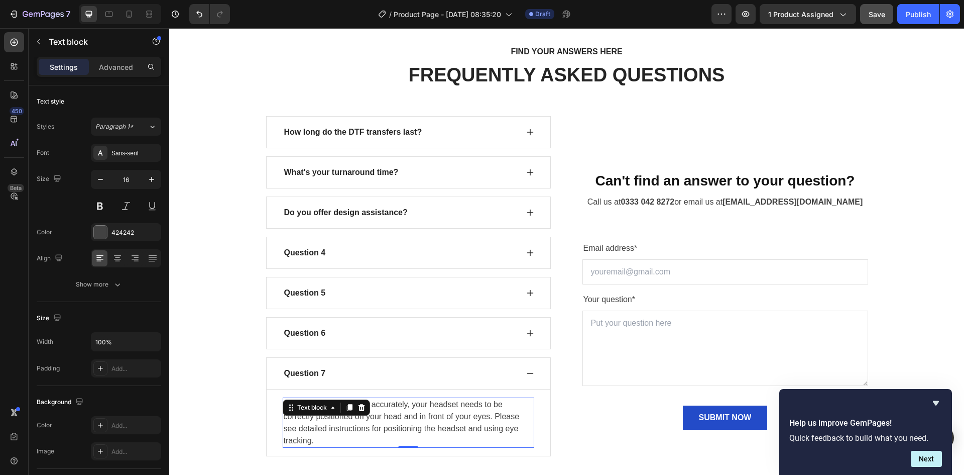
click at [285, 419] on p "For eye tracking to work accurately, your headset needs to be correctly positio…" at bounding box center [409, 422] width 250 height 48
click at [286, 402] on p "For eye tracking to work accurately, your headset needs to be correctly positio…" at bounding box center [409, 422] width 250 height 48
click at [284, 400] on p "For eye tracking to work accurately, your headset needs to be correctly positio…" at bounding box center [409, 422] width 250 height 48
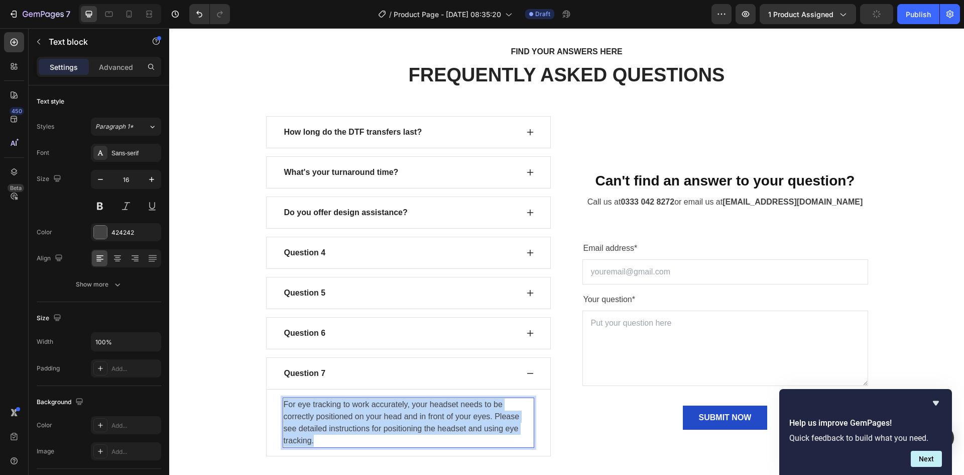
click at [284, 400] on p "For eye tracking to work accurately, your headset needs to be correctly positio…" at bounding box center [409, 422] width 250 height 48
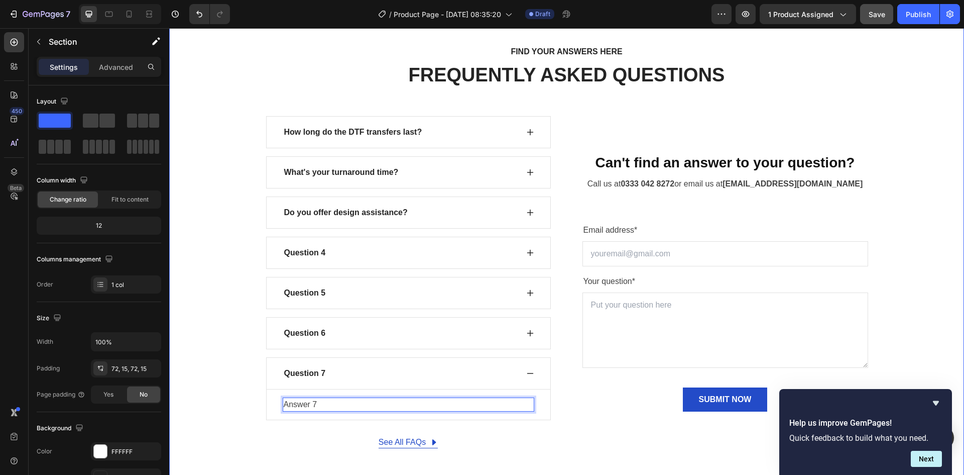
click at [225, 367] on div "FIND YOUR ANSWERS HERE Text block FREQUENTLY ASKED QUESTIONS Heading Row How lo…" at bounding box center [567, 246] width 780 height 403
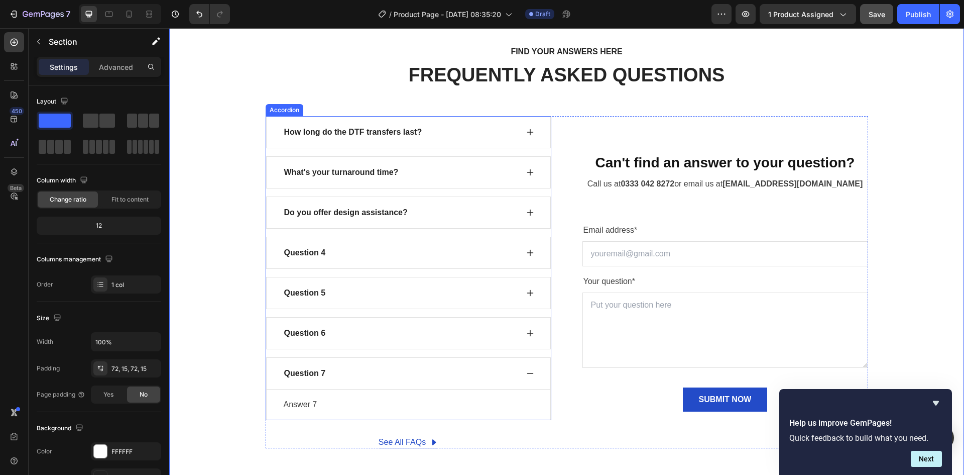
click at [271, 383] on div "Question 7" at bounding box center [408, 373] width 285 height 32
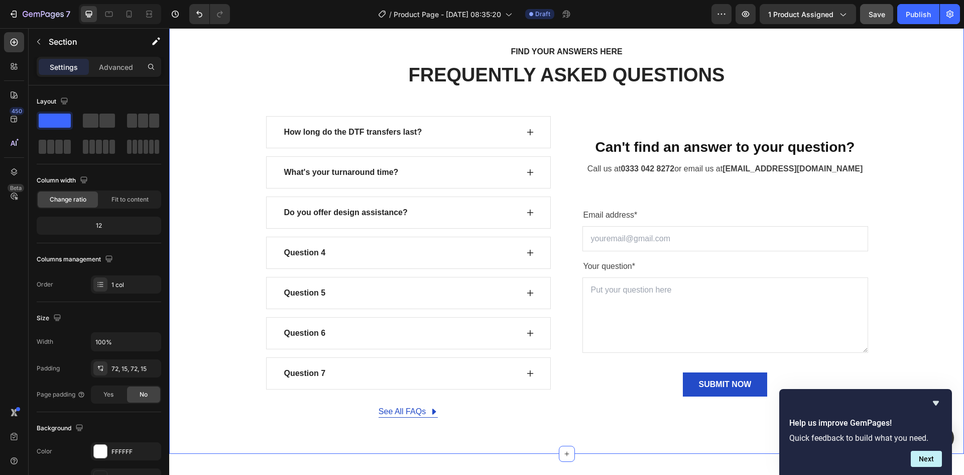
click at [225, 252] on div "FIND YOUR ANSWERS HERE Text block FREQUENTLY ASKED QUESTIONS Heading Row How lo…" at bounding box center [567, 231] width 780 height 373
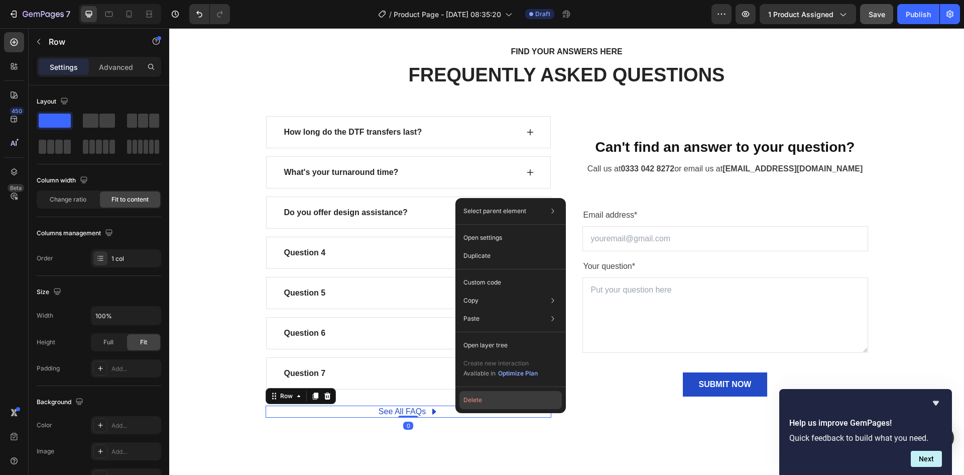
click at [476, 406] on button "Delete" at bounding box center [511, 400] width 102 height 18
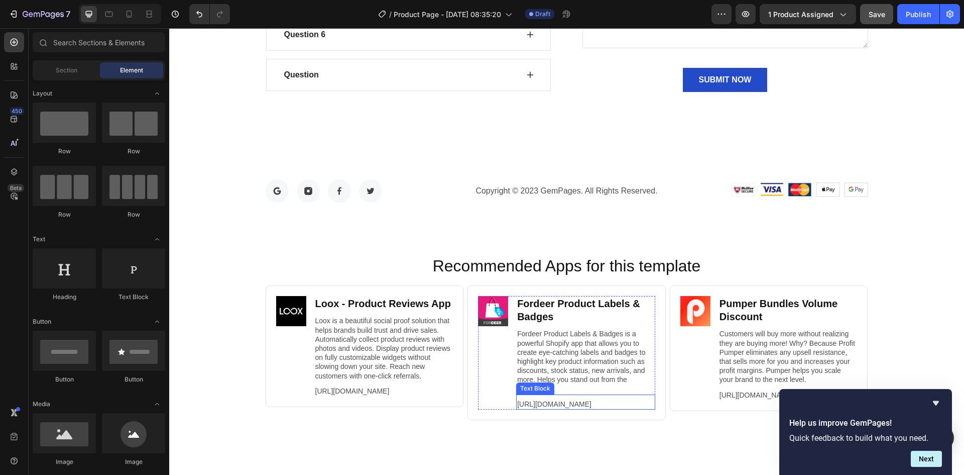
scroll to position [2095, 0]
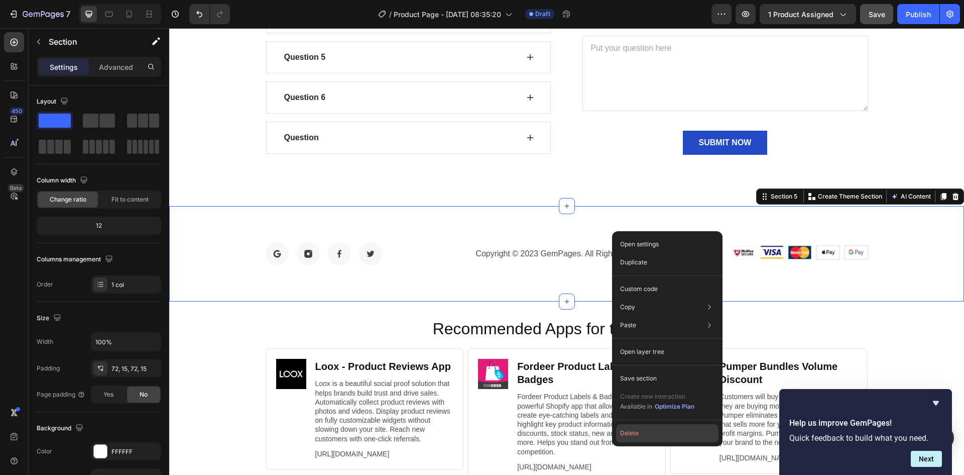
click at [649, 435] on button "Delete" at bounding box center [667, 433] width 102 height 18
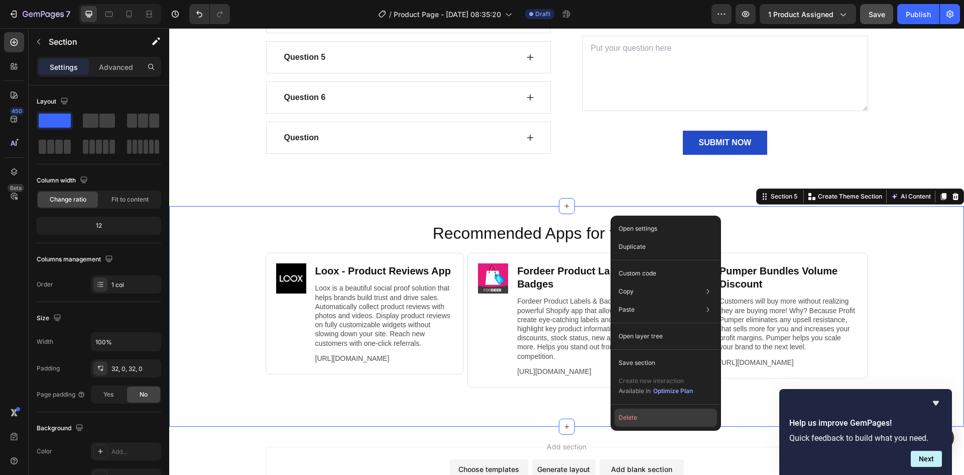
click at [638, 423] on button "Delete" at bounding box center [666, 417] width 102 height 18
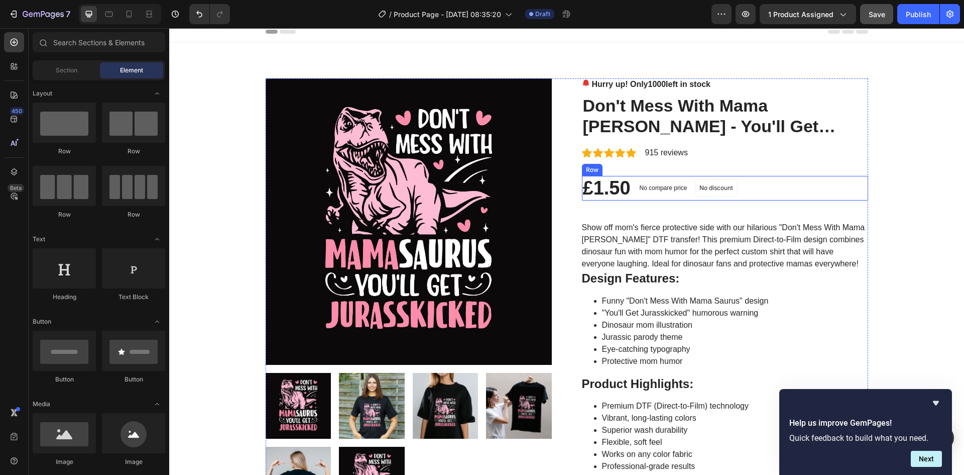
scroll to position [0, 0]
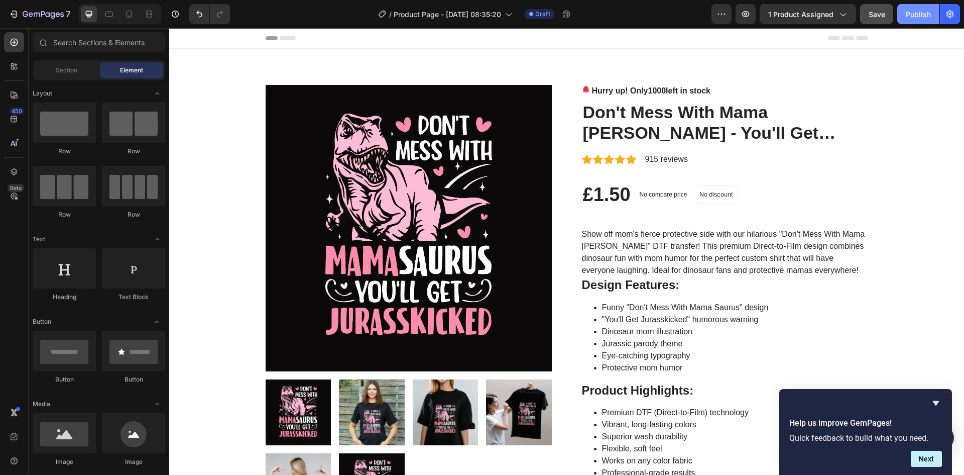
click at [911, 20] on button "Publish" at bounding box center [919, 14] width 42 height 20
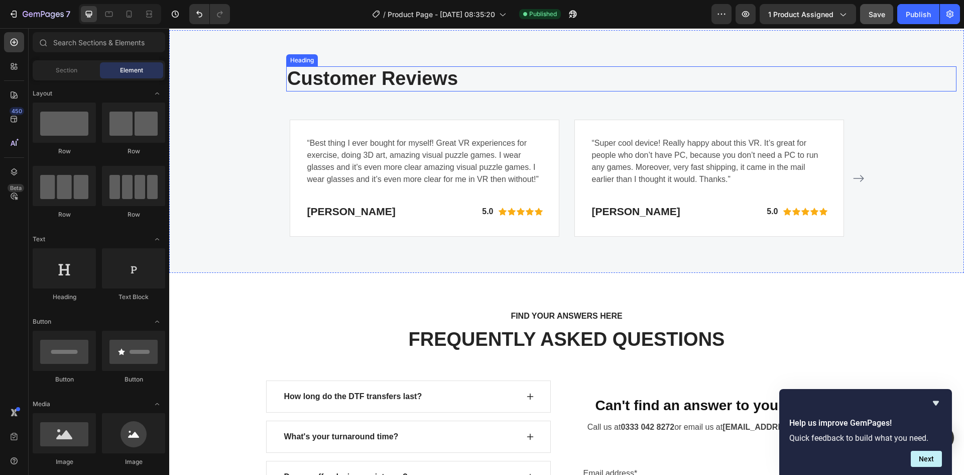
scroll to position [1406, 0]
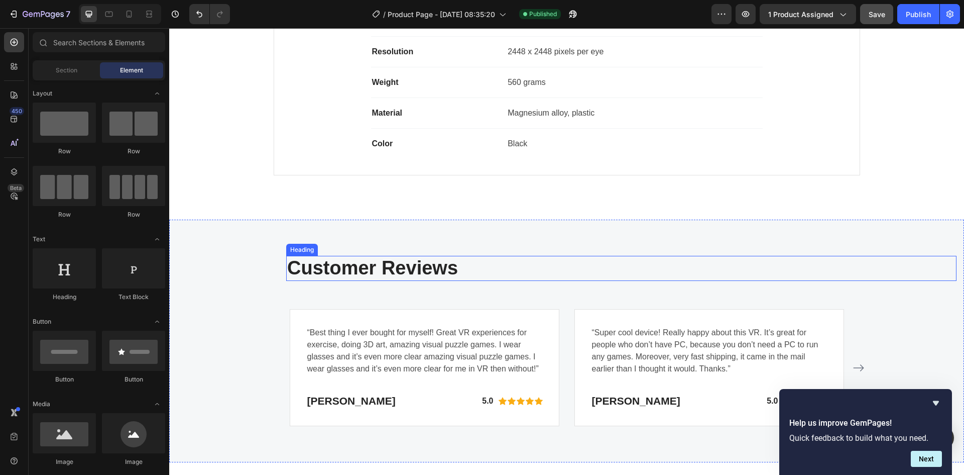
click at [475, 268] on h2 "Customer Reviews" at bounding box center [621, 268] width 671 height 25
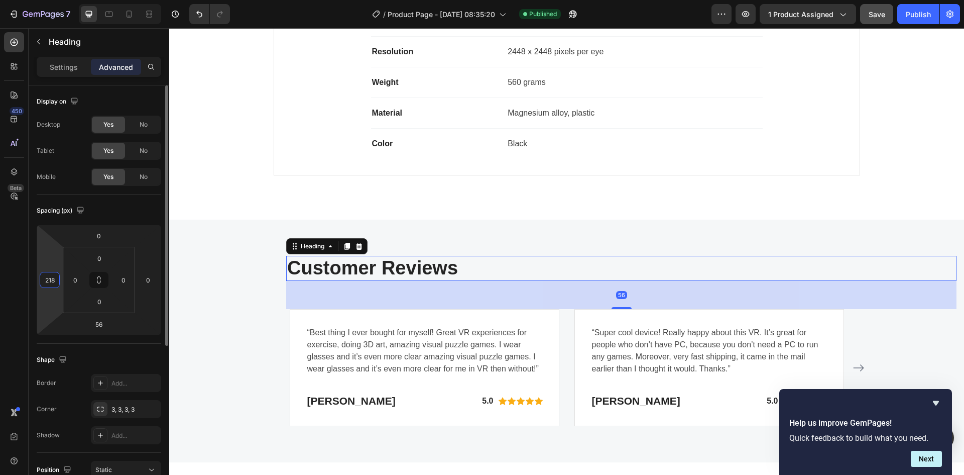
drag, startPoint x: 52, startPoint y: 279, endPoint x: 38, endPoint y: 276, distance: 14.4
click at [38, 276] on div "0 218 56 0" at bounding box center [99, 280] width 125 height 110
click at [45, 278] on input "218" at bounding box center [49, 279] width 15 height 15
type input "0"
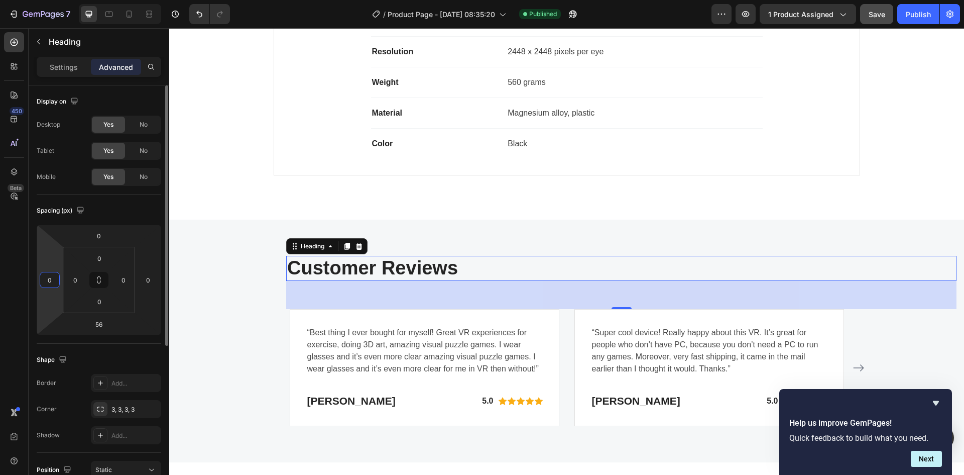
click at [121, 218] on div "Spacing (px)" at bounding box center [99, 210] width 125 height 16
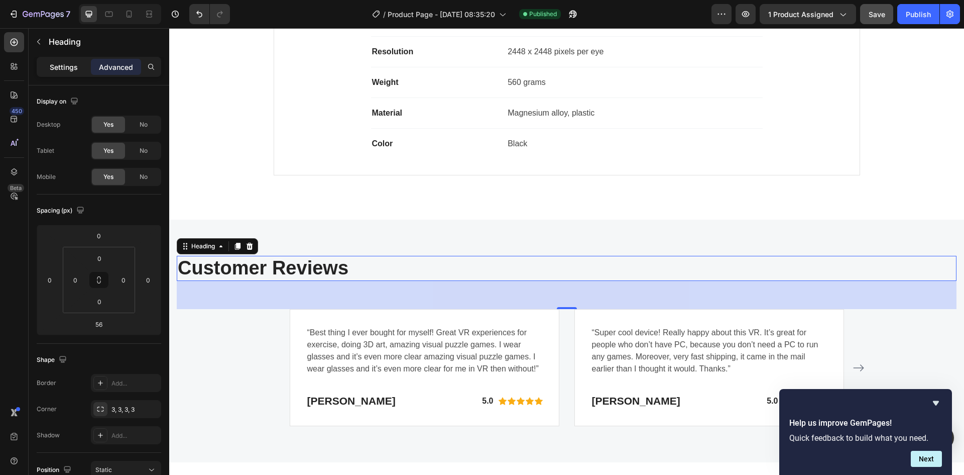
click at [62, 61] on div "Settings" at bounding box center [64, 67] width 50 height 16
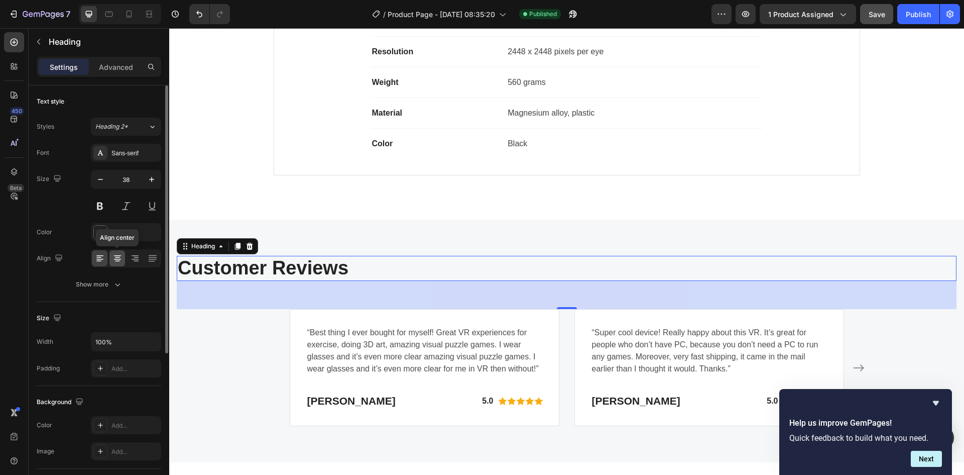
click at [119, 260] on icon at bounding box center [118, 258] width 10 height 10
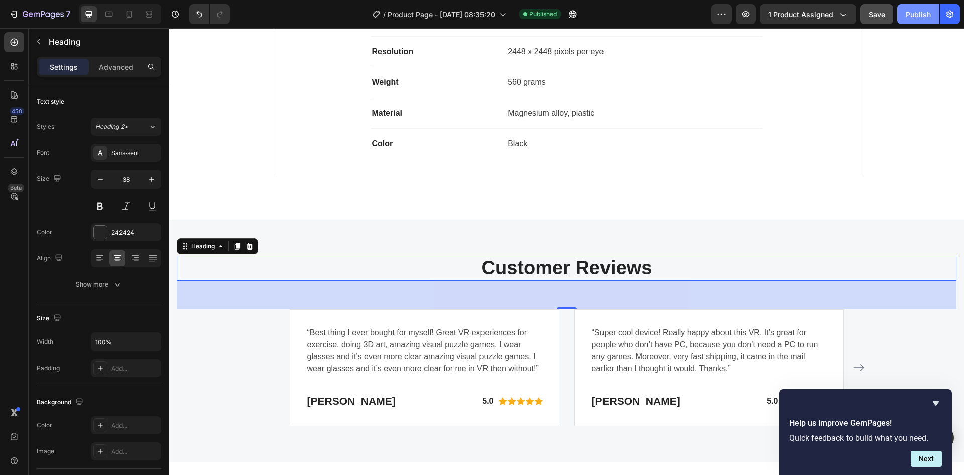
click at [923, 18] on div "Publish" at bounding box center [918, 14] width 25 height 11
